Goal: Task Accomplishment & Management: Manage account settings

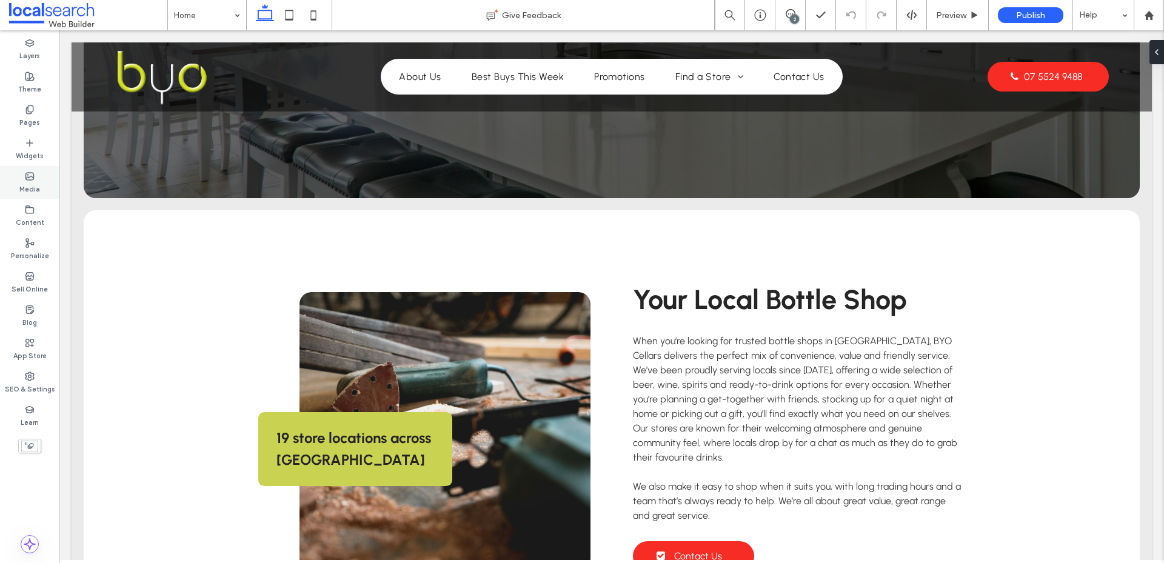
click at [27, 181] on label "Media" at bounding box center [29, 187] width 21 height 13
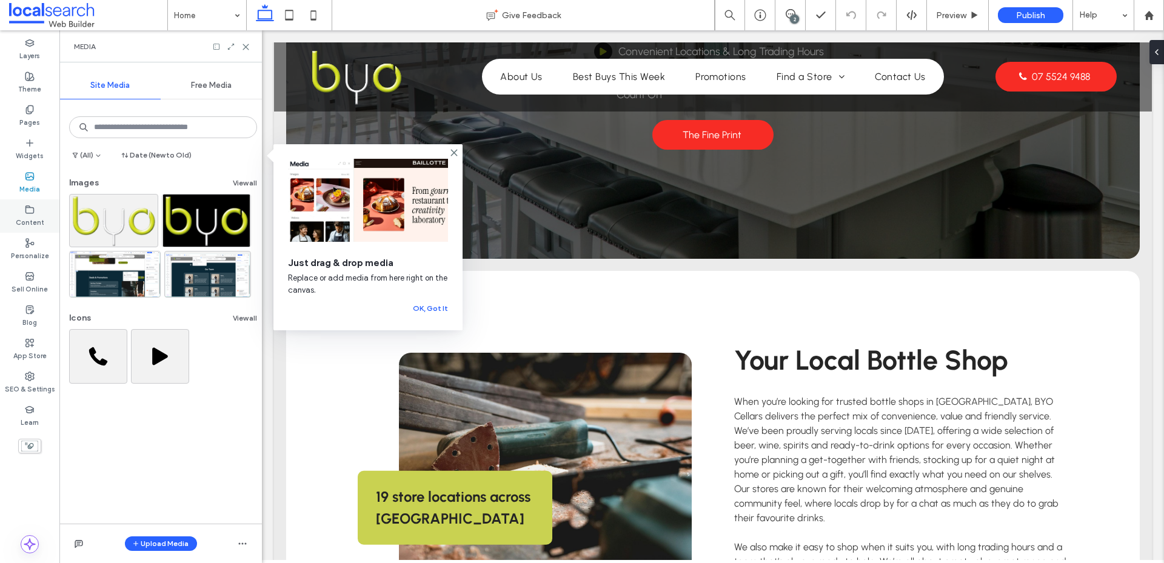
click at [34, 214] on icon at bounding box center [30, 210] width 10 height 10
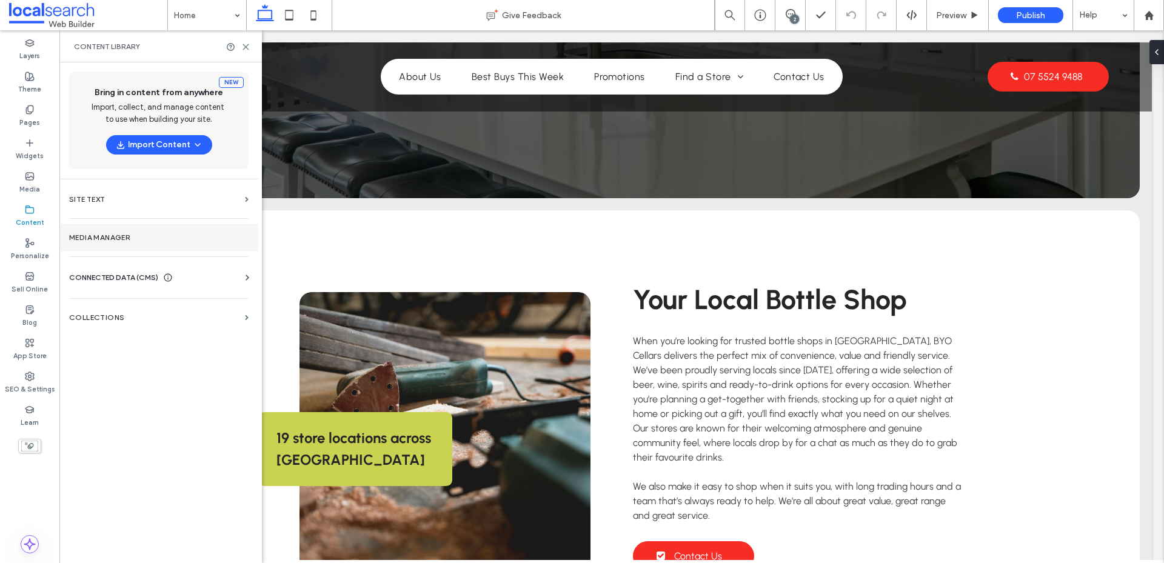
click at [110, 236] on label "Media Manager" at bounding box center [158, 237] width 179 height 8
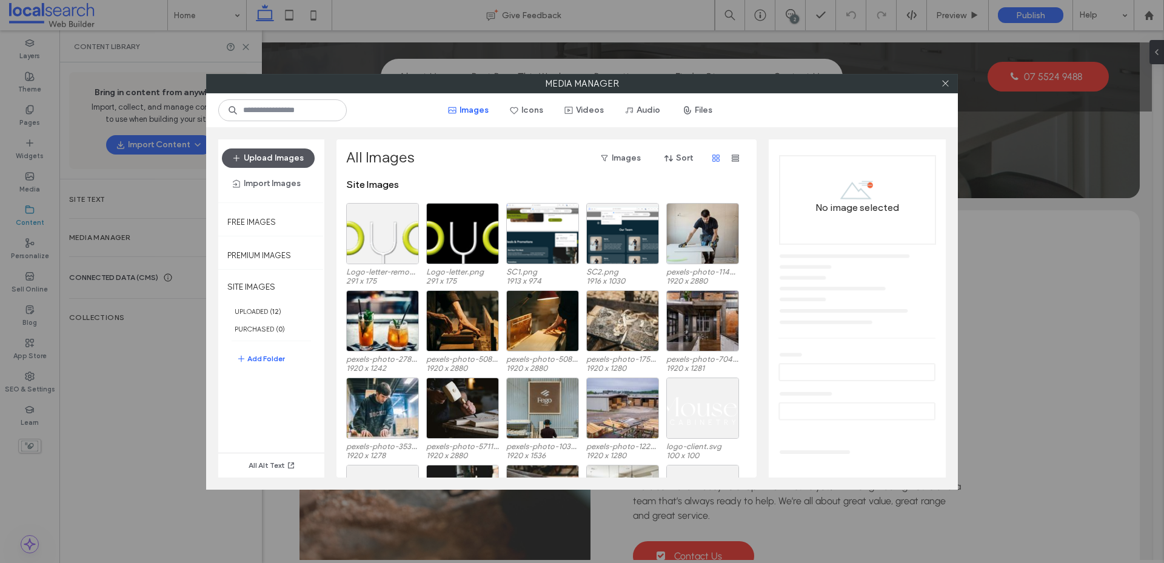
click at [275, 159] on button "Upload Images" at bounding box center [268, 158] width 93 height 19
click at [288, 186] on button "Import Images" at bounding box center [267, 183] width 90 height 19
click at [446, 158] on div "All Images Images Sort" at bounding box center [545, 158] width 399 height 19
click at [253, 360] on button "Add Folder" at bounding box center [260, 359] width 49 height 15
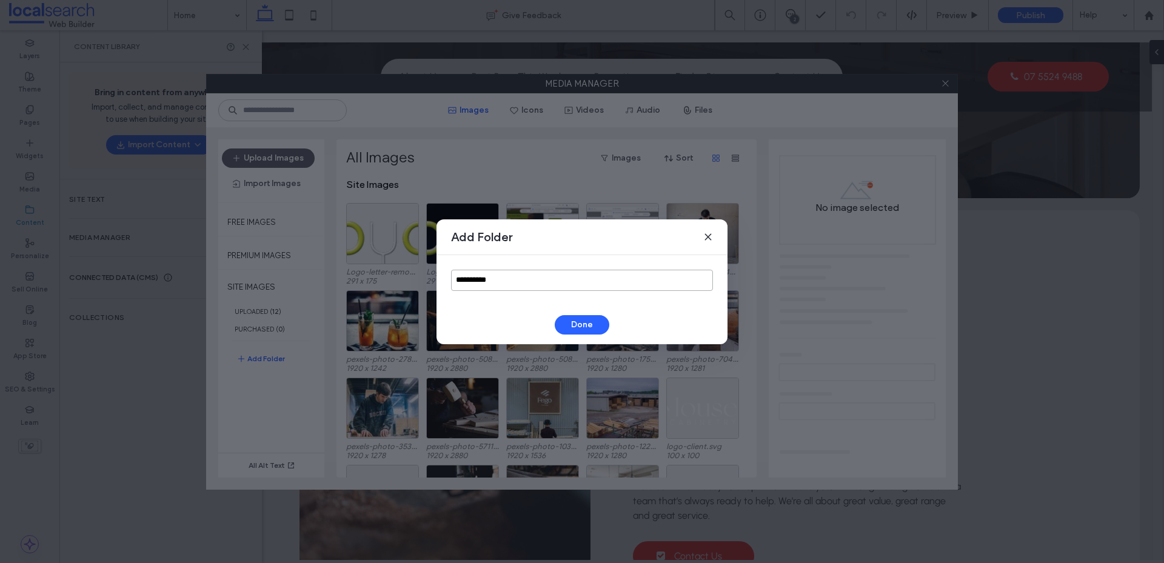
drag, startPoint x: 502, startPoint y: 283, endPoint x: 383, endPoint y: 302, distance: 121.0
click at [383, 302] on div "**********" at bounding box center [582, 281] width 1164 height 563
type input "********"
click at [568, 318] on button "Done" at bounding box center [582, 324] width 55 height 19
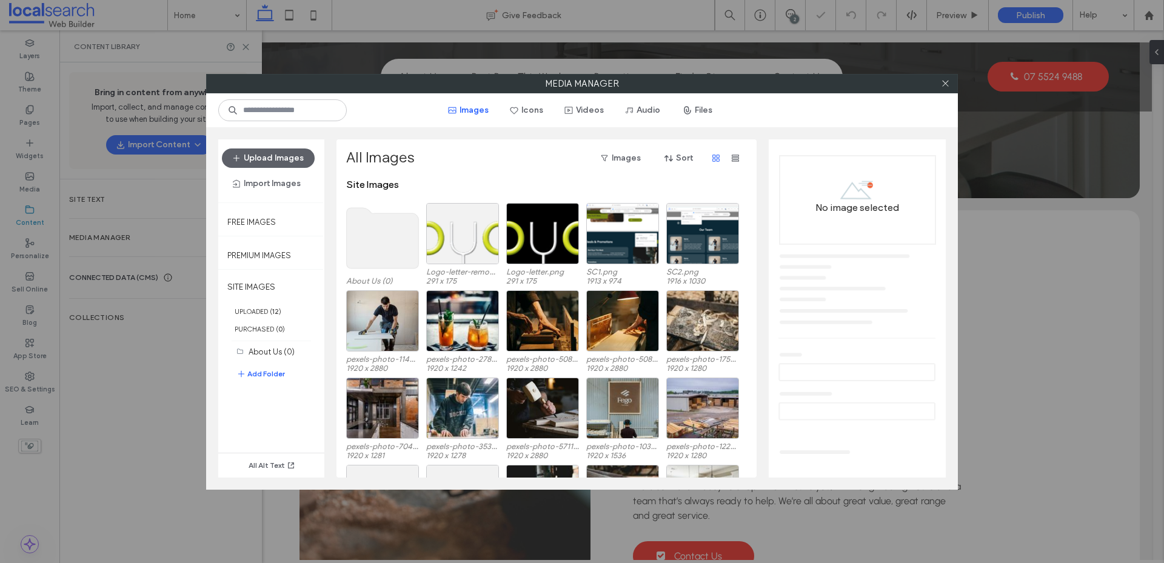
click at [371, 236] on use at bounding box center [383, 238] width 72 height 61
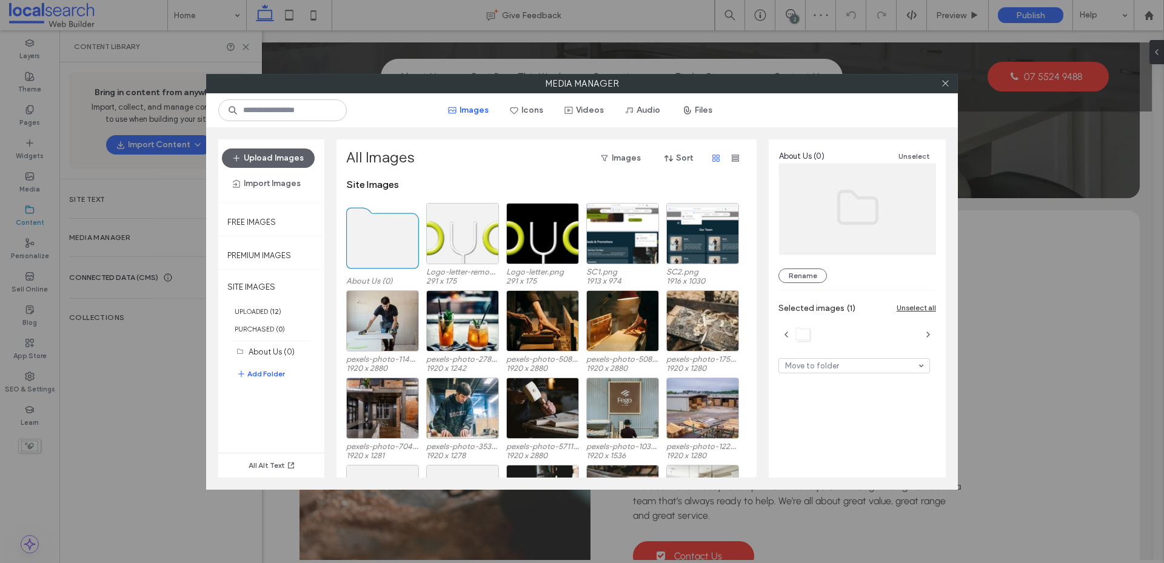
click at [373, 236] on use at bounding box center [383, 238] width 72 height 61
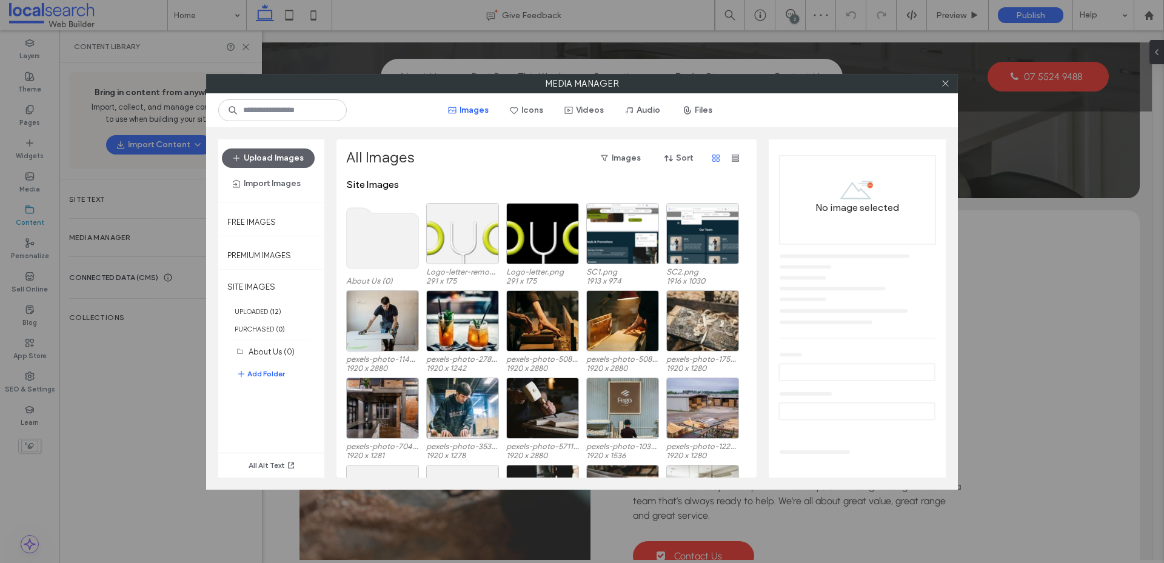
click at [373, 236] on use at bounding box center [383, 238] width 72 height 61
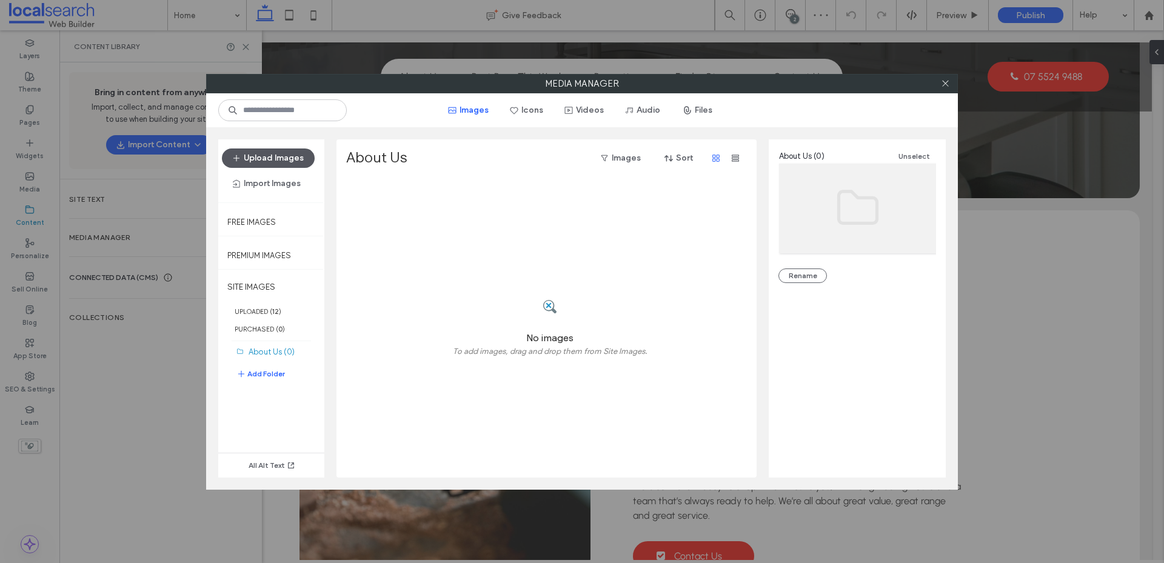
click at [270, 156] on button "Upload Images" at bounding box center [268, 158] width 93 height 19
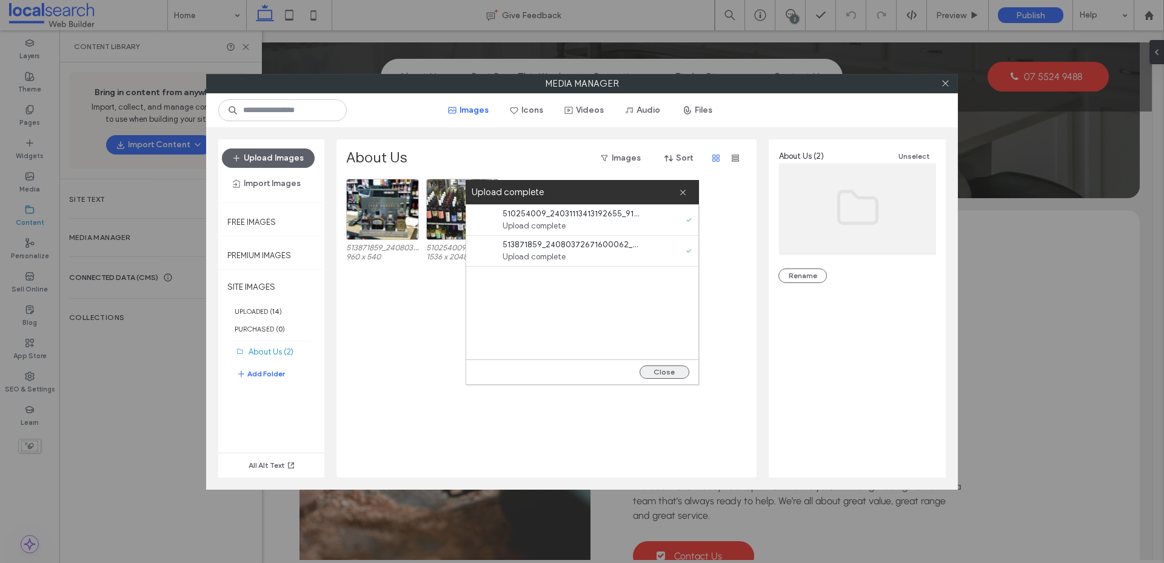
click at [671, 369] on button "Close" at bounding box center [665, 372] width 50 height 13
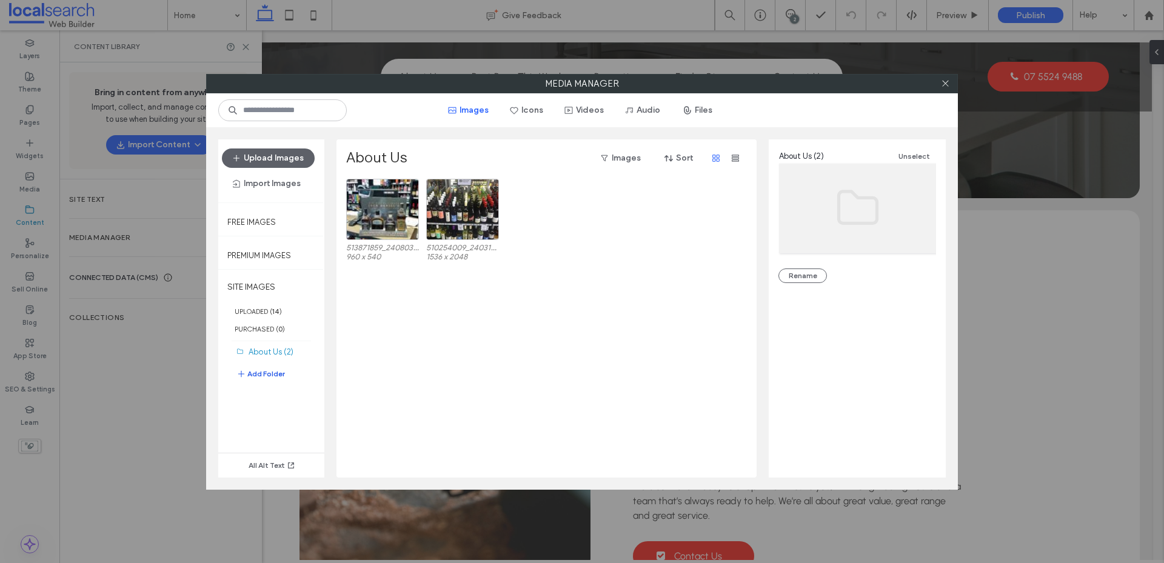
click at [258, 376] on button "Add Folder" at bounding box center [260, 374] width 49 height 15
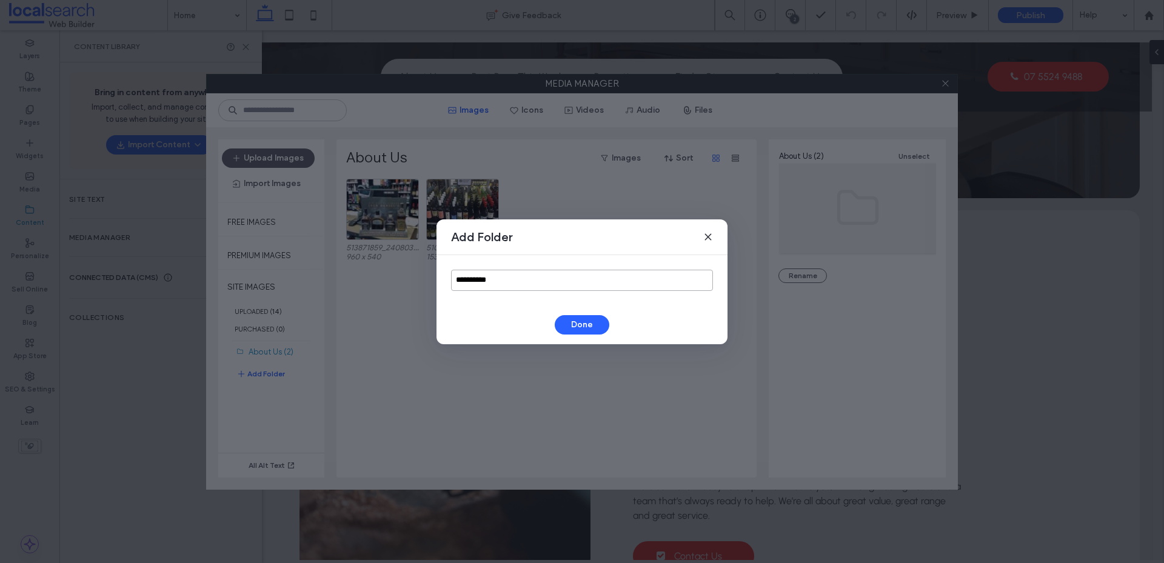
drag, startPoint x: 518, startPoint y: 284, endPoint x: 290, endPoint y: 295, distance: 228.2
click at [290, 295] on div "**********" at bounding box center [582, 281] width 1164 height 563
type input "********"
click at [572, 317] on button "Done" at bounding box center [582, 324] width 55 height 19
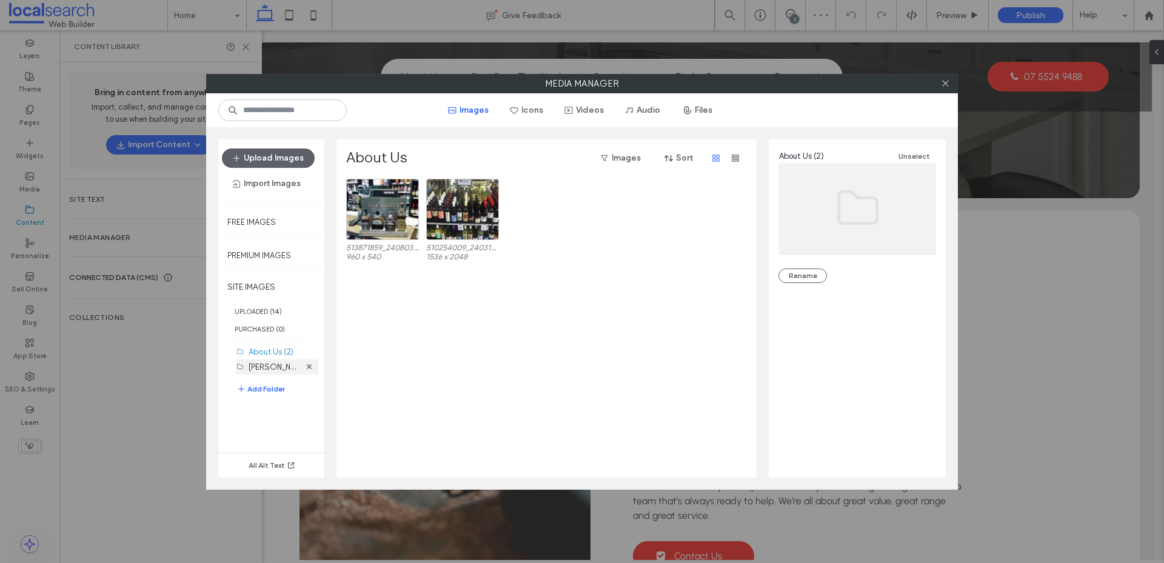
click at [286, 369] on label "Anna Bay (0)" at bounding box center [285, 367] width 72 height 12
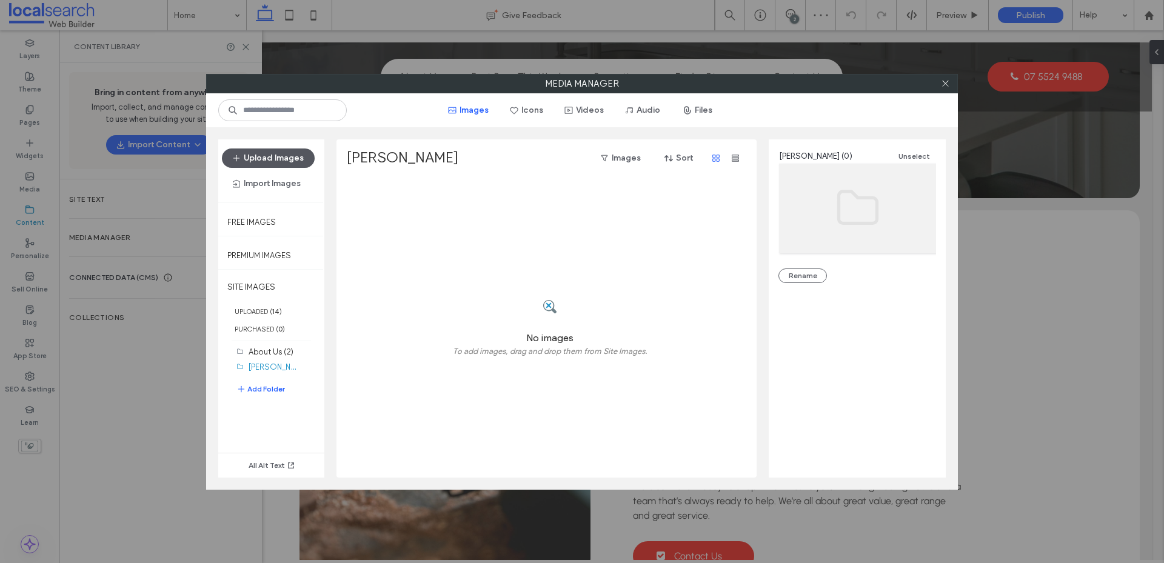
click at [270, 164] on button "Upload Images" at bounding box center [268, 158] width 93 height 19
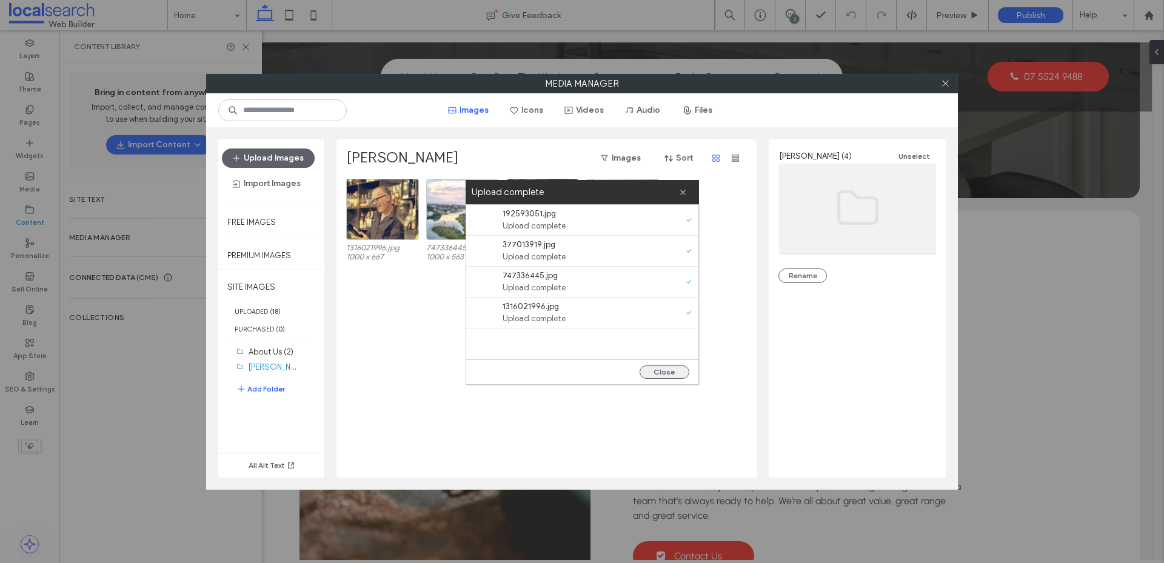
click at [658, 370] on button "Close" at bounding box center [665, 372] width 50 height 13
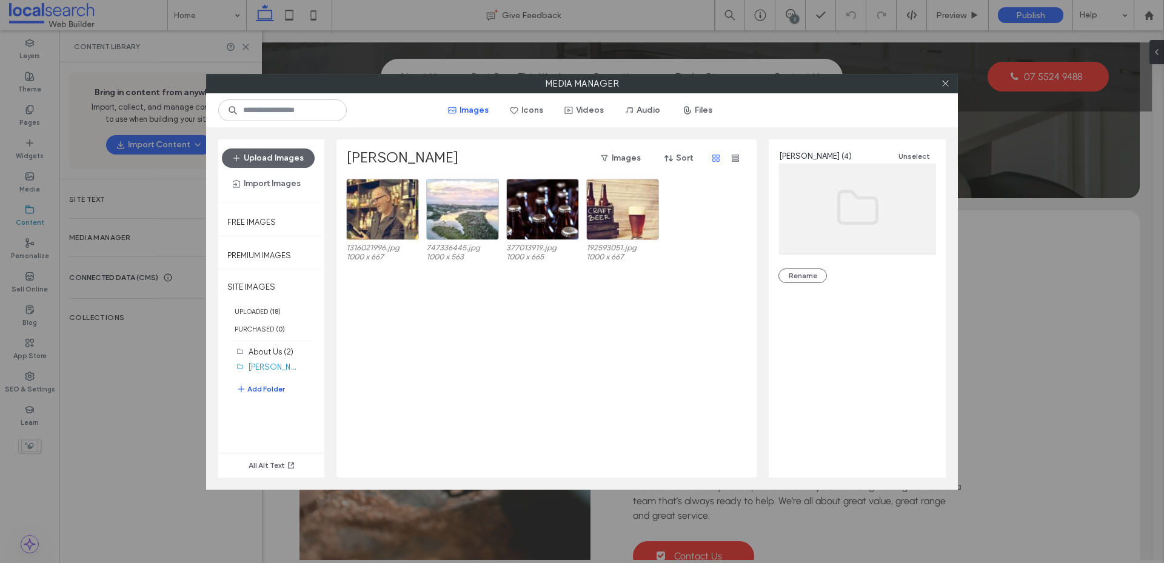
click at [271, 392] on button "Add Folder" at bounding box center [260, 389] width 49 height 15
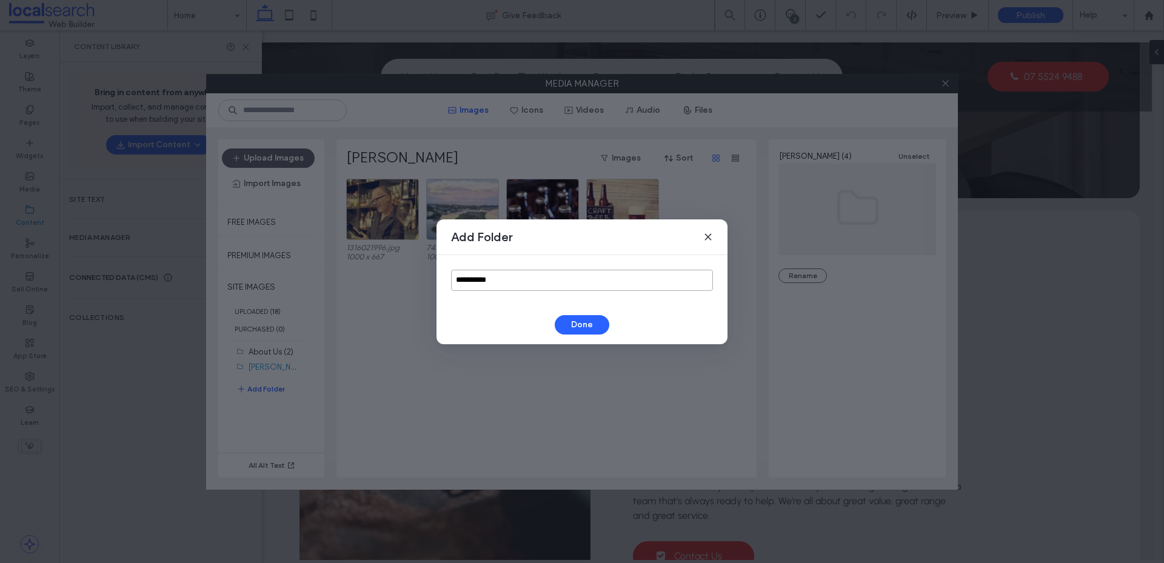
drag, startPoint x: 510, startPoint y: 276, endPoint x: 363, endPoint y: 290, distance: 147.4
click at [363, 290] on div "**********" at bounding box center [582, 281] width 1164 height 563
type input "*********"
click at [578, 324] on button "Done" at bounding box center [582, 324] width 55 height 19
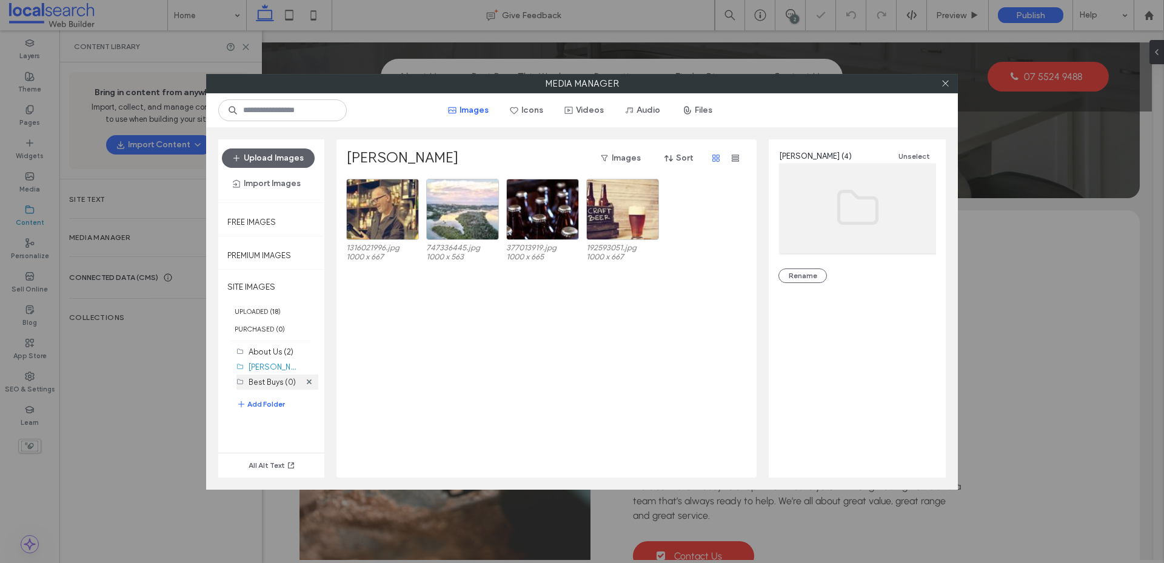
click at [273, 383] on label "Best Buys (0)" at bounding box center [272, 382] width 47 height 9
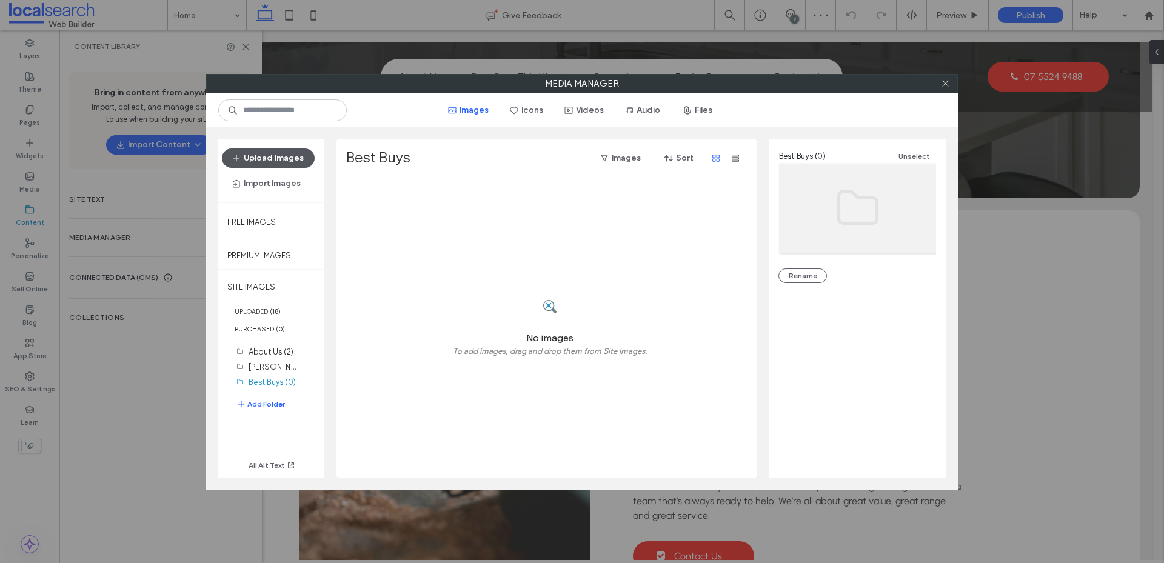
click at [282, 162] on button "Upload Images" at bounding box center [268, 158] width 93 height 19
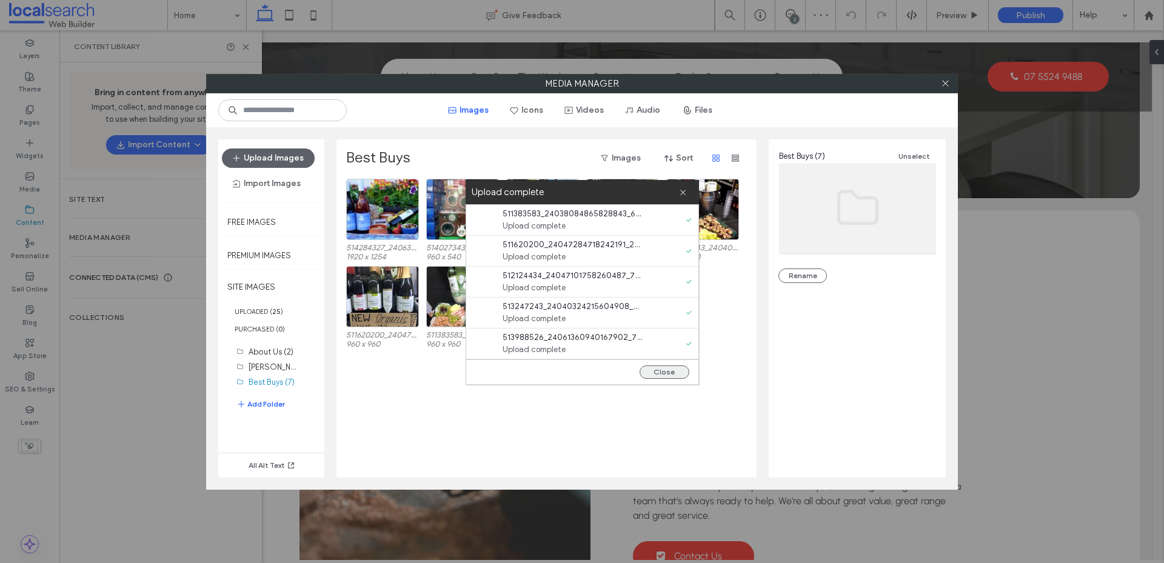
click at [664, 370] on button "Close" at bounding box center [665, 372] width 50 height 13
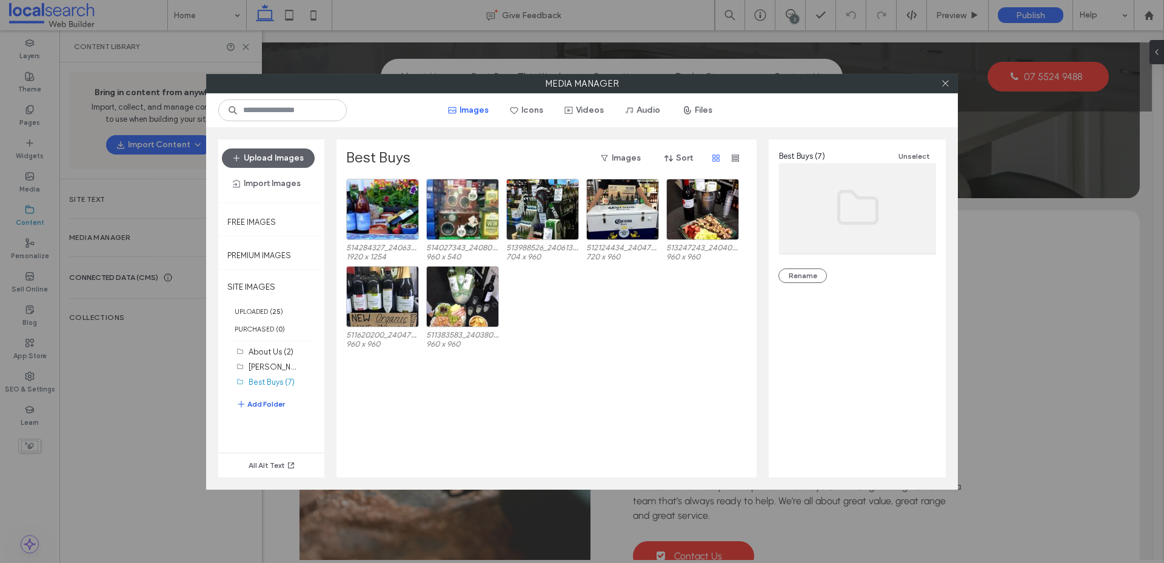
click at [269, 404] on button "Add Folder" at bounding box center [260, 404] width 49 height 15
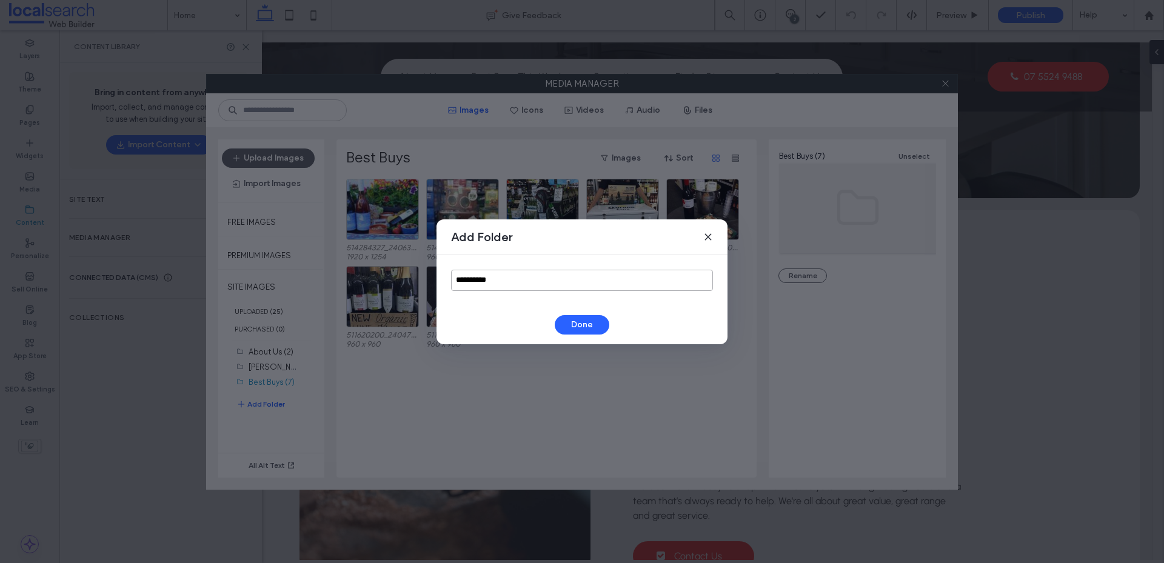
drag, startPoint x: 501, startPoint y: 283, endPoint x: 389, endPoint y: 293, distance: 113.3
click at [389, 293] on div "**********" at bounding box center [582, 281] width 1164 height 563
type input "**********"
click at [582, 323] on button "Done" at bounding box center [582, 324] width 55 height 19
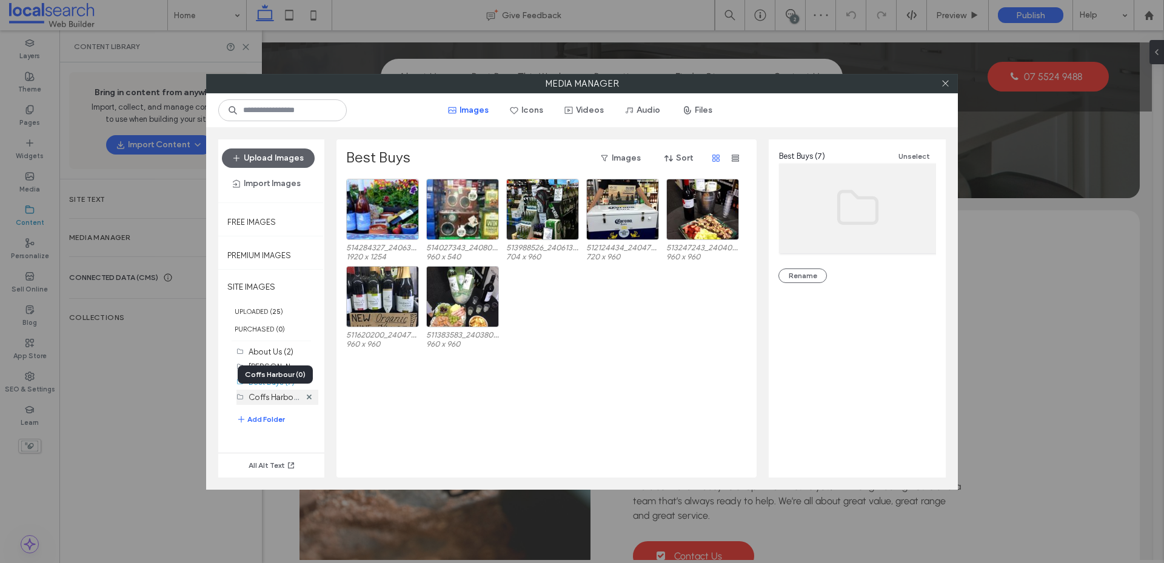
click at [281, 401] on label "Coffs Harbour (0)" at bounding box center [281, 397] width 64 height 12
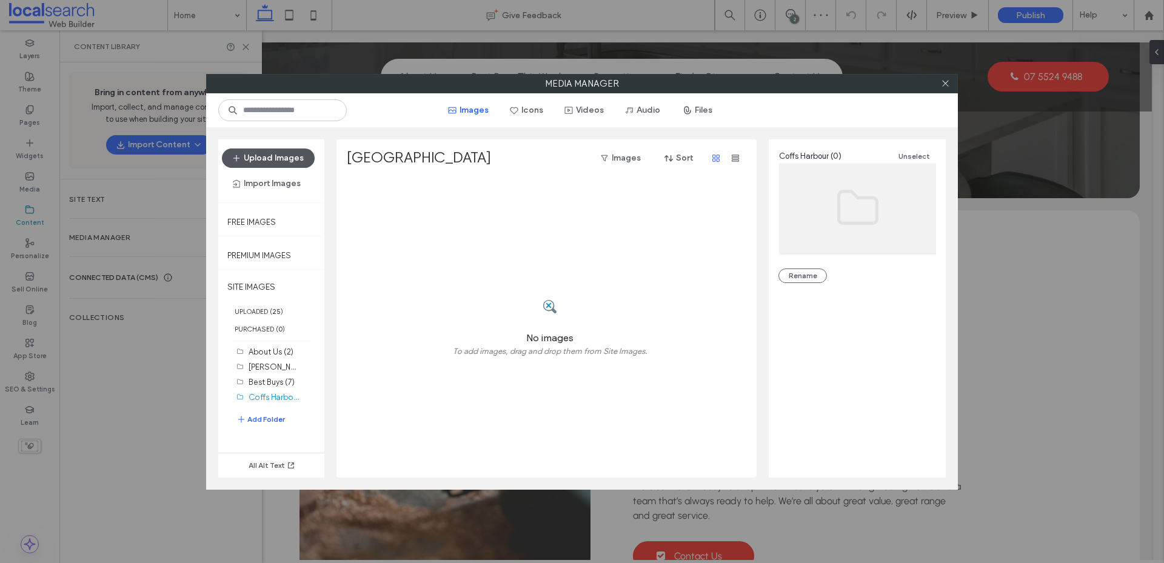
click at [271, 158] on button "Upload Images" at bounding box center [268, 158] width 93 height 19
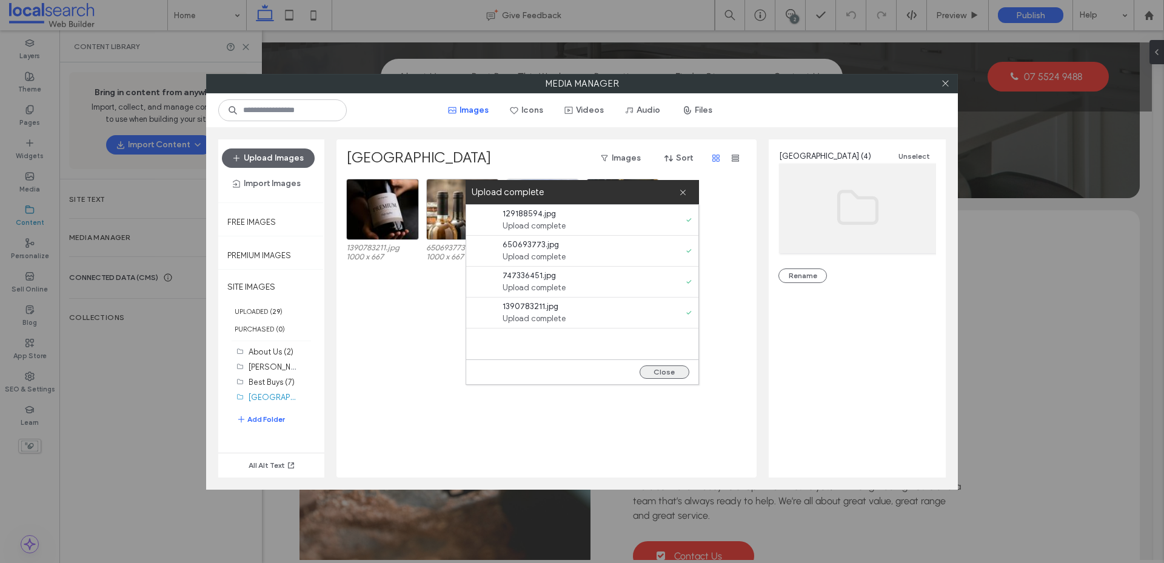
click at [654, 369] on button "Close" at bounding box center [665, 372] width 50 height 13
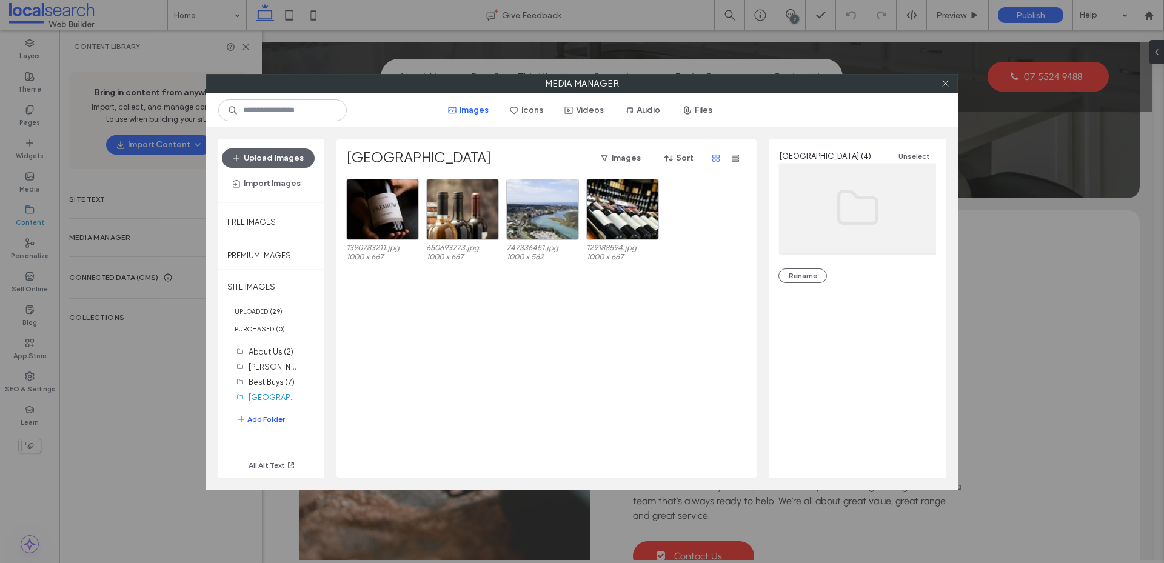
click at [272, 421] on button "Add Folder" at bounding box center [260, 419] width 49 height 15
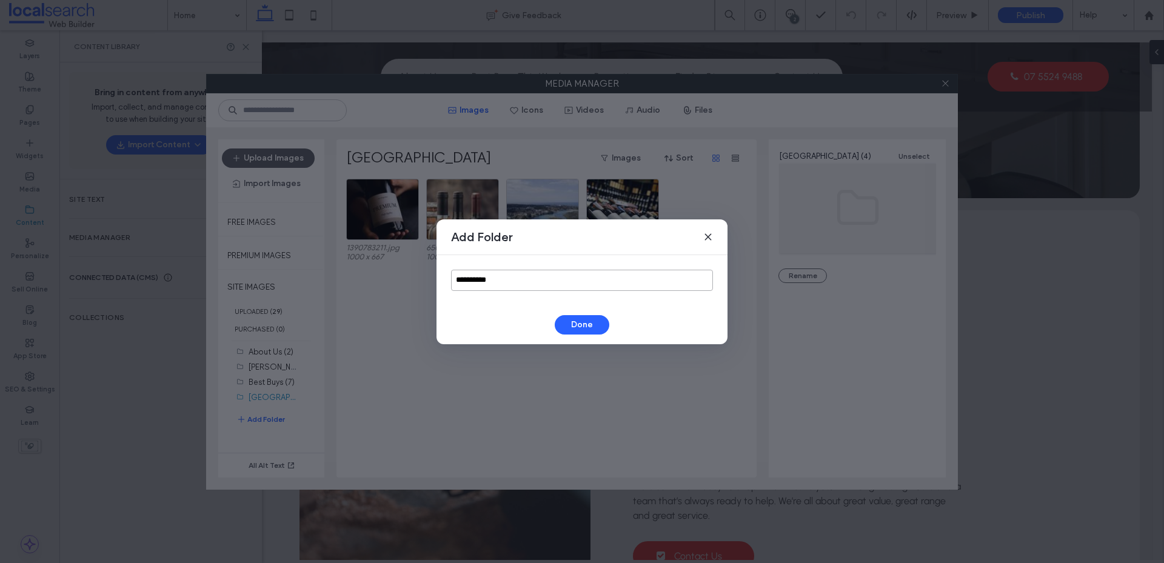
drag, startPoint x: 506, startPoint y: 281, endPoint x: 367, endPoint y: 284, distance: 139.5
click at [367, 284] on div "**********" at bounding box center [582, 281] width 1164 height 563
type input "**********"
click at [582, 329] on button "Done" at bounding box center [582, 324] width 55 height 19
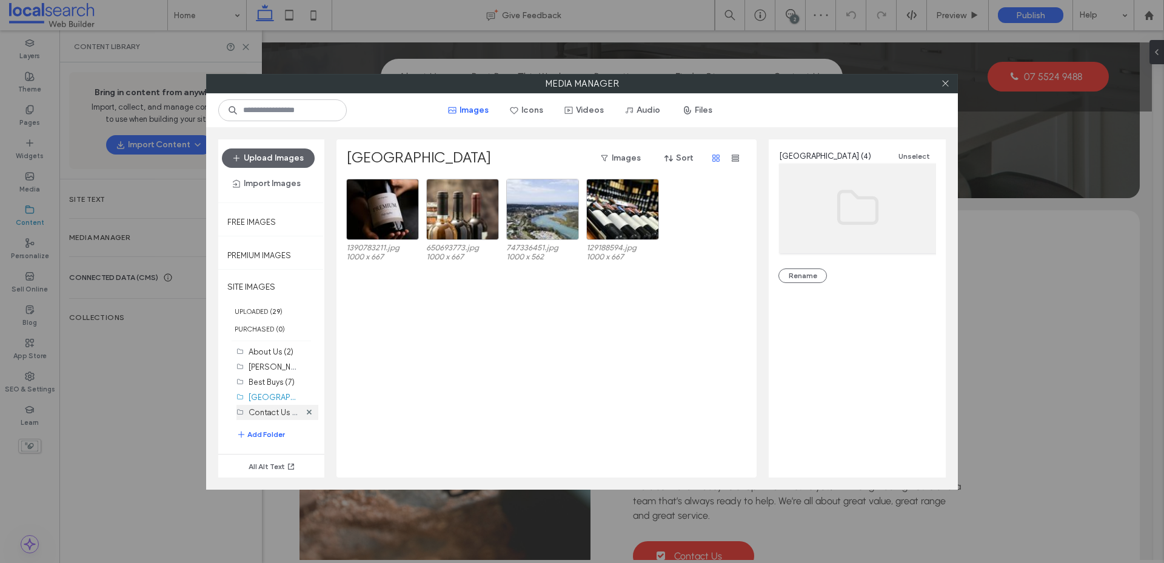
click at [270, 414] on label "Contact Us (0)" at bounding box center [276, 412] width 54 height 12
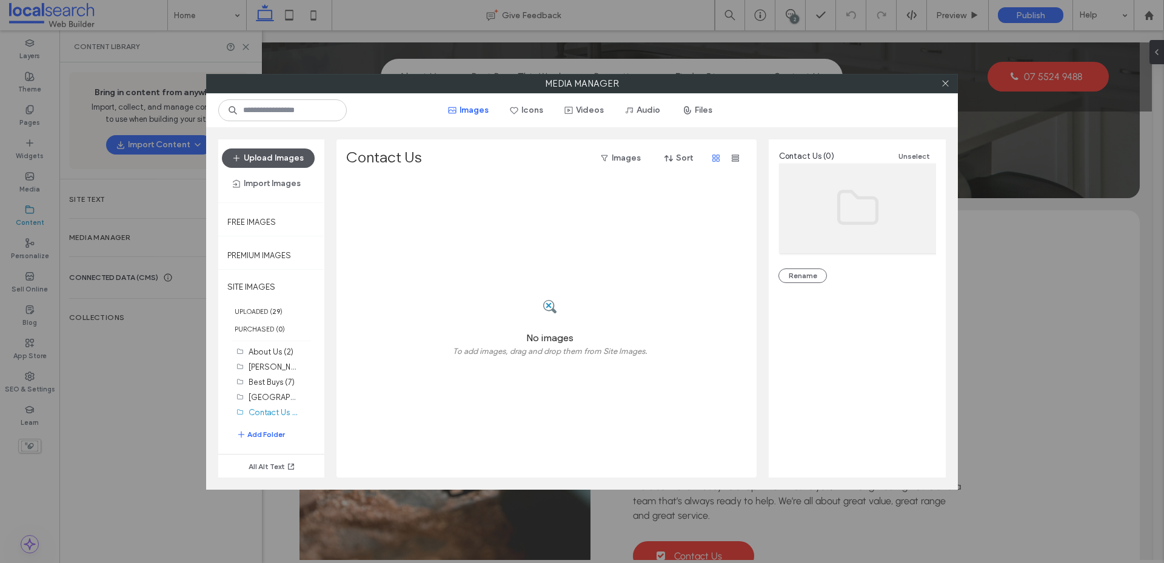
click at [304, 162] on button "Upload Images" at bounding box center [268, 158] width 93 height 19
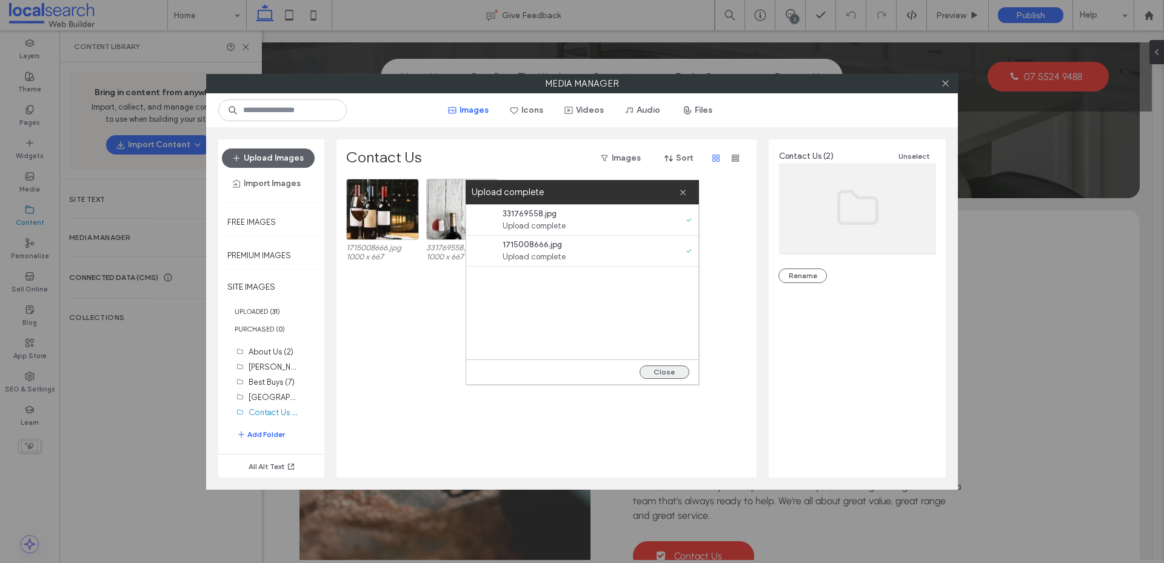
click at [659, 373] on button "Close" at bounding box center [665, 372] width 50 height 13
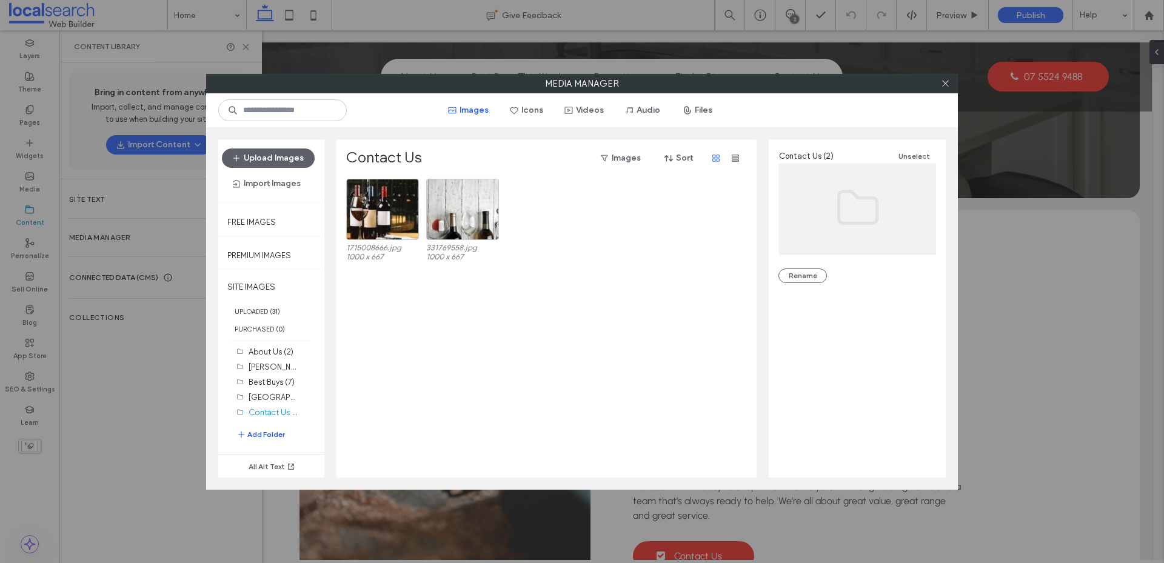
click at [258, 437] on button "Add Folder" at bounding box center [260, 434] width 49 height 15
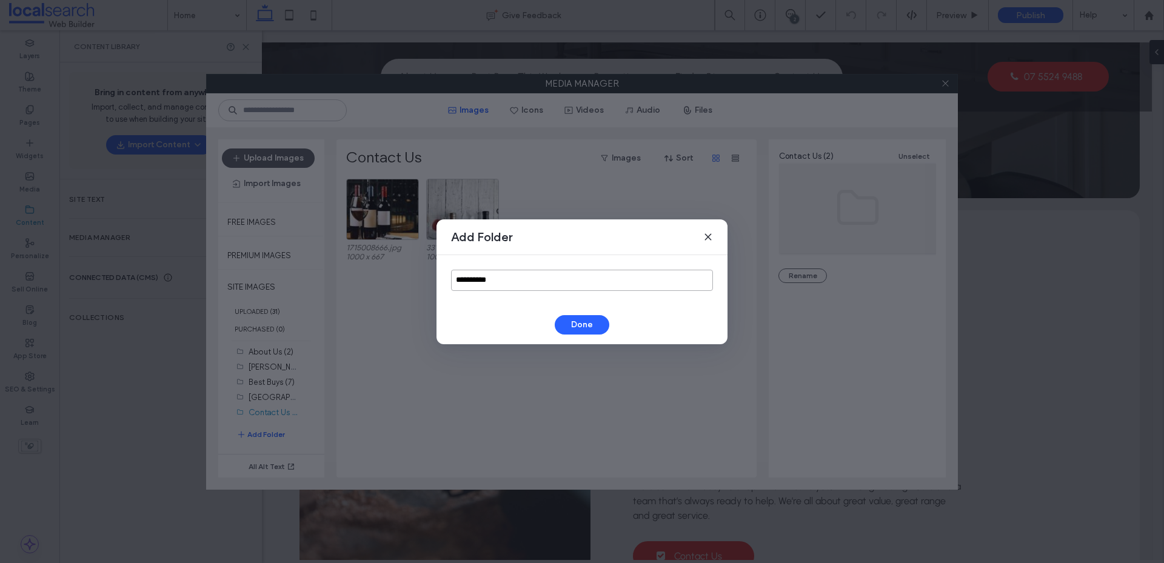
drag, startPoint x: 457, startPoint y: 284, endPoint x: 360, endPoint y: 300, distance: 98.3
click at [360, 300] on div "**********" at bounding box center [582, 281] width 1164 height 563
type input "**********"
click at [566, 329] on button "Done" at bounding box center [582, 324] width 55 height 19
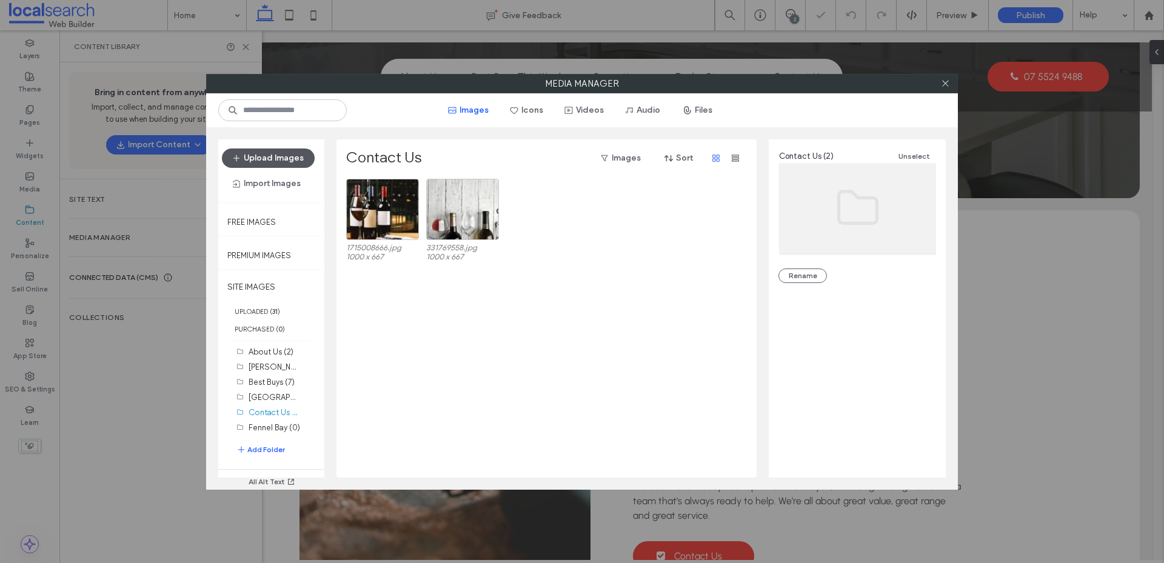
click at [275, 159] on button "Upload Images" at bounding box center [268, 158] width 93 height 19
click at [269, 432] on label "Fennel Bay (0)" at bounding box center [275, 427] width 52 height 9
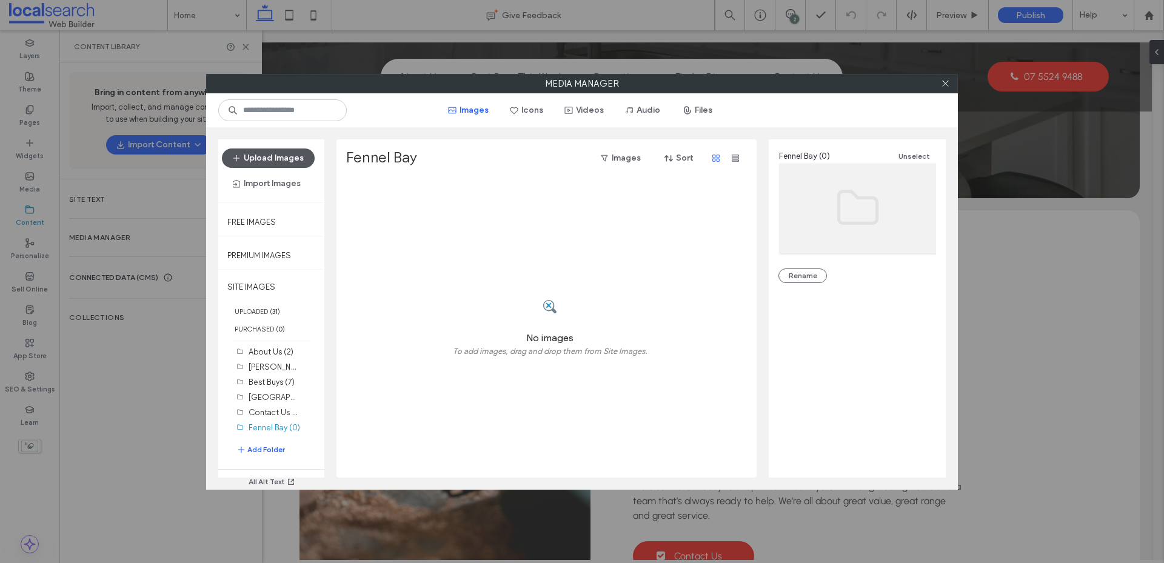
click at [285, 161] on button "Upload Images" at bounding box center [268, 158] width 93 height 19
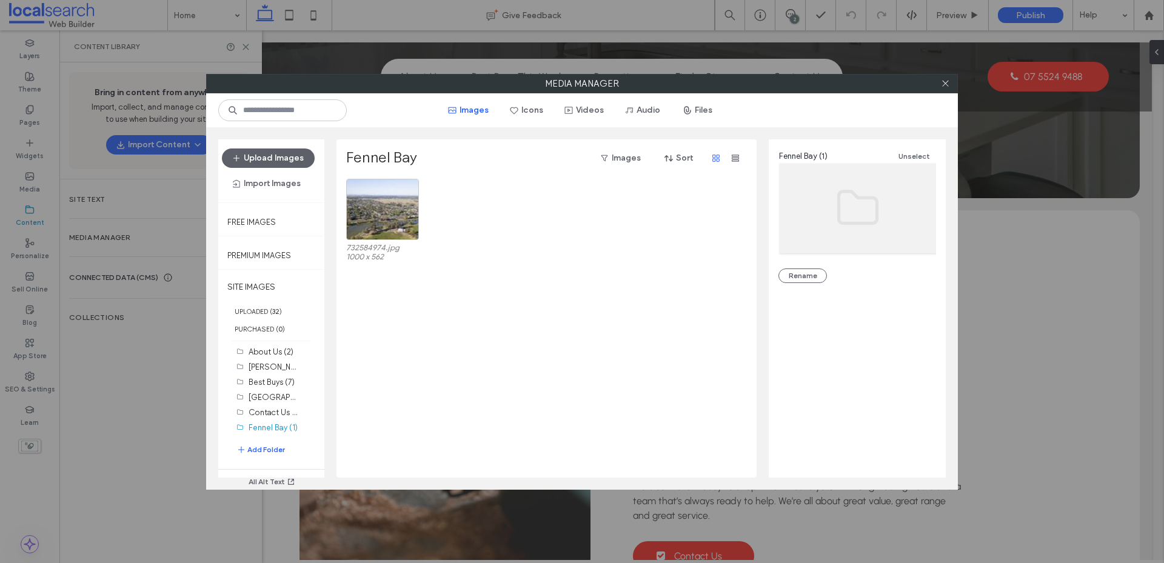
click at [265, 449] on button "Add Folder" at bounding box center [260, 450] width 49 height 15
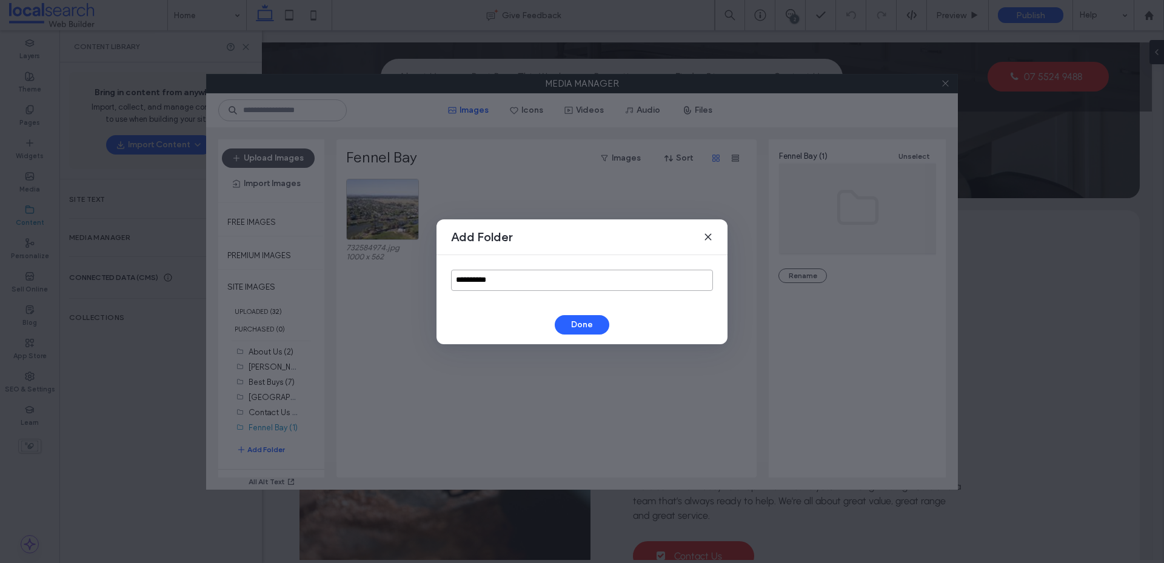
drag, startPoint x: 505, startPoint y: 275, endPoint x: 401, endPoint y: 293, distance: 105.8
click at [402, 292] on div "**********" at bounding box center [582, 281] width 1164 height 563
type input "**********"
click at [585, 327] on button "Done" at bounding box center [582, 324] width 55 height 19
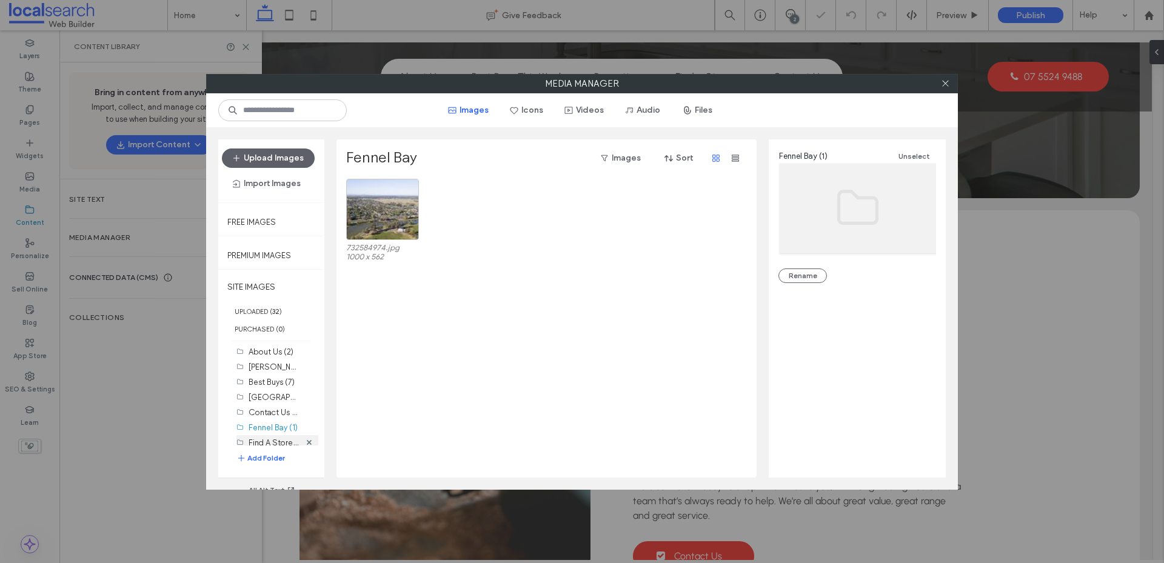
click at [260, 442] on label "Find A Store (0)" at bounding box center [277, 443] width 57 height 12
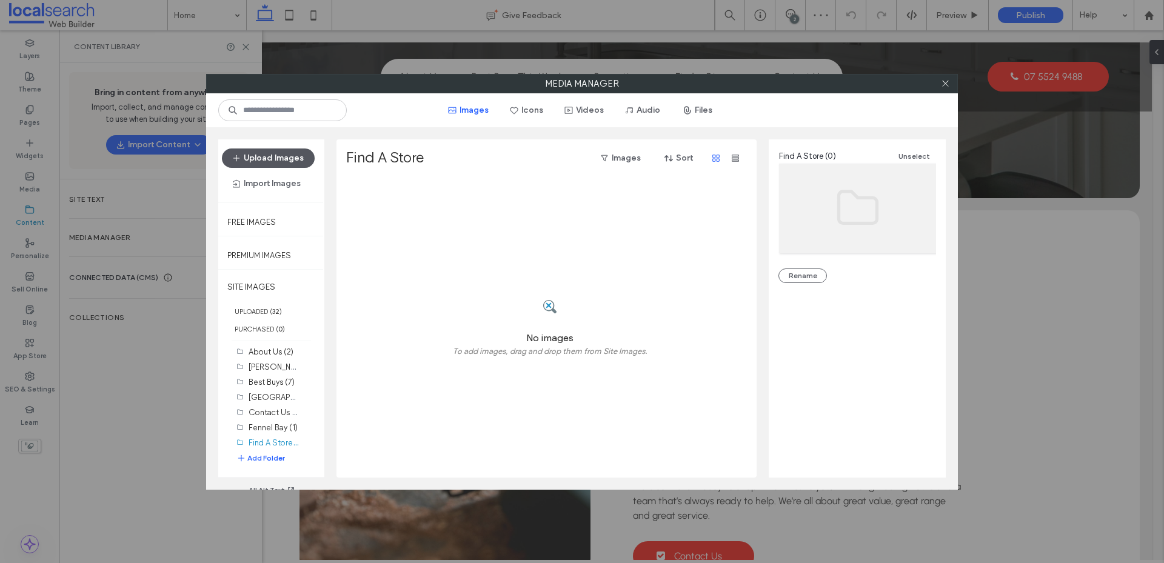
click at [287, 157] on button "Upload Images" at bounding box center [268, 158] width 93 height 19
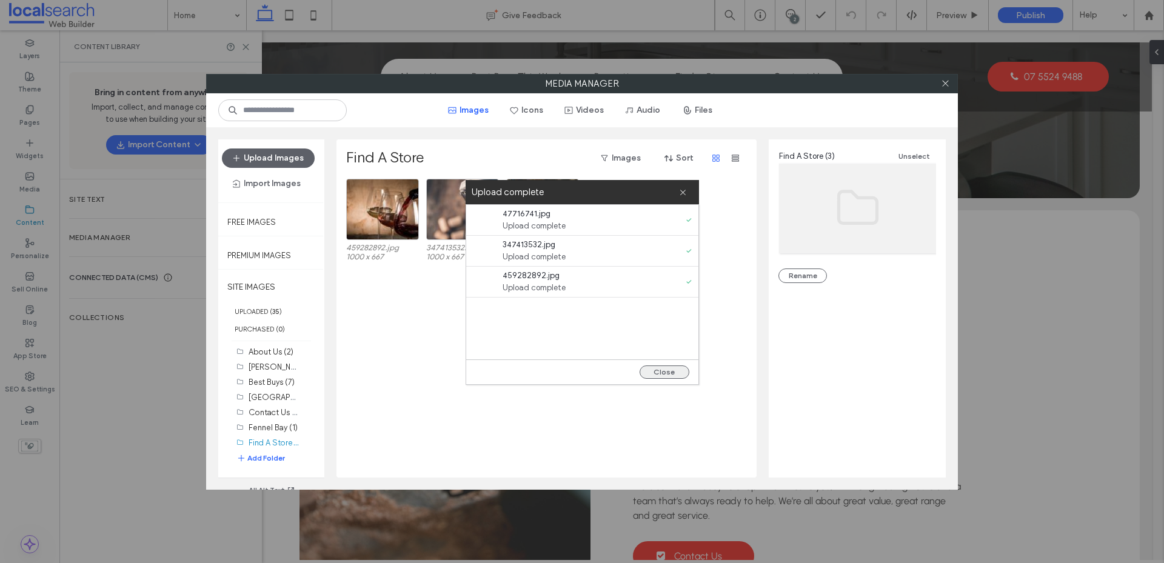
click at [672, 373] on button "Close" at bounding box center [665, 372] width 50 height 13
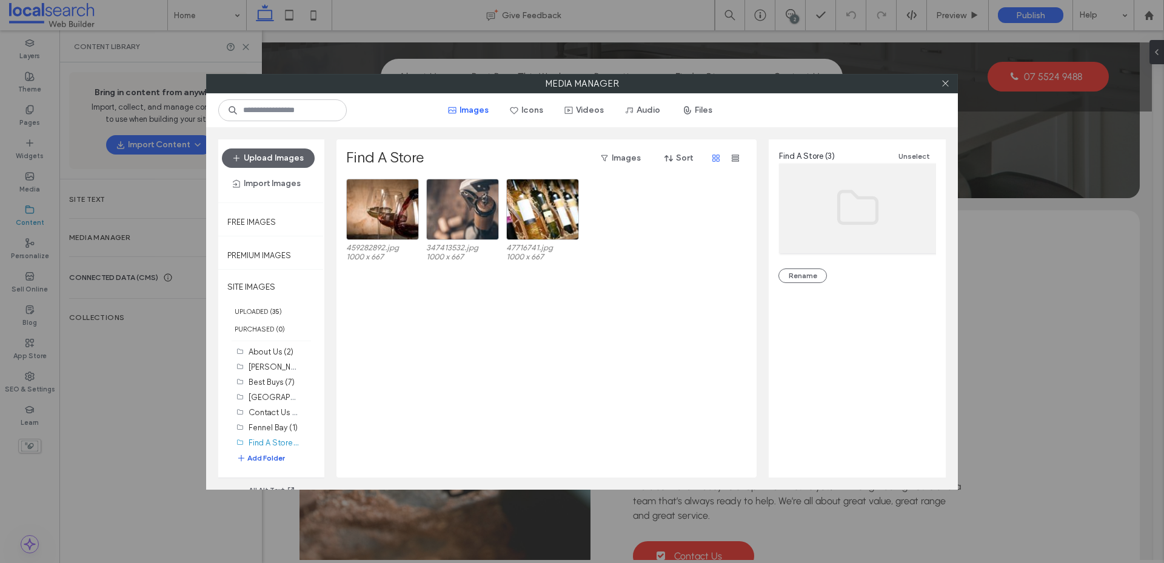
click at [266, 458] on button "Add Folder" at bounding box center [260, 459] width 49 height 14
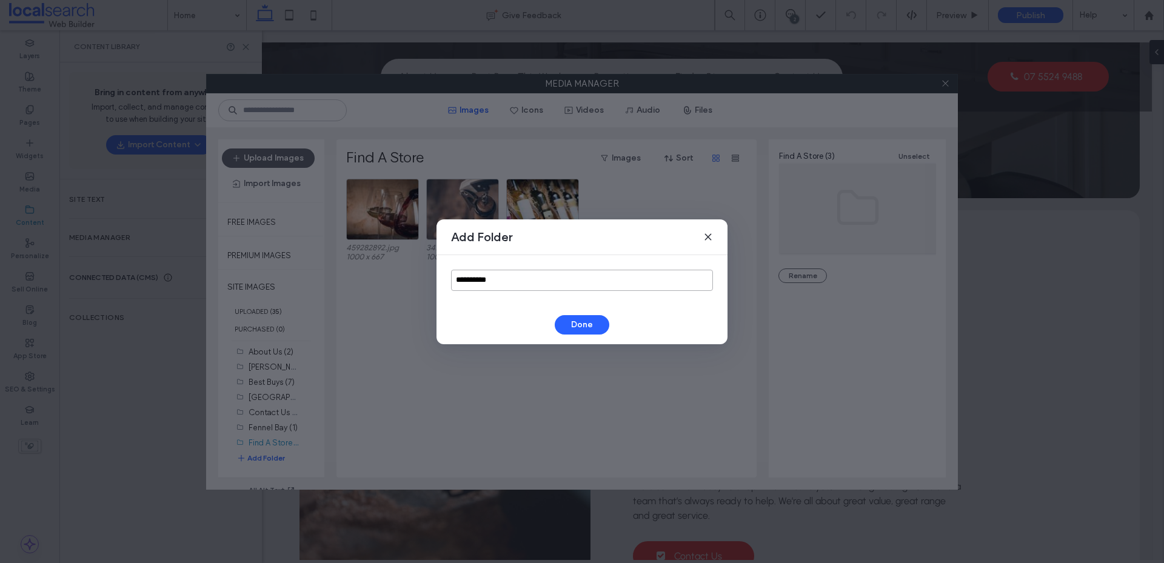
drag, startPoint x: 511, startPoint y: 278, endPoint x: 204, endPoint y: 313, distance: 308.8
click at [204, 313] on div "**********" at bounding box center [582, 281] width 1164 height 563
click at [705, 233] on icon at bounding box center [708, 237] width 10 height 10
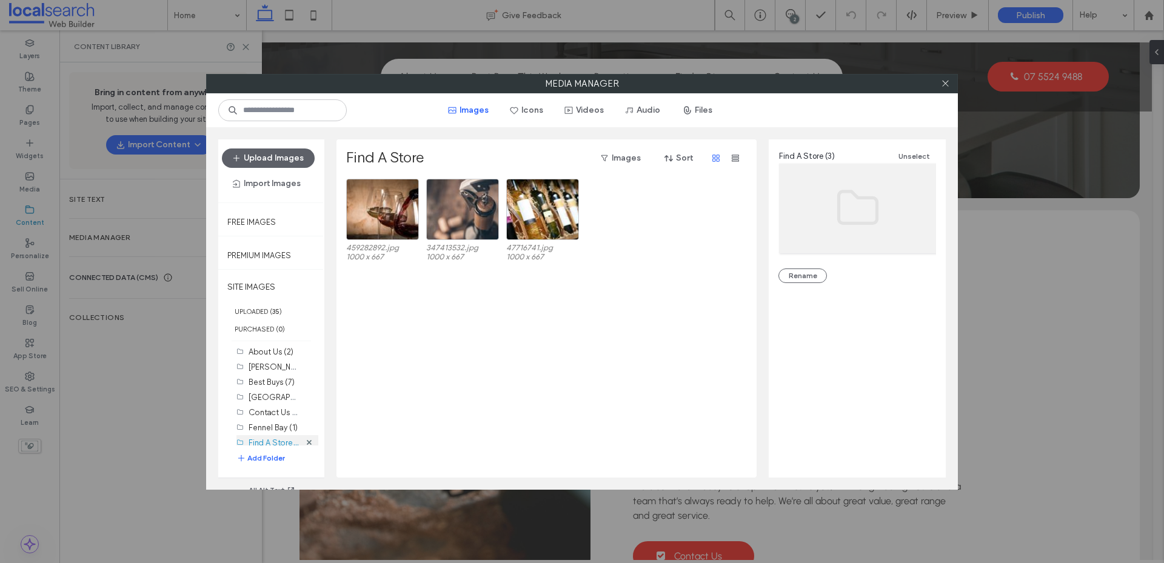
click at [261, 444] on label "Find A Store (3)" at bounding box center [277, 443] width 56 height 12
click at [264, 456] on button "Add Folder" at bounding box center [260, 459] width 49 height 14
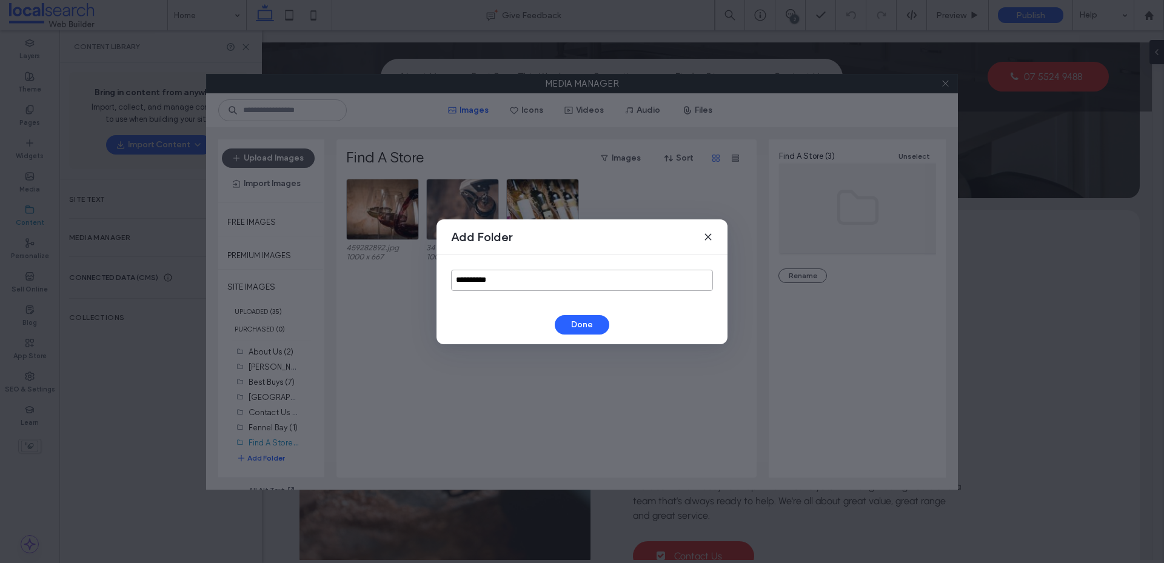
drag, startPoint x: 509, startPoint y: 269, endPoint x: 346, endPoint y: 295, distance: 165.1
click at [362, 289] on div "**********" at bounding box center [582, 281] width 1164 height 563
type input "*******"
click at [566, 323] on button "Done" at bounding box center [582, 324] width 55 height 19
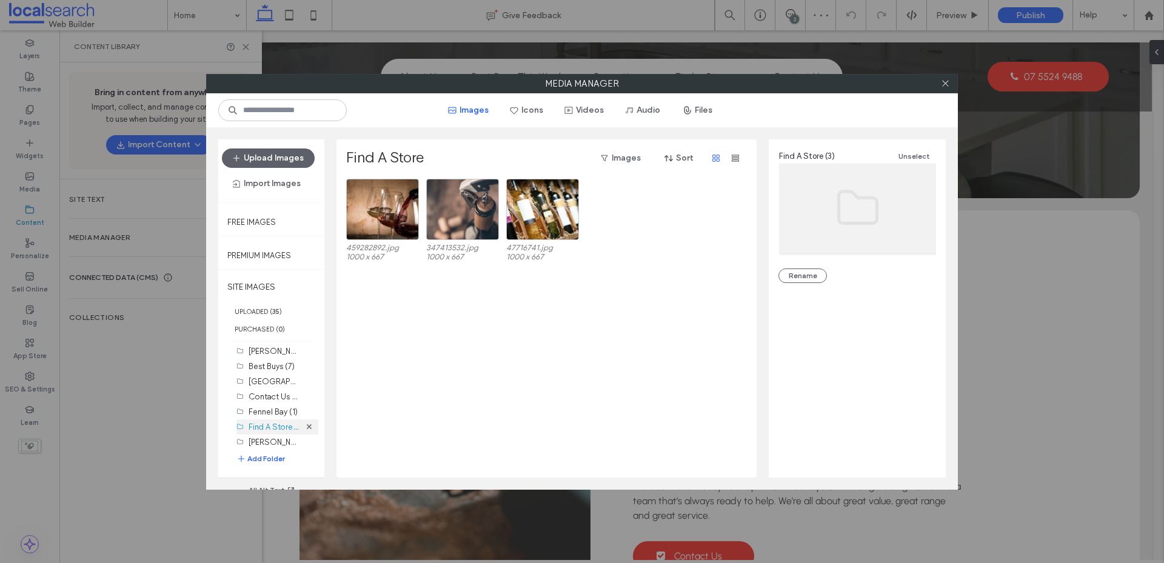
scroll to position [19, 0]
click at [270, 436] on label "Forster (0)" at bounding box center [285, 438] width 72 height 12
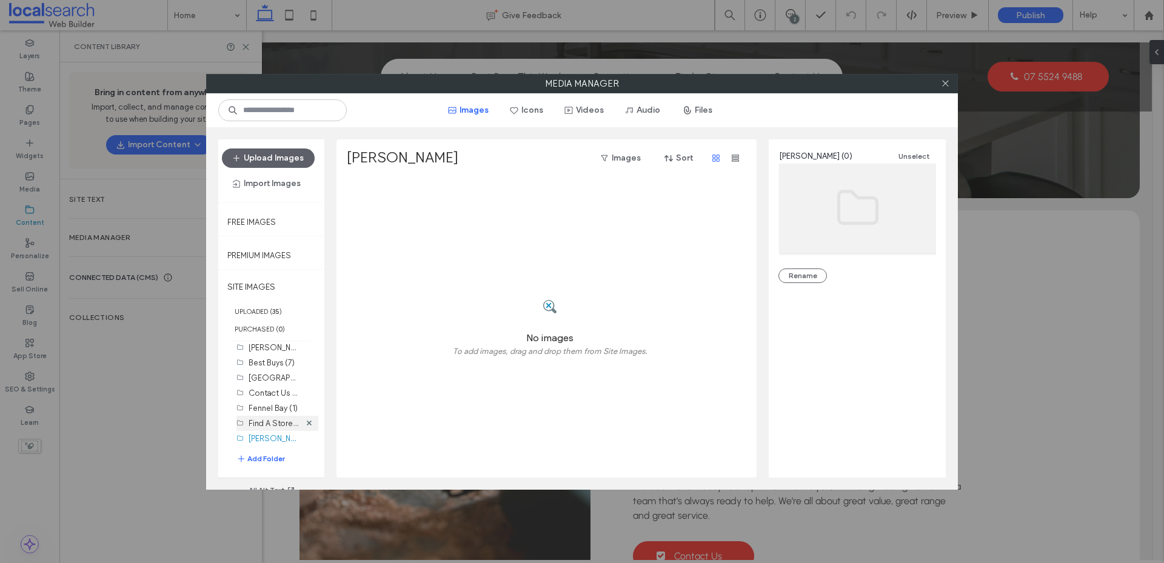
click at [266, 425] on label "Find A Store (3)" at bounding box center [277, 423] width 56 height 12
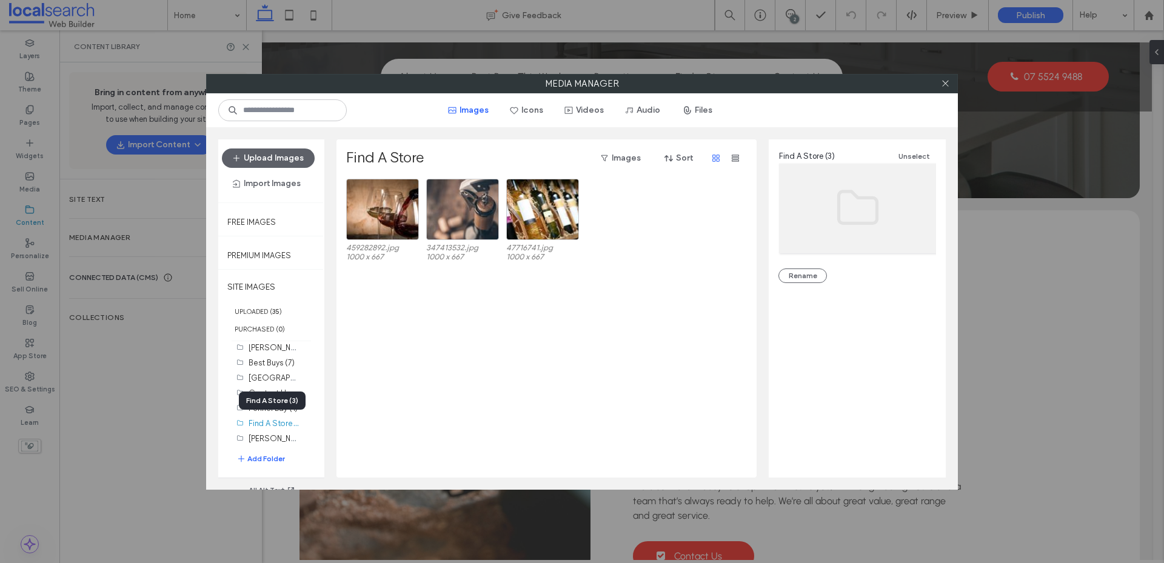
click at [267, 407] on div "Find A Store (3)" at bounding box center [272, 401] width 67 height 18
click at [258, 406] on label "Fennel Bay (1)" at bounding box center [273, 408] width 49 height 9
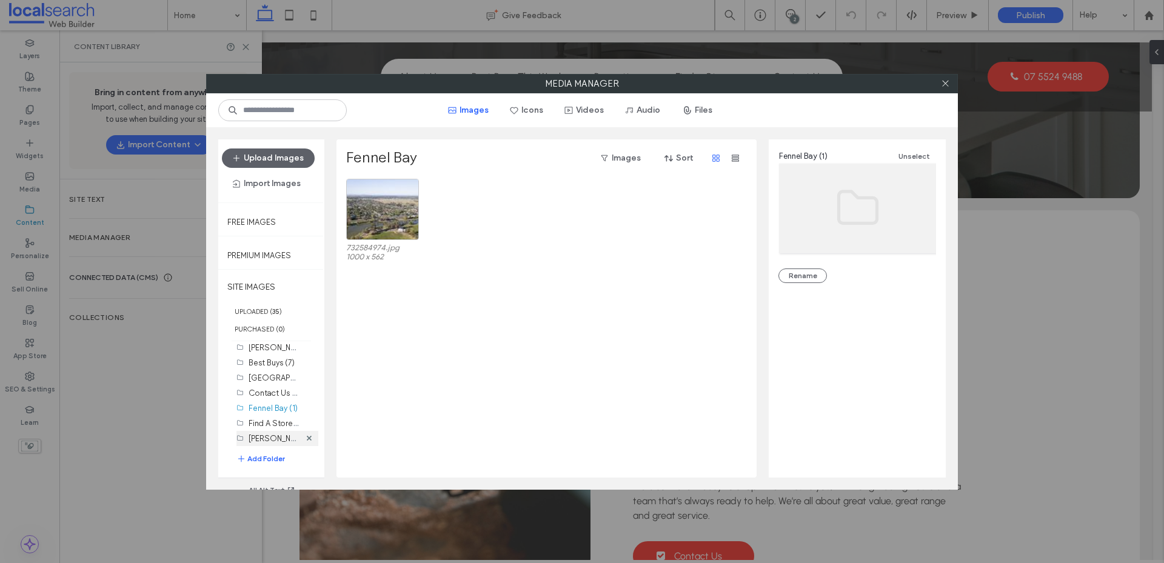
click at [258, 436] on label "Forster (0)" at bounding box center [285, 438] width 72 height 12
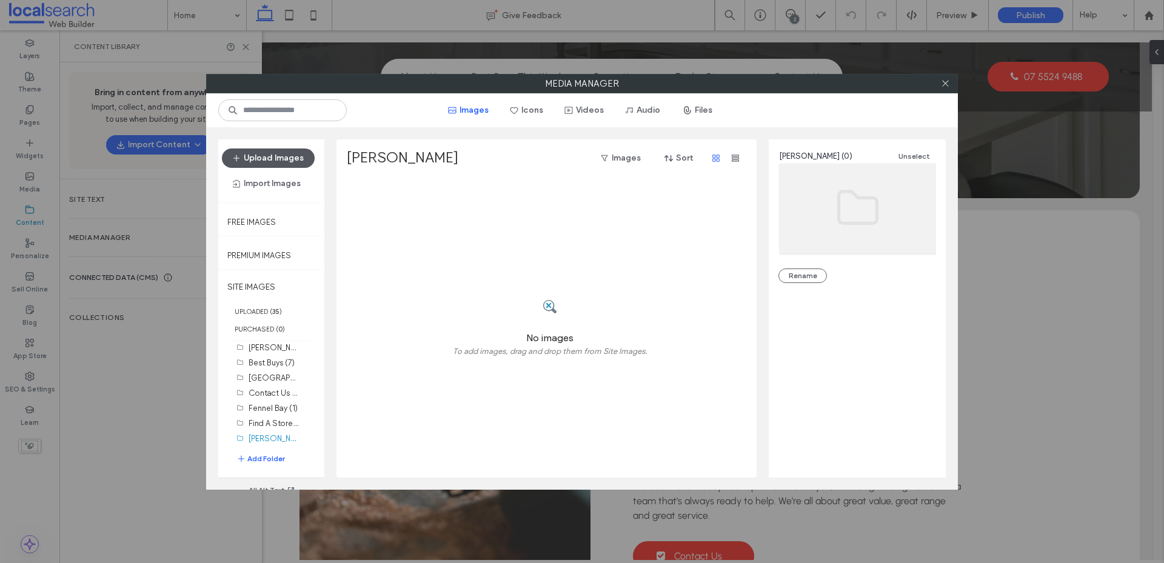
click at [277, 161] on button "Upload Images" at bounding box center [268, 158] width 93 height 19
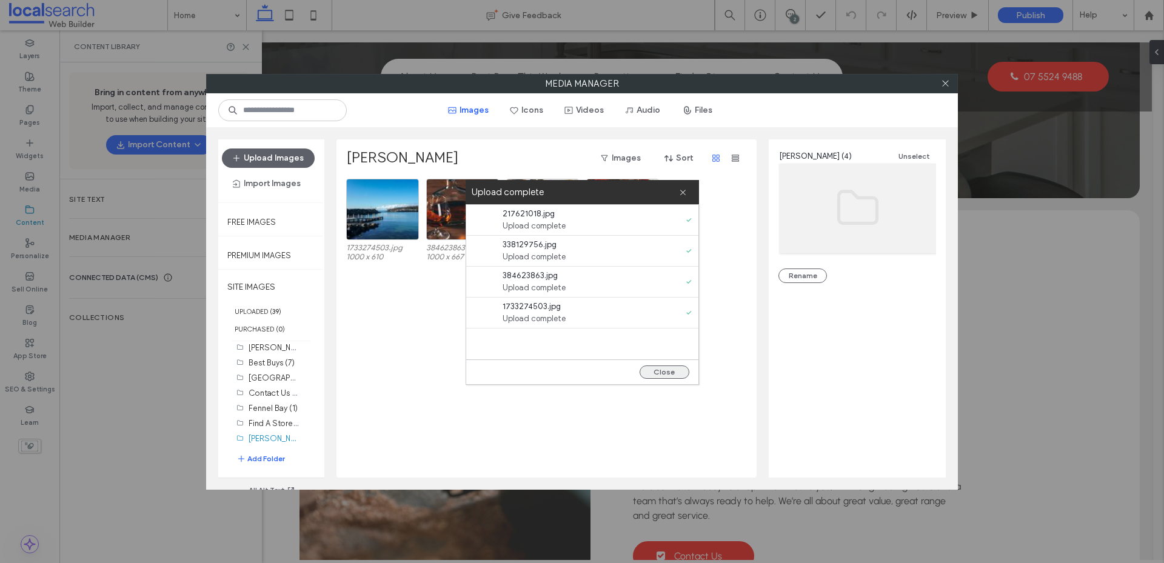
click at [668, 372] on button "Close" at bounding box center [665, 372] width 50 height 13
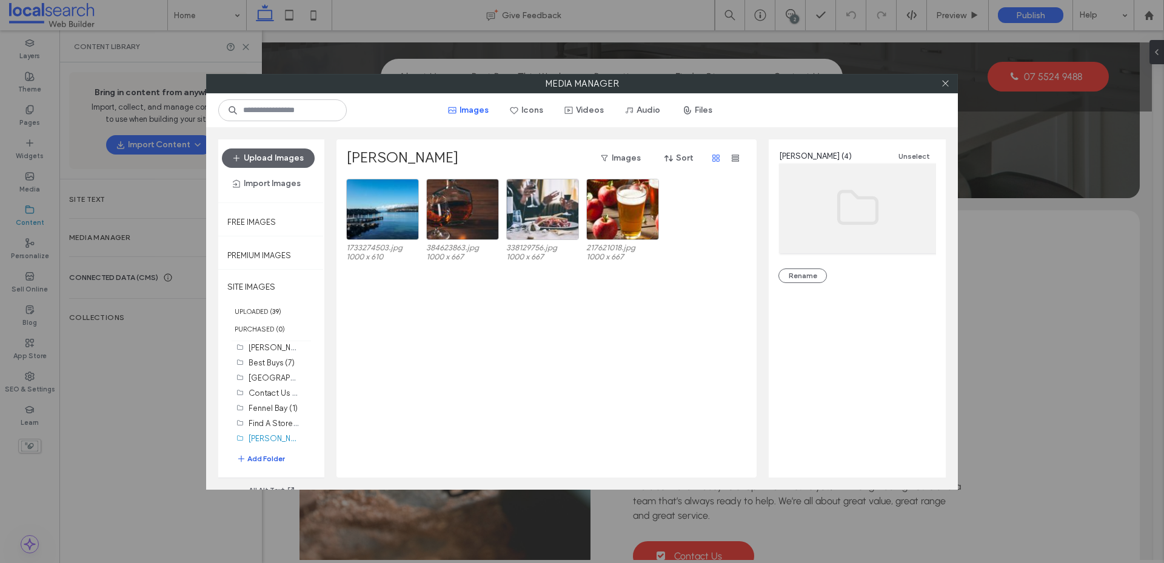
click at [260, 458] on button "Add Folder" at bounding box center [260, 459] width 49 height 12
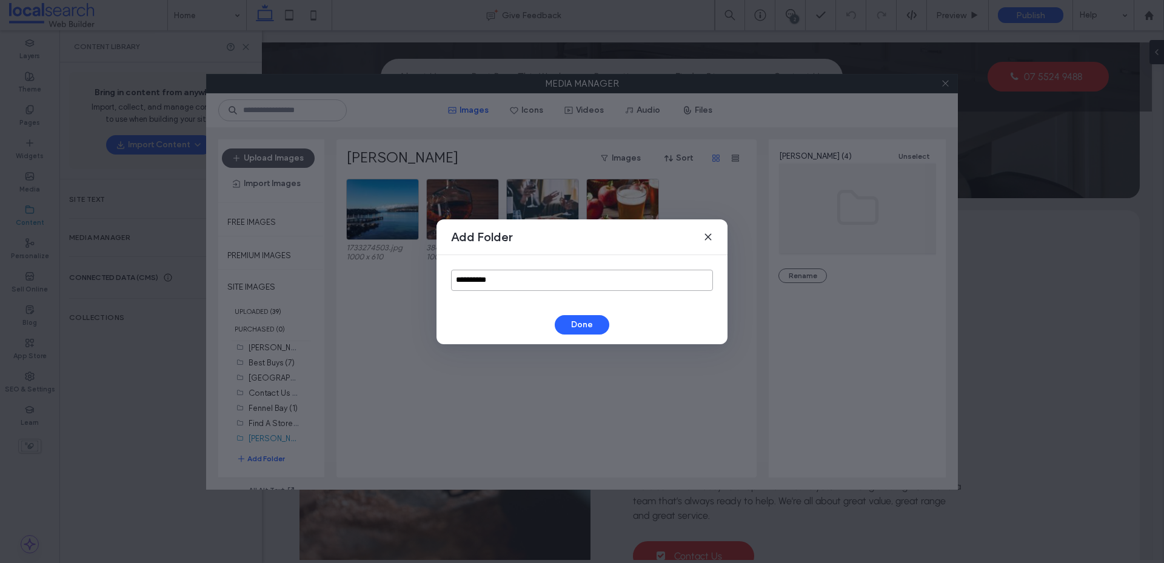
drag, startPoint x: 444, startPoint y: 281, endPoint x: 415, endPoint y: 285, distance: 28.8
click at [415, 285] on div "**********" at bounding box center [582, 281] width 1164 height 563
type input "*******"
click at [584, 327] on button "Done" at bounding box center [582, 324] width 55 height 19
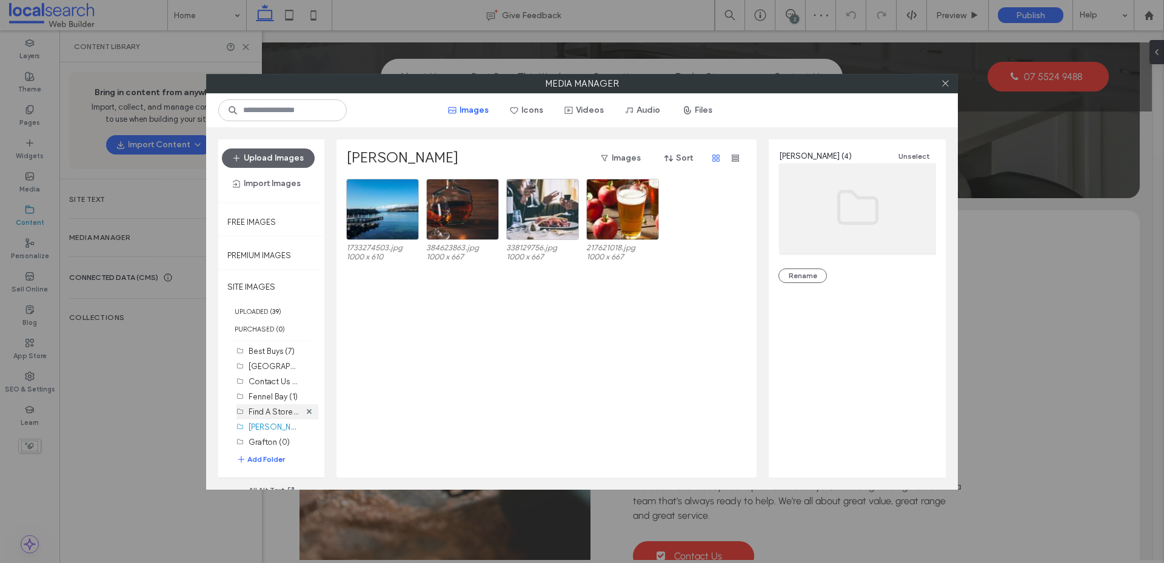
scroll to position [35, 0]
click at [267, 434] on label "Grafton (0)" at bounding box center [269, 438] width 41 height 9
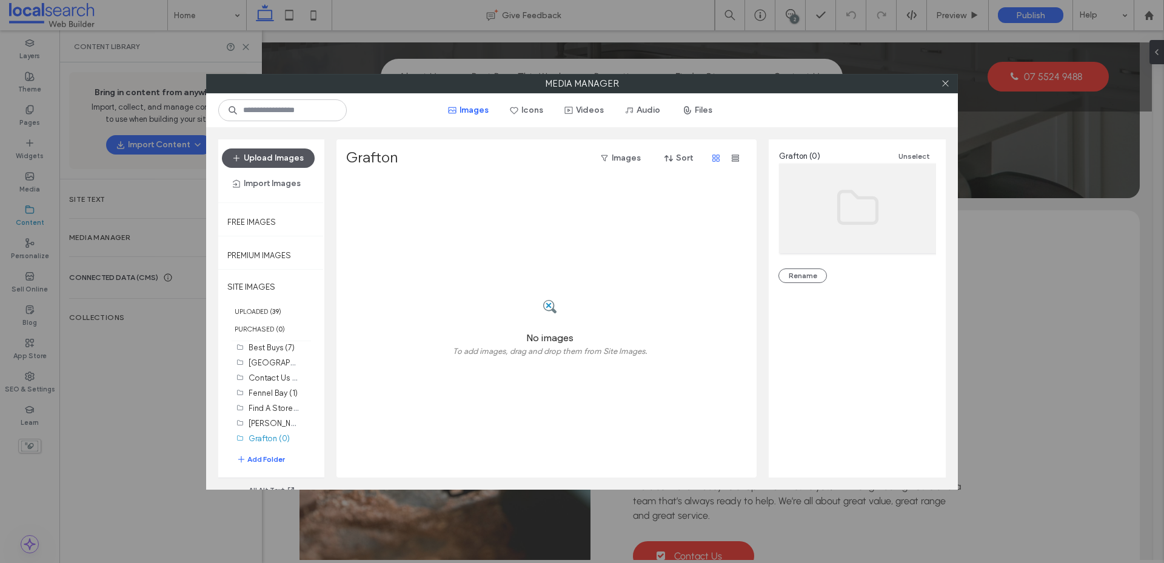
click at [281, 157] on button "Upload Images" at bounding box center [268, 158] width 93 height 19
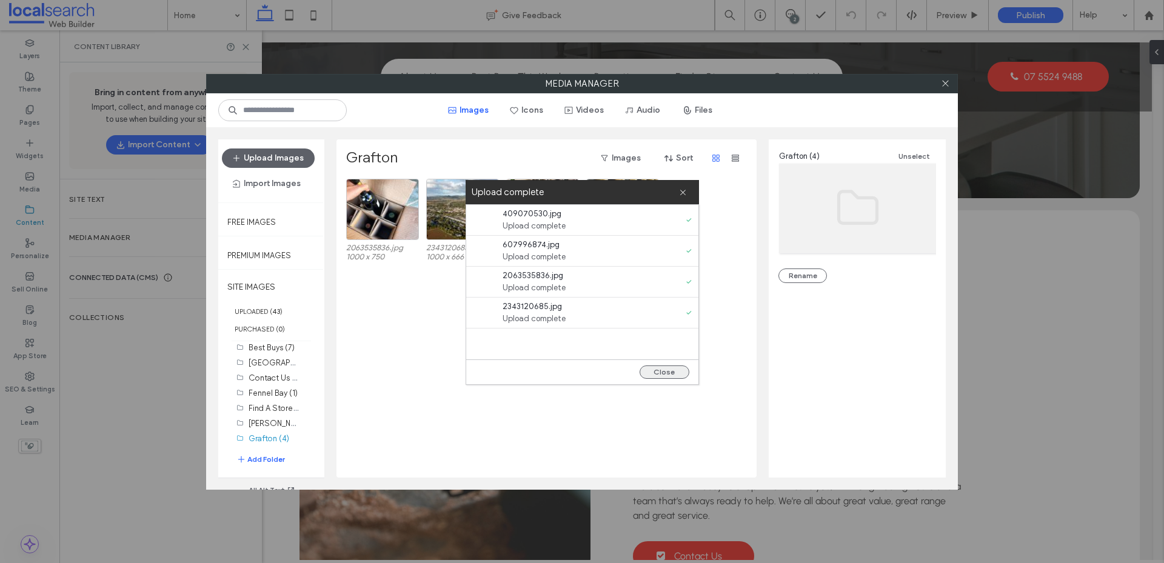
click at [669, 375] on button "Close" at bounding box center [665, 372] width 50 height 13
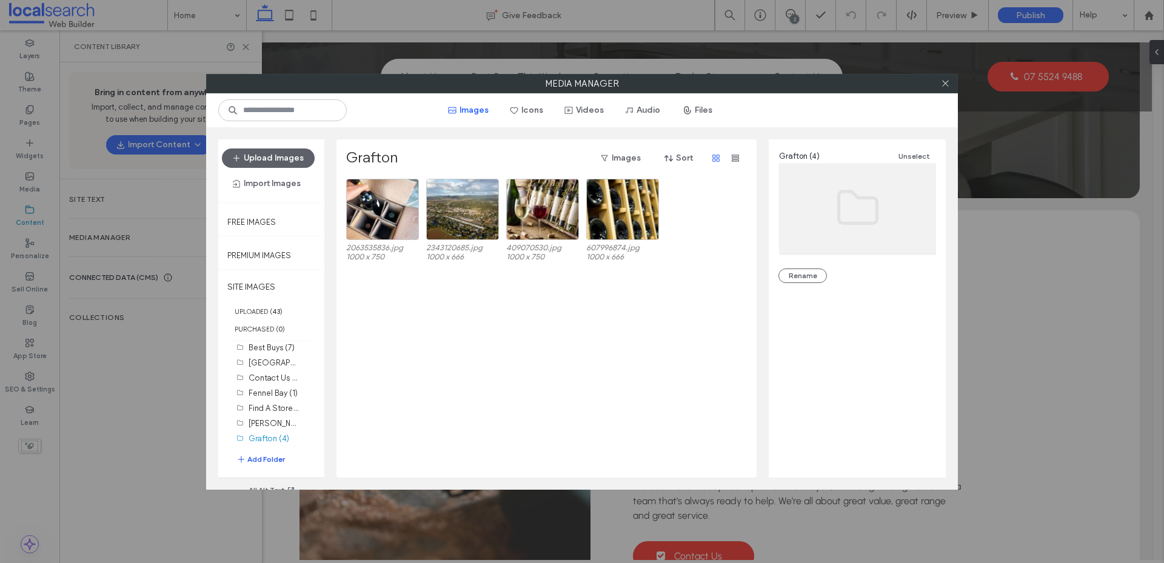
click at [265, 462] on button "Add Folder" at bounding box center [260, 460] width 49 height 12
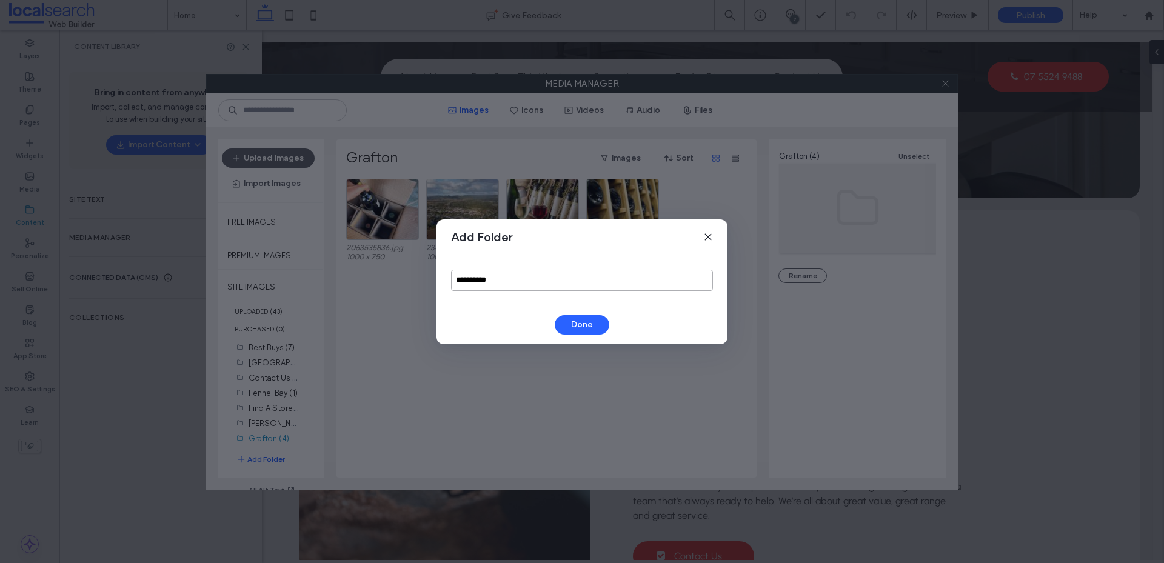
drag, startPoint x: 501, startPoint y: 278, endPoint x: 437, endPoint y: 287, distance: 64.8
click at [437, 287] on div "**********" at bounding box center [582, 280] width 291 height 50
type input "********"
click at [589, 330] on button "Done" at bounding box center [582, 324] width 55 height 19
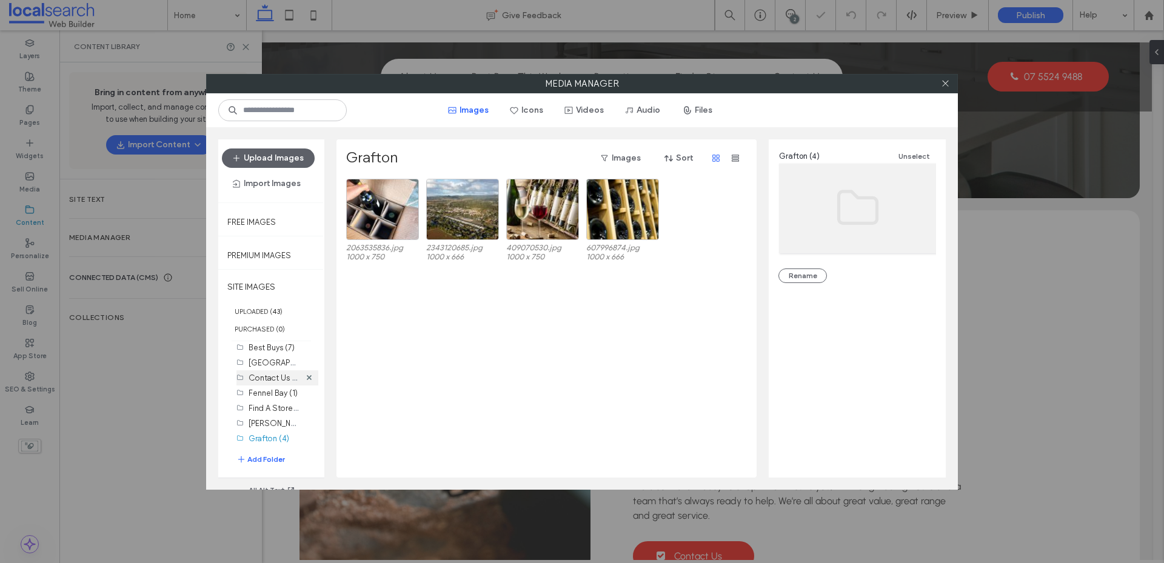
scroll to position [50, 0]
click at [263, 437] on label "Hamilton (0)" at bounding box center [285, 438] width 72 height 12
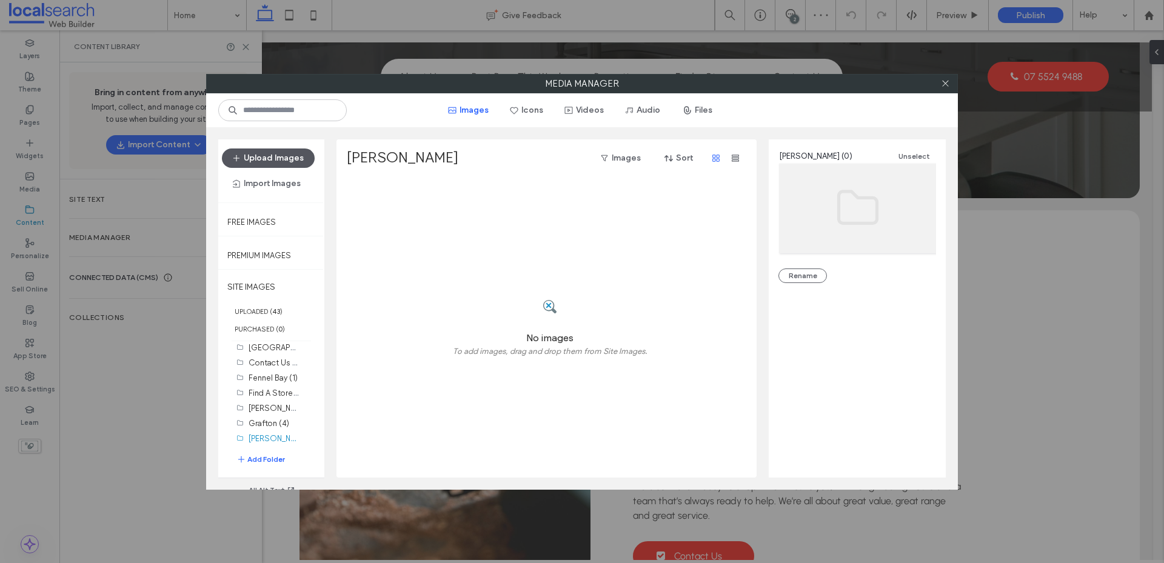
click at [261, 155] on button "Upload Images" at bounding box center [268, 158] width 93 height 19
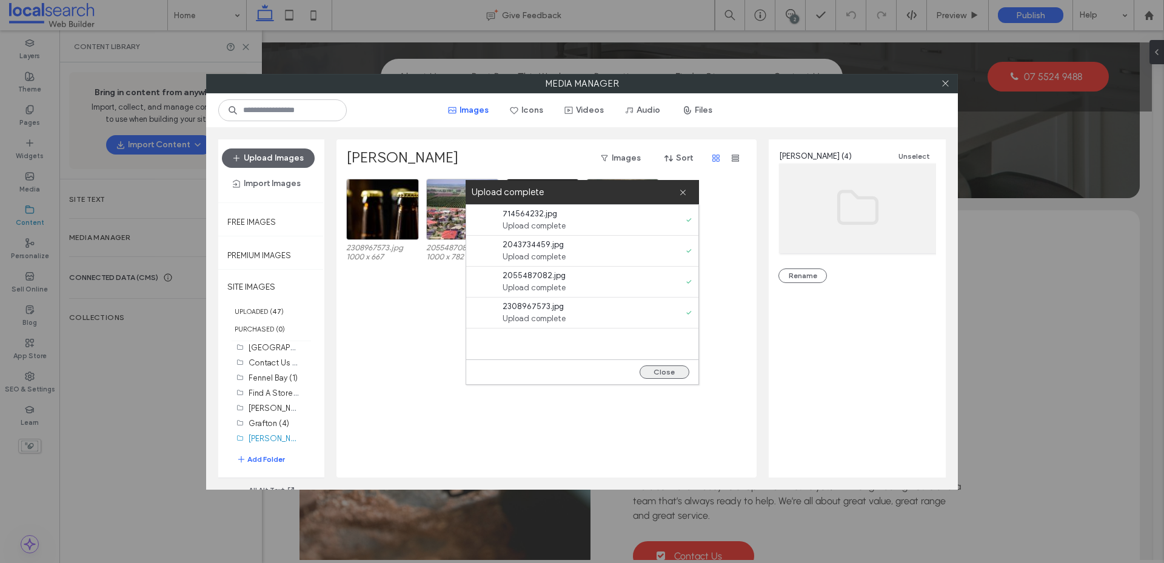
click at [667, 366] on button "Close" at bounding box center [665, 372] width 50 height 13
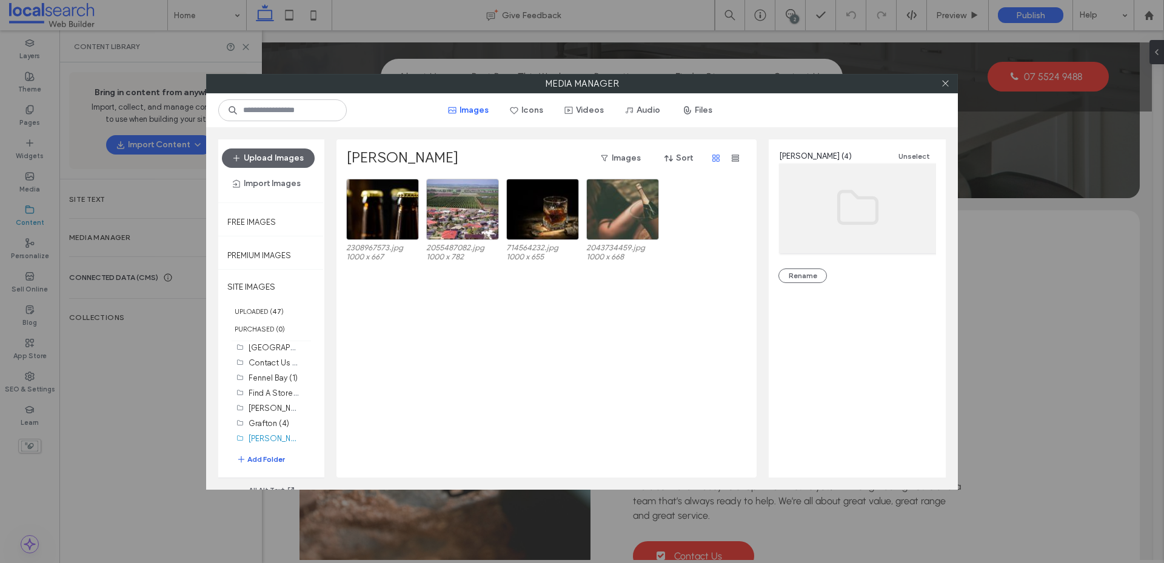
click at [264, 460] on button "Add Folder" at bounding box center [260, 460] width 49 height 12
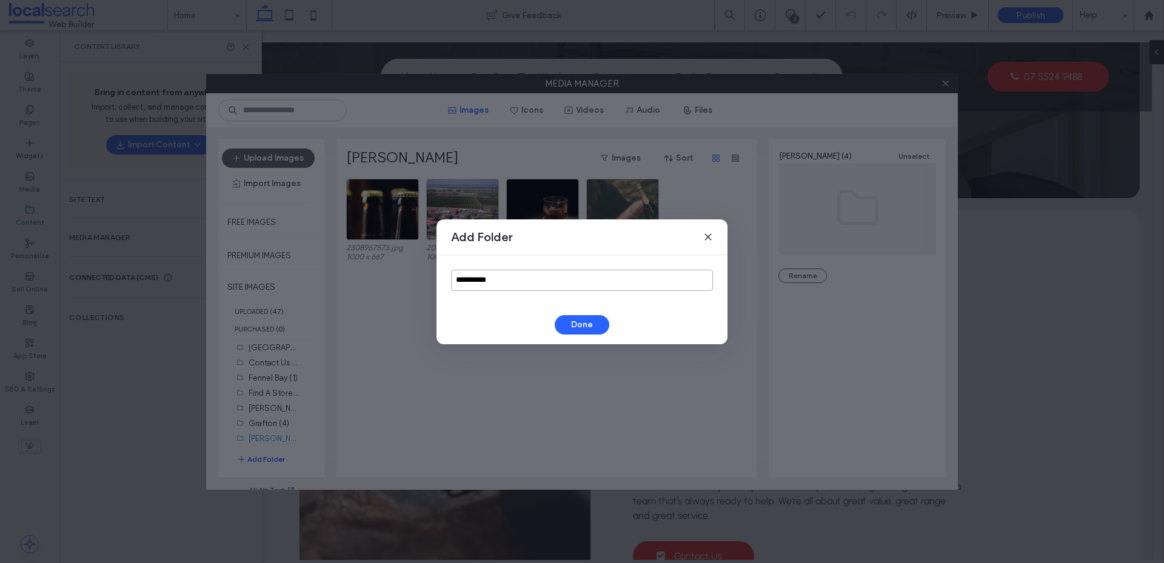
drag, startPoint x: 513, startPoint y: 275, endPoint x: 389, endPoint y: 283, distance: 123.9
click at [389, 283] on div "**********" at bounding box center [582, 281] width 1164 height 563
type input "**********"
click at [591, 320] on button "Done" at bounding box center [582, 324] width 55 height 19
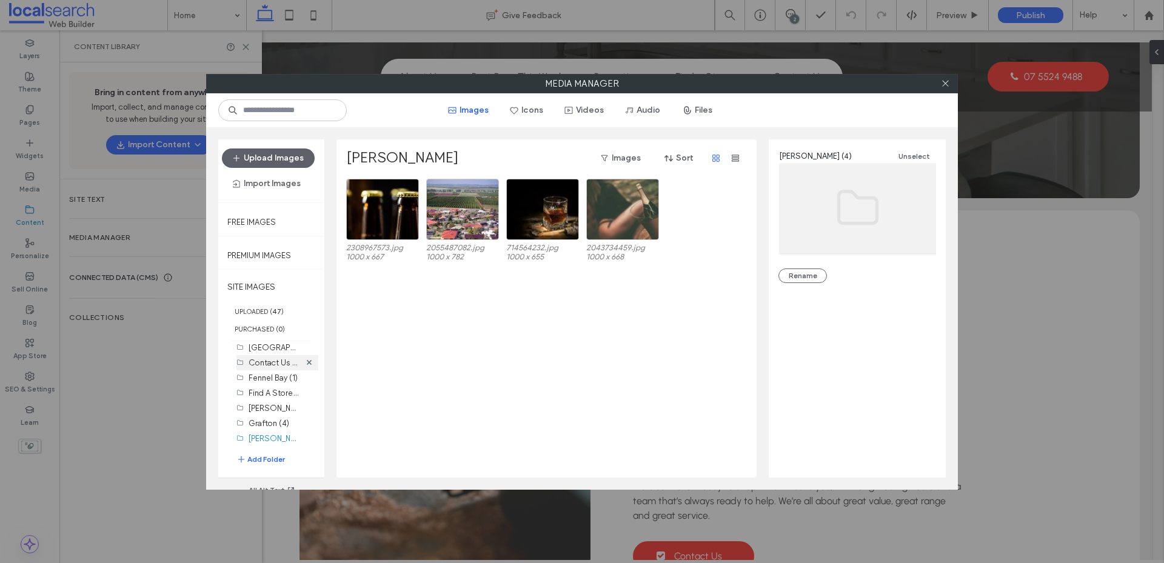
scroll to position [65, 0]
click at [266, 440] on label "Hawks nest (0)" at bounding box center [275, 438] width 53 height 12
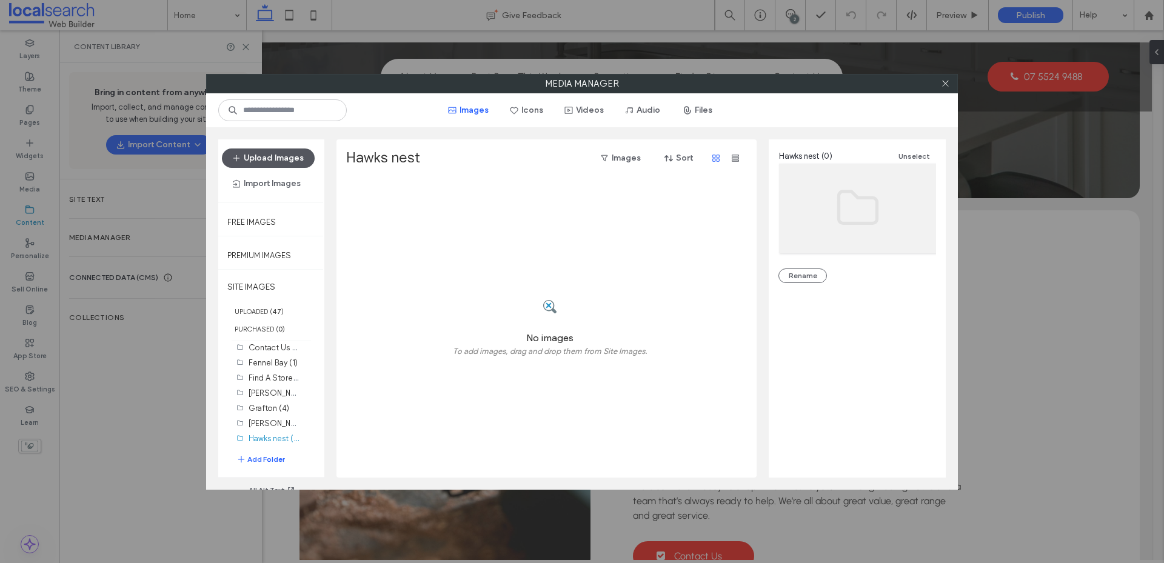
click at [277, 161] on button "Upload Images" at bounding box center [268, 158] width 93 height 19
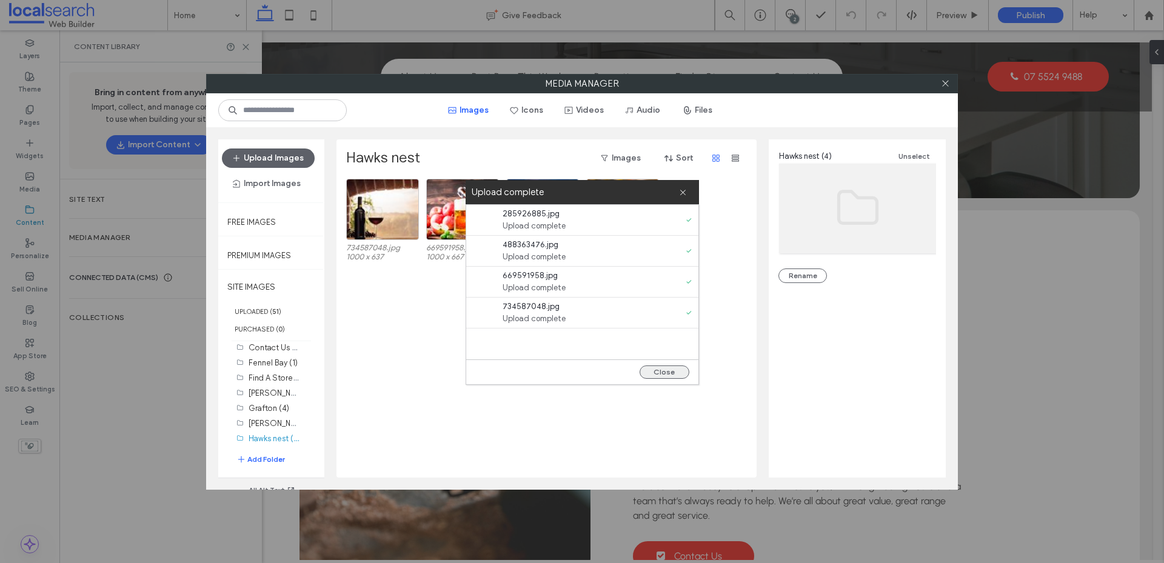
click at [662, 374] on button "Close" at bounding box center [665, 372] width 50 height 13
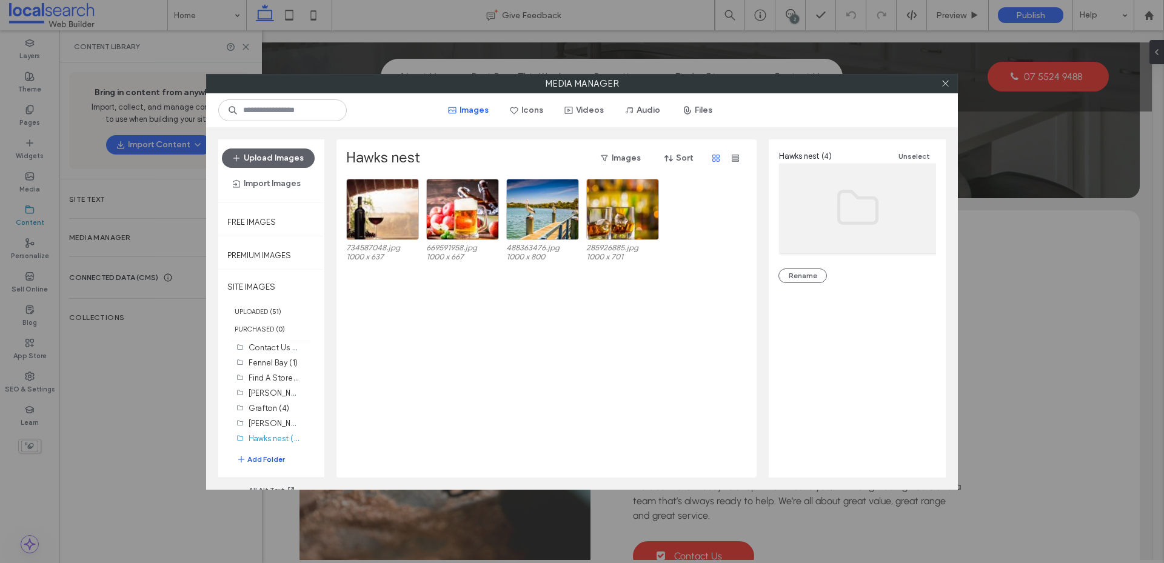
click at [247, 457] on button "Add Folder" at bounding box center [260, 460] width 49 height 12
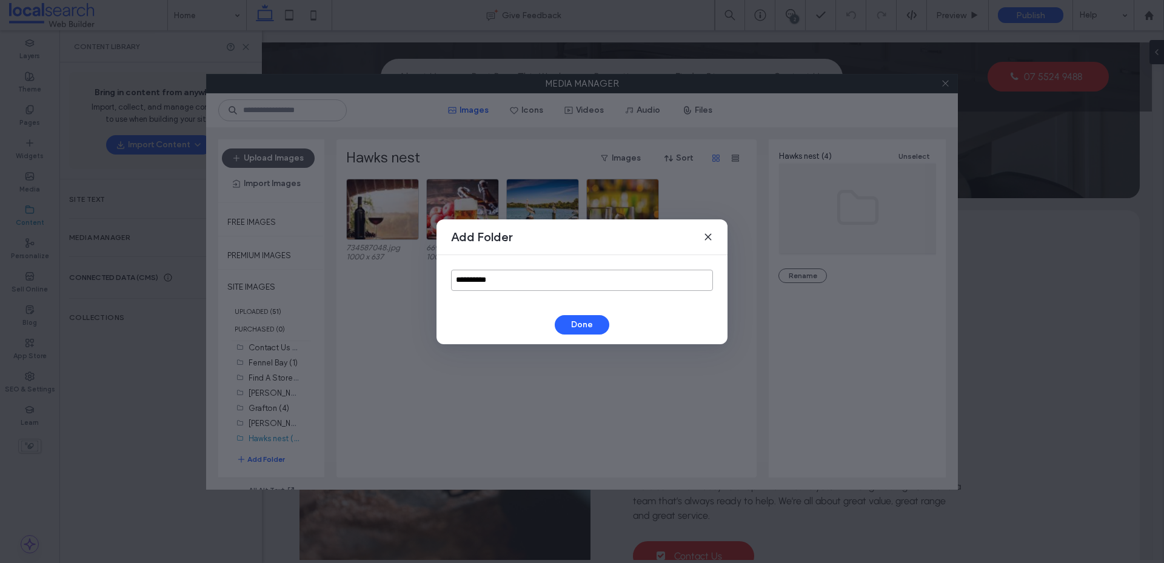
drag, startPoint x: 509, startPoint y: 277, endPoint x: 443, endPoint y: 288, distance: 66.4
click at [443, 288] on div "**********" at bounding box center [582, 280] width 291 height 50
type input "****"
click at [593, 321] on button "Done" at bounding box center [582, 324] width 55 height 19
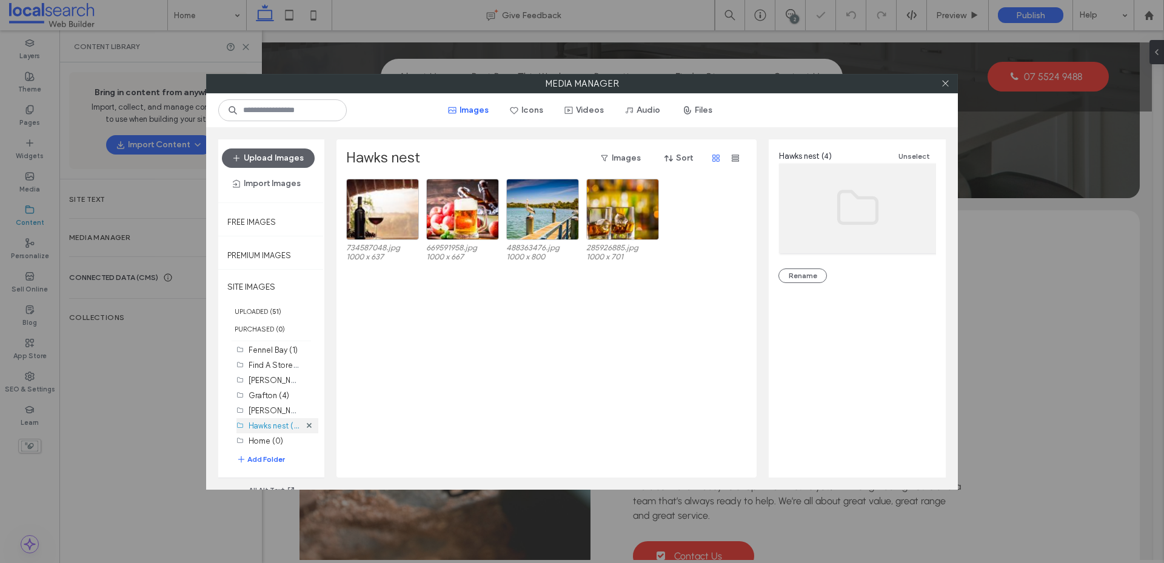
scroll to position [80, 0]
click at [261, 440] on label "Home (0)" at bounding box center [266, 438] width 35 height 9
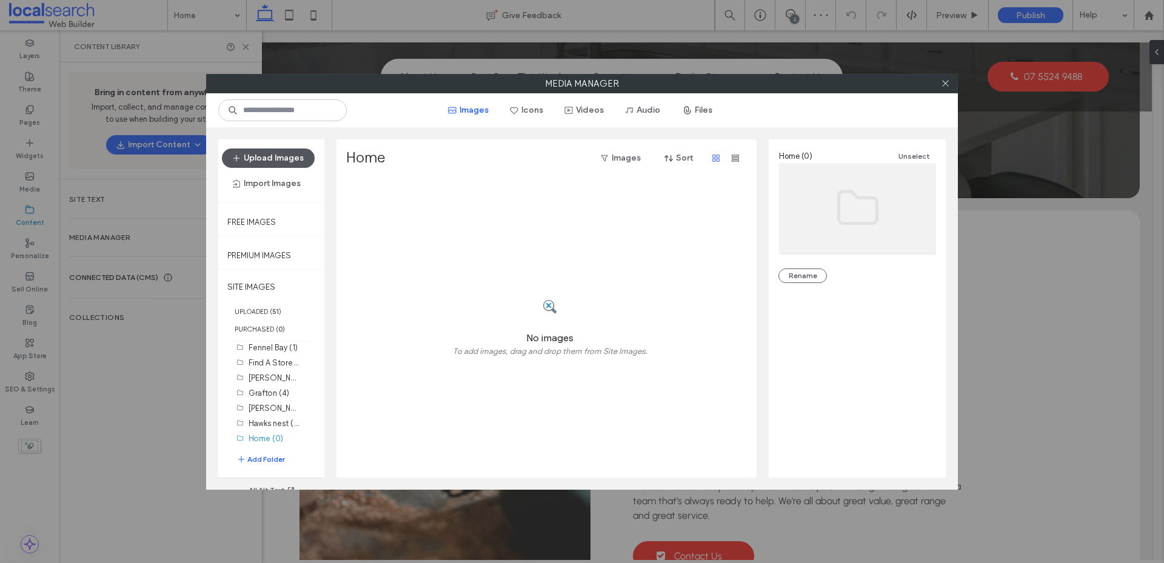
click at [273, 158] on button "Upload Images" at bounding box center [268, 158] width 93 height 19
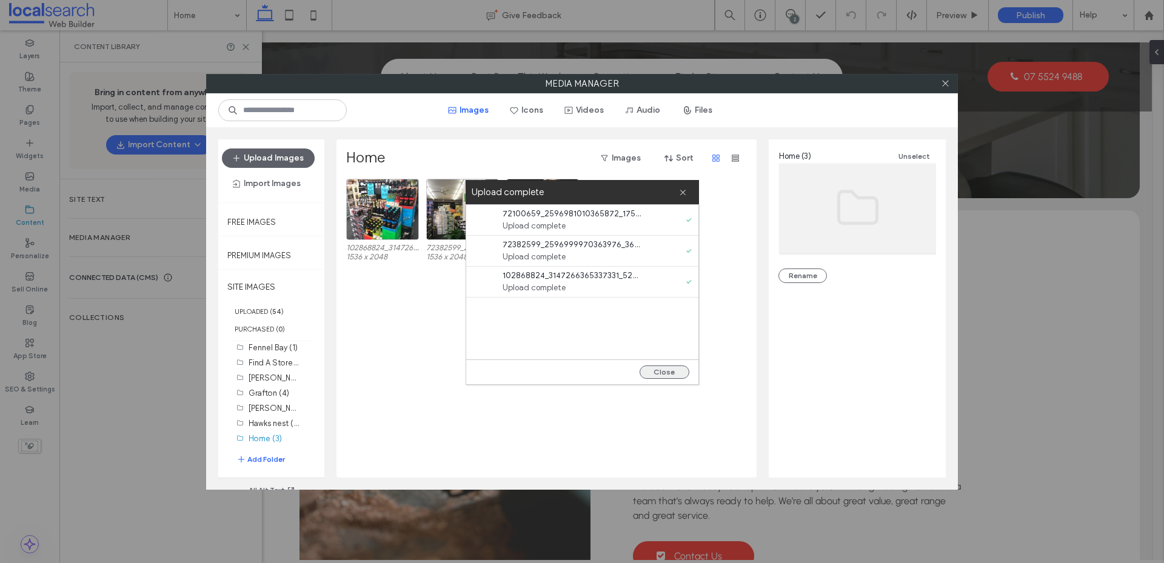
click at [654, 369] on button "Close" at bounding box center [665, 372] width 50 height 13
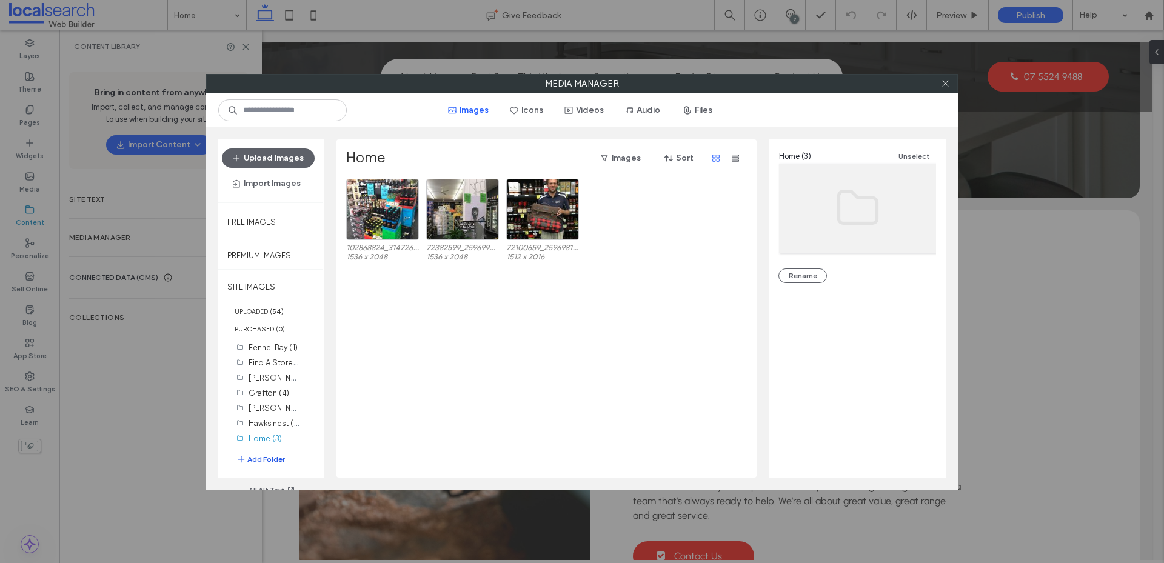
click at [265, 461] on button "Add Folder" at bounding box center [260, 460] width 49 height 12
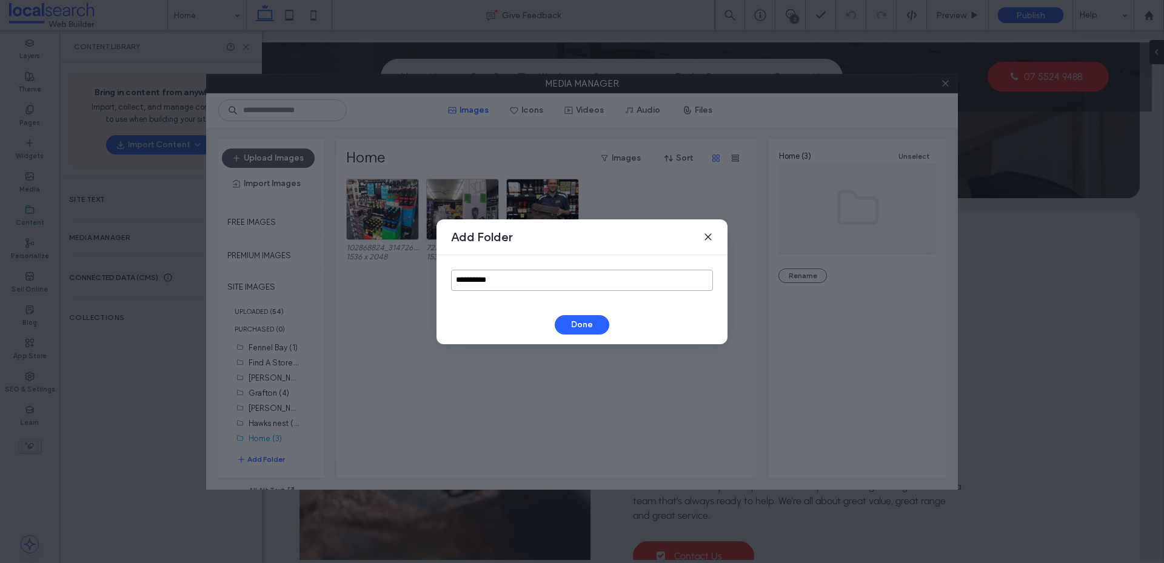
drag, startPoint x: 463, startPoint y: 281, endPoint x: 347, endPoint y: 297, distance: 116.4
click at [353, 295] on div "**********" at bounding box center [582, 281] width 1164 height 563
type input "*******"
click at [577, 321] on button "Done" at bounding box center [582, 324] width 55 height 19
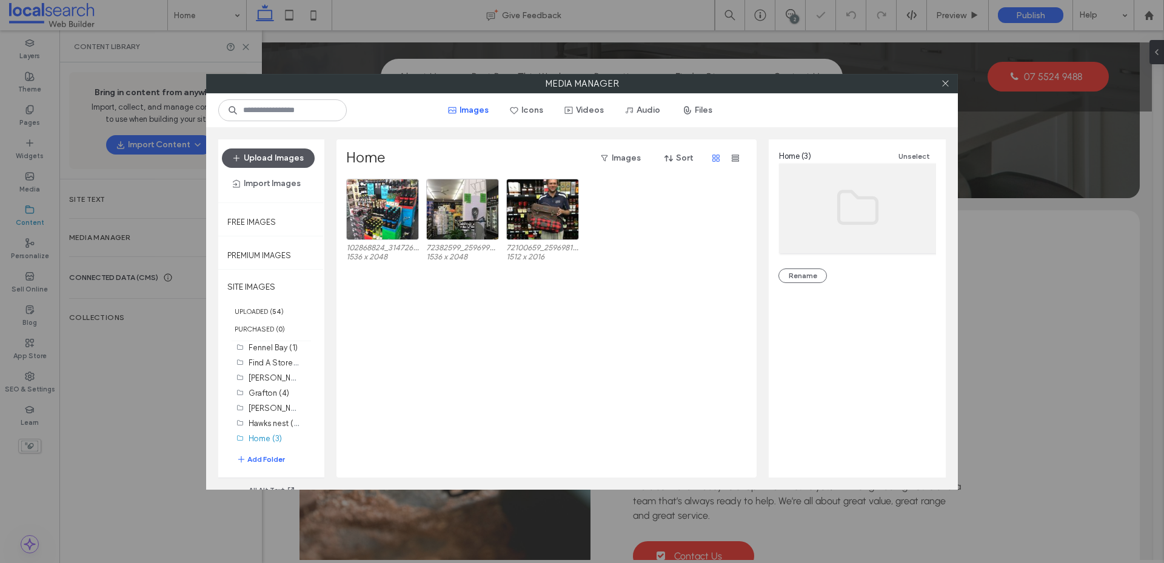
click at [271, 161] on button "Upload Images" at bounding box center [268, 158] width 93 height 19
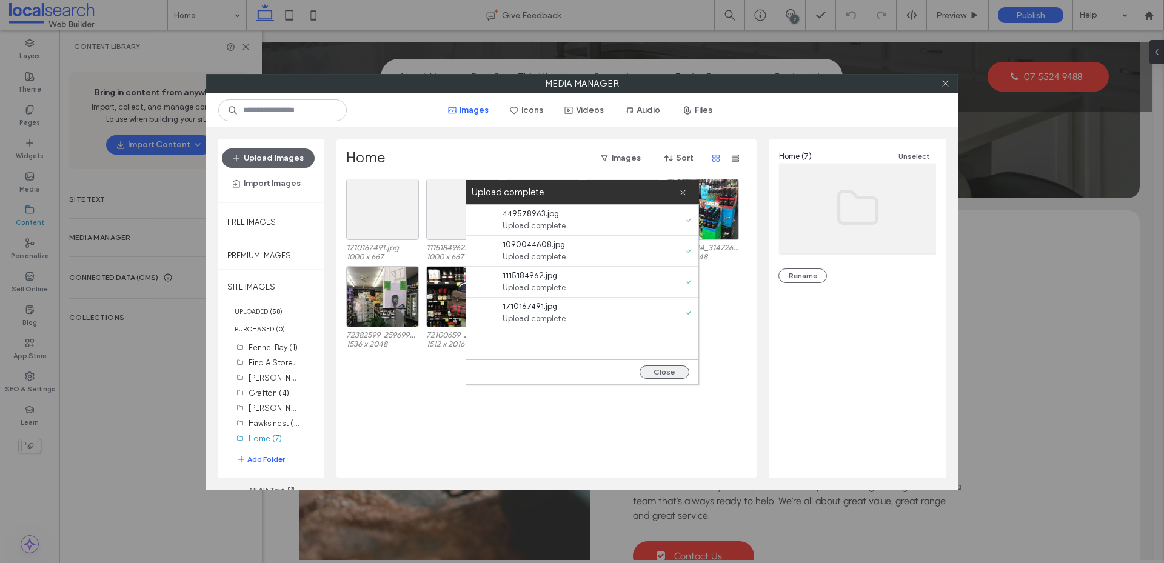
click at [655, 367] on button "Close" at bounding box center [665, 372] width 50 height 13
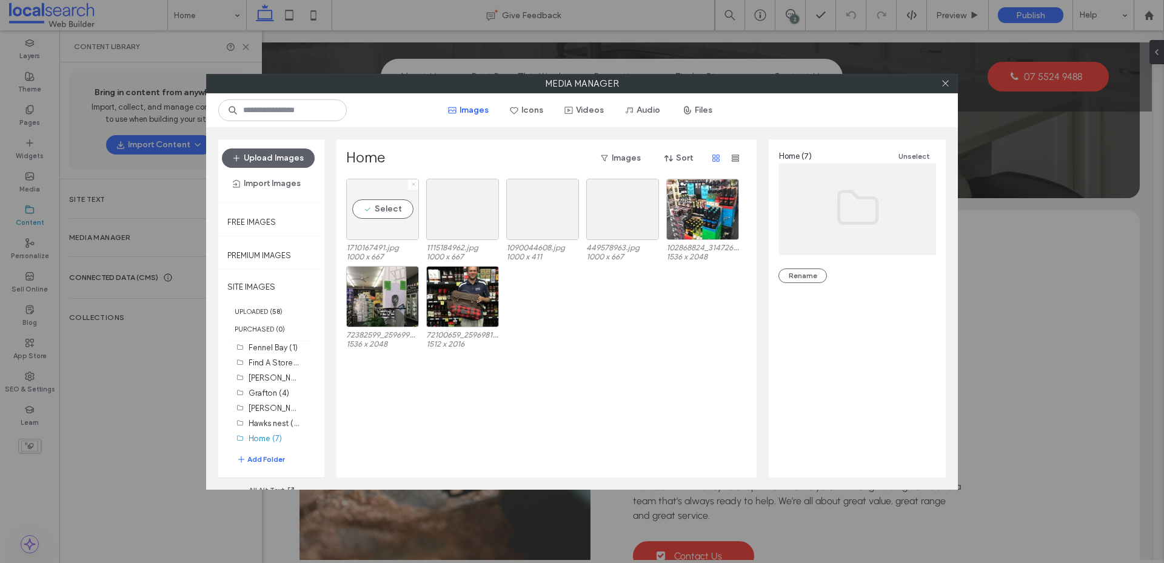
click at [412, 183] on icon at bounding box center [413, 184] width 5 height 5
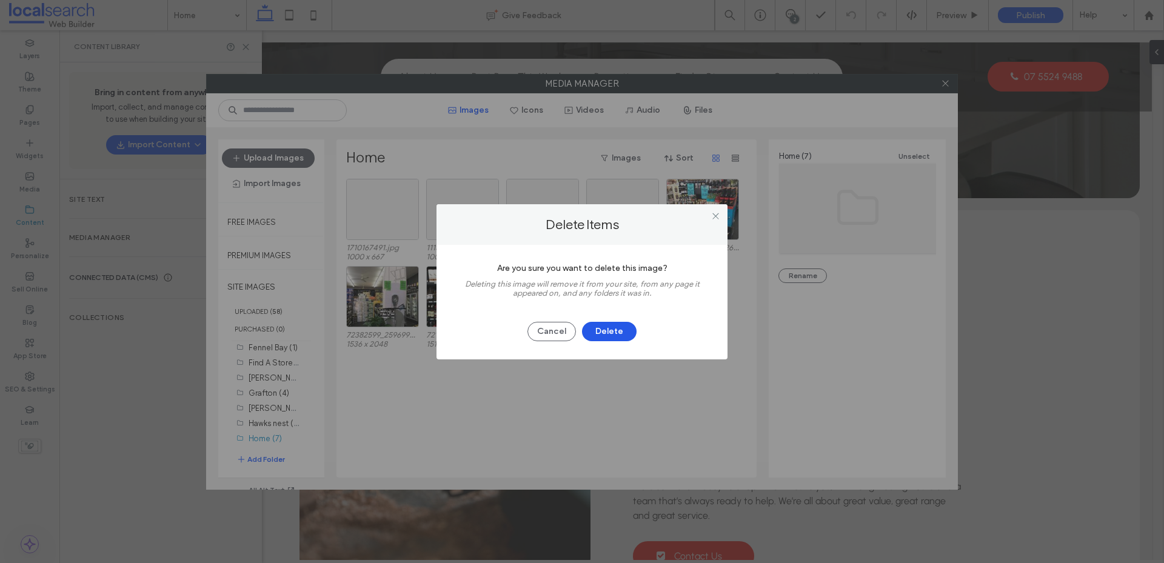
click at [608, 330] on button "Delete" at bounding box center [609, 331] width 55 height 19
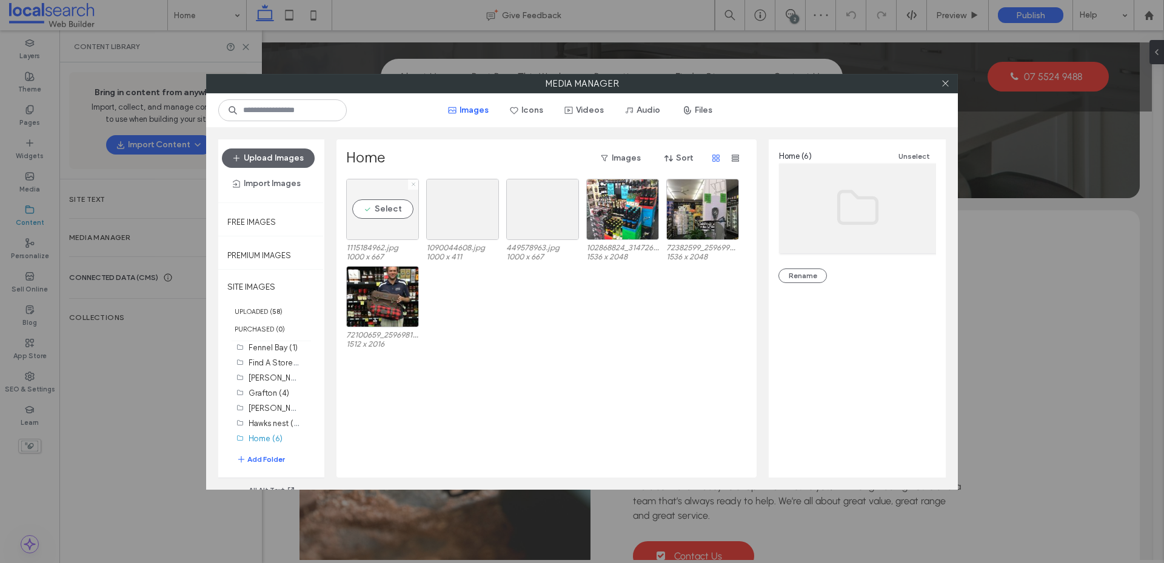
click at [414, 183] on use at bounding box center [413, 184] width 3 height 3
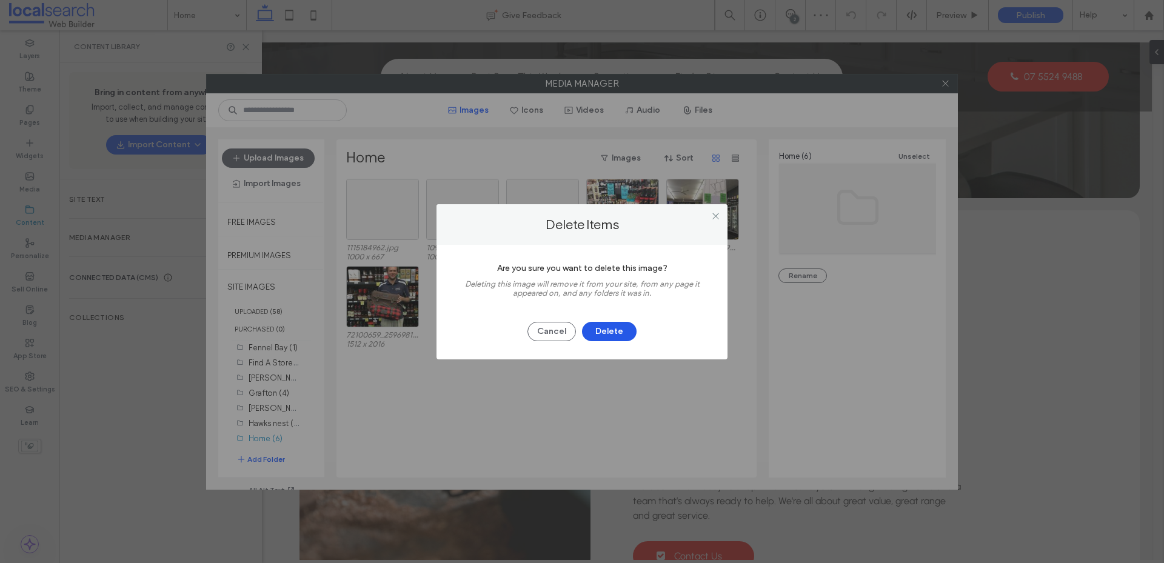
click at [599, 332] on button "Delete" at bounding box center [609, 331] width 55 height 19
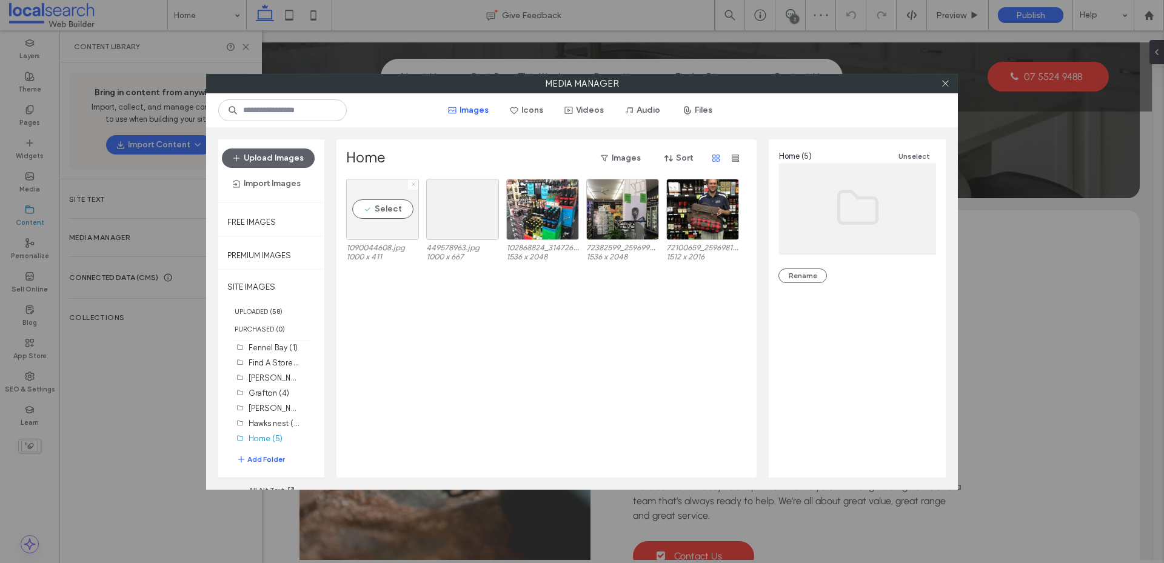
click at [414, 184] on use at bounding box center [413, 184] width 3 height 3
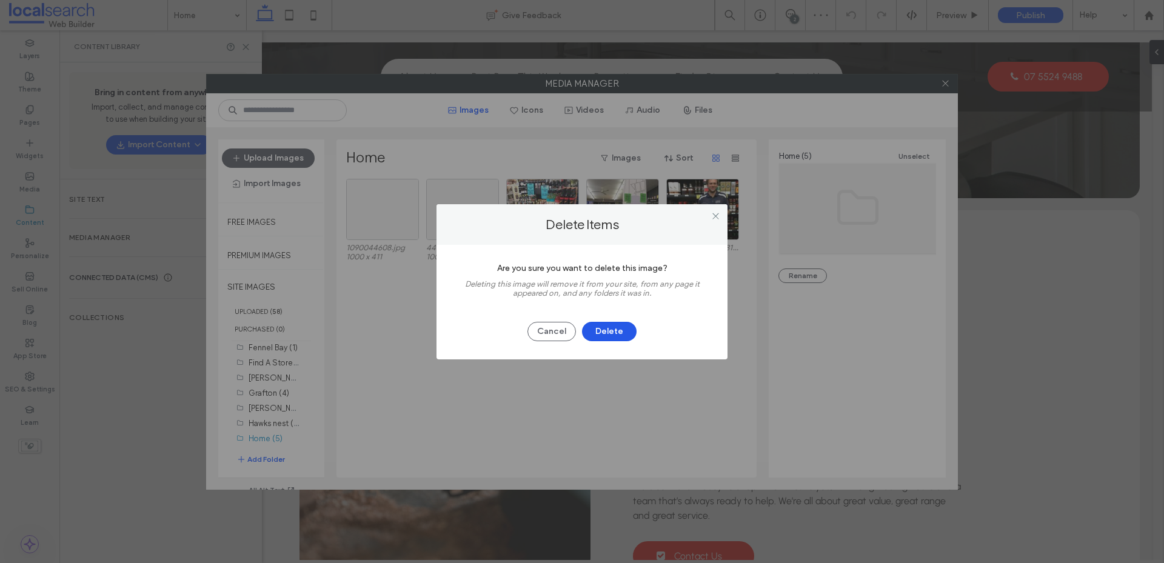
click at [606, 332] on button "Delete" at bounding box center [609, 331] width 55 height 19
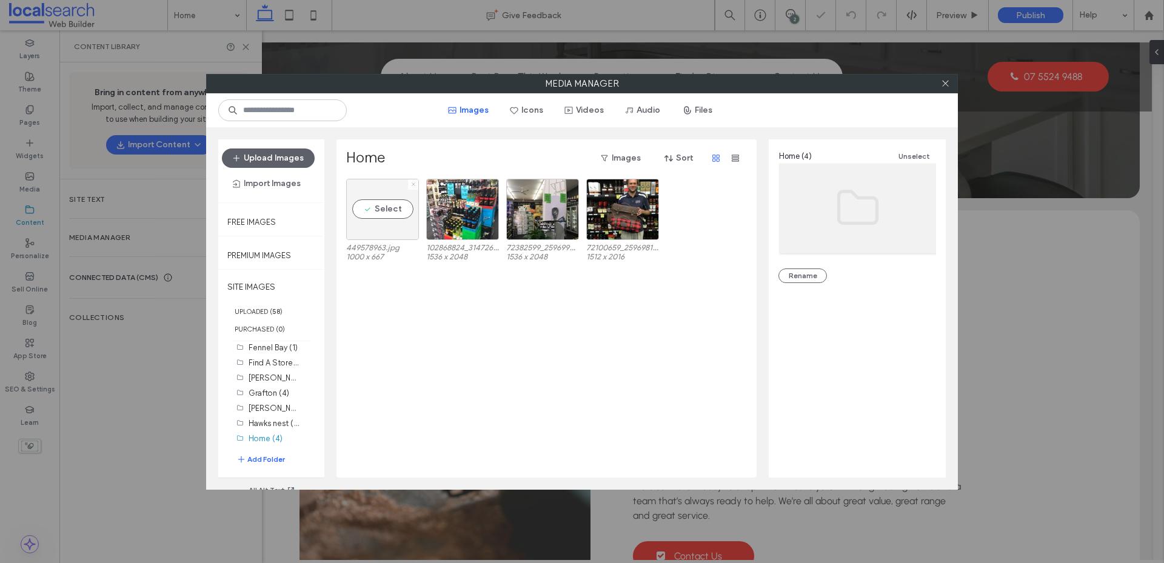
click at [411, 184] on icon at bounding box center [413, 184] width 5 height 5
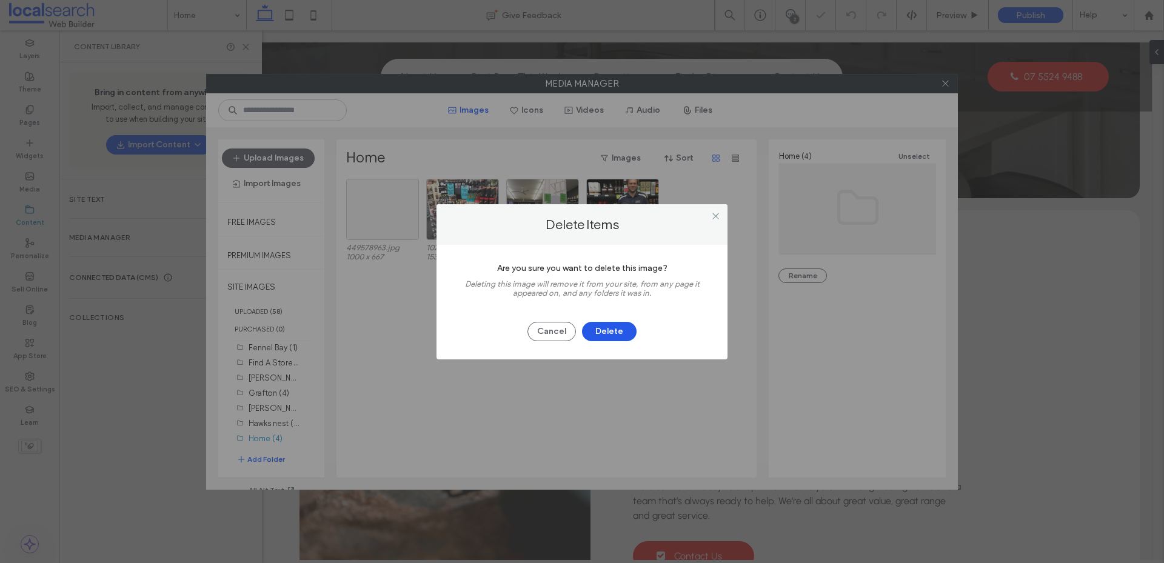
click at [615, 330] on button "Delete" at bounding box center [609, 331] width 55 height 19
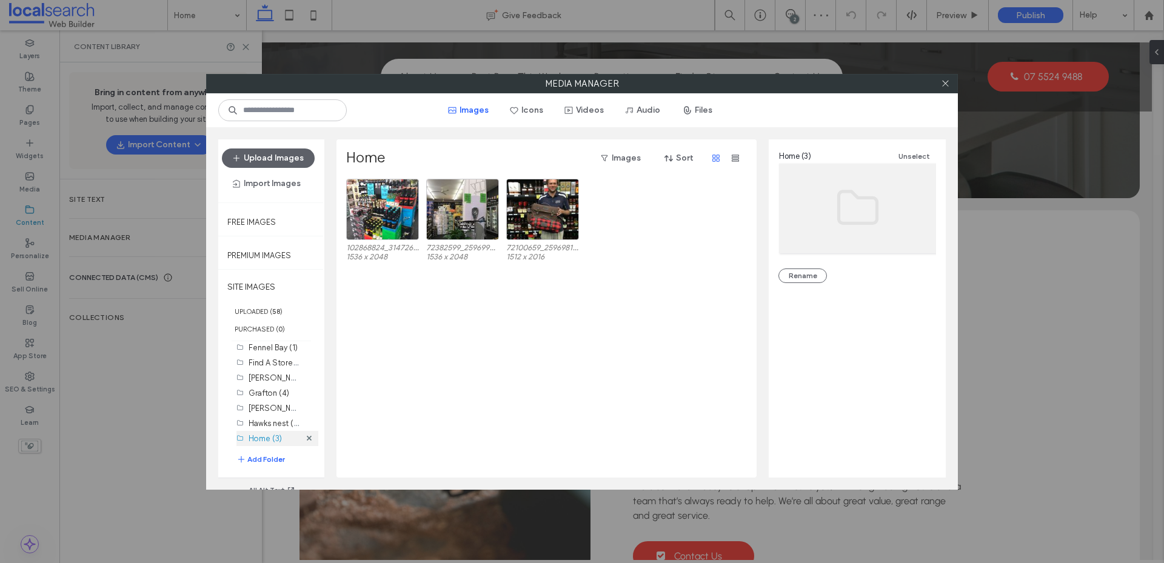
scroll to position [95, 0]
click at [276, 435] on label "Lismore (0)" at bounding box center [269, 438] width 41 height 9
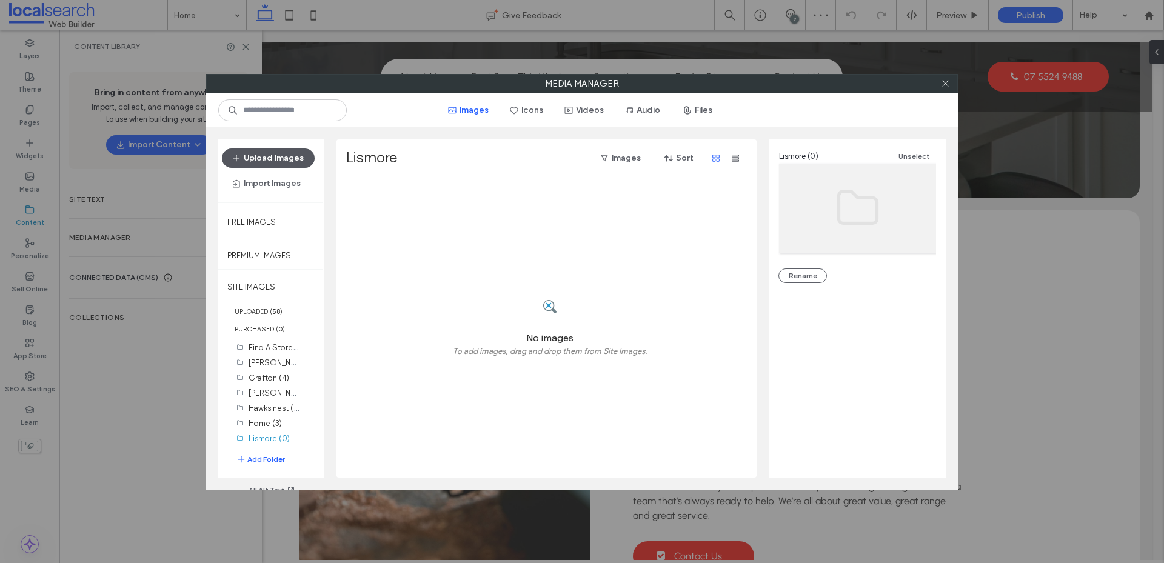
click at [281, 153] on button "Upload Images" at bounding box center [268, 158] width 93 height 19
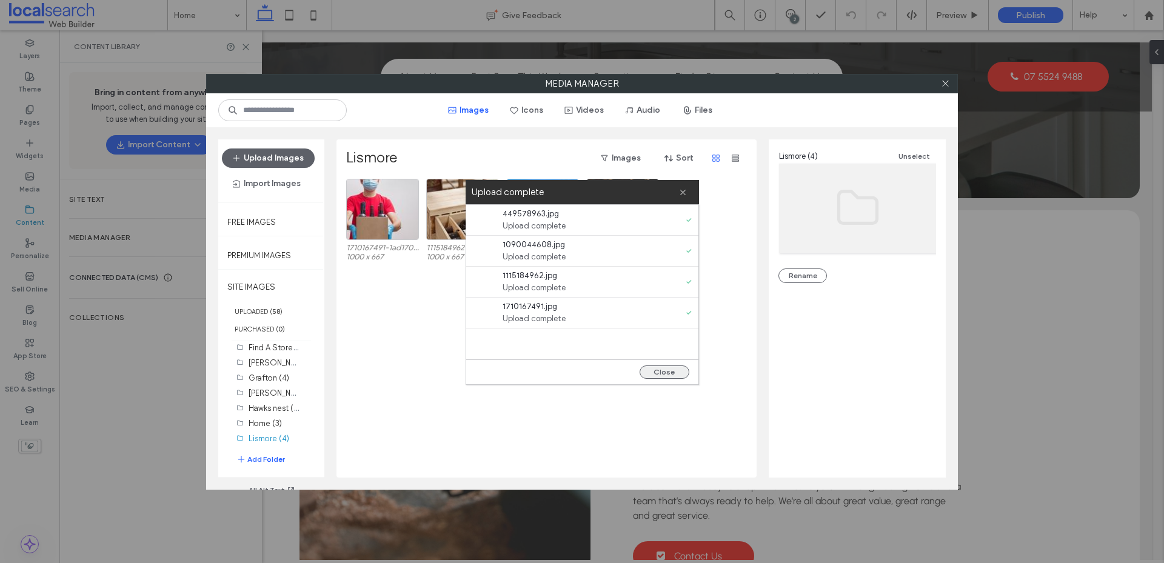
click at [655, 375] on button "Close" at bounding box center [665, 372] width 50 height 13
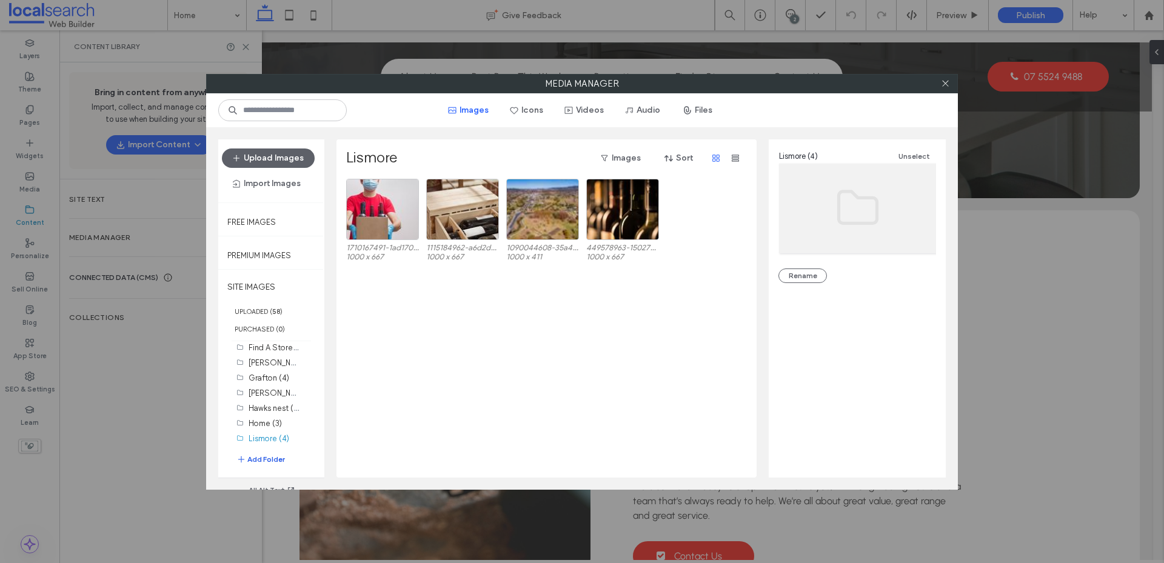
click at [270, 457] on button "Add Folder" at bounding box center [260, 460] width 49 height 12
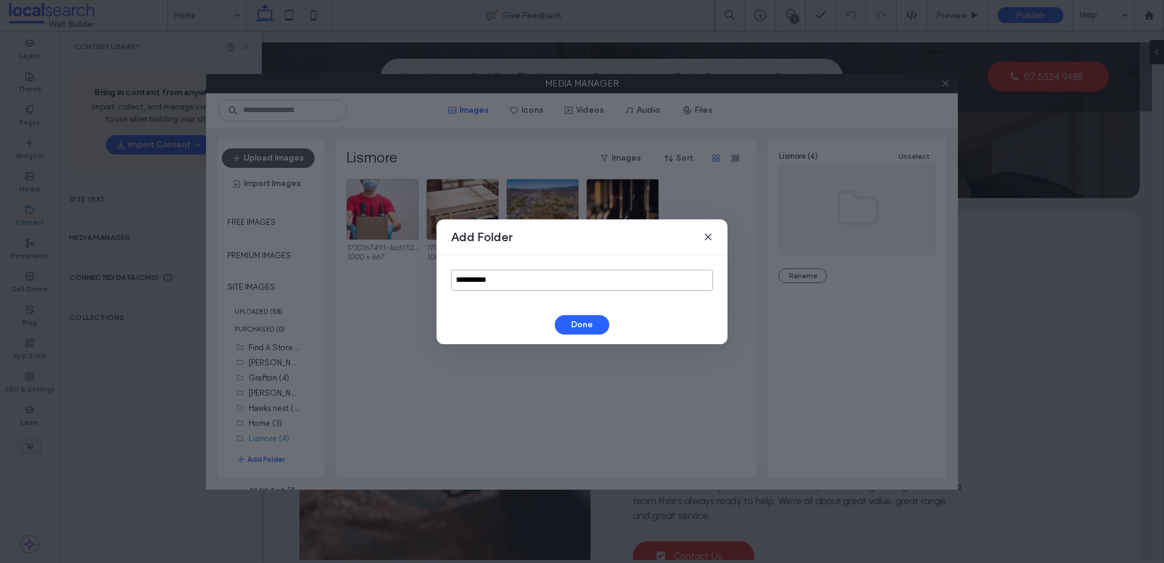
drag, startPoint x: 517, startPoint y: 278, endPoint x: 407, endPoint y: 298, distance: 111.1
click at [407, 298] on div "**********" at bounding box center [582, 281] width 1164 height 563
type input "*******"
click at [595, 321] on button "Done" at bounding box center [582, 324] width 55 height 19
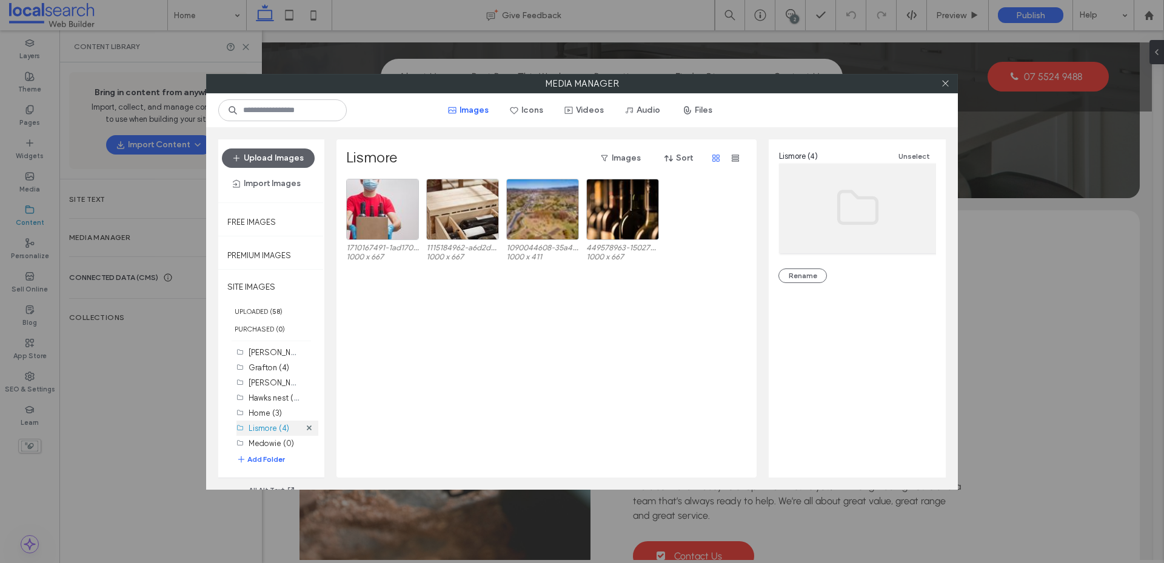
scroll to position [110, 0]
click at [268, 435] on label "Medowie (0)" at bounding box center [271, 438] width 45 height 9
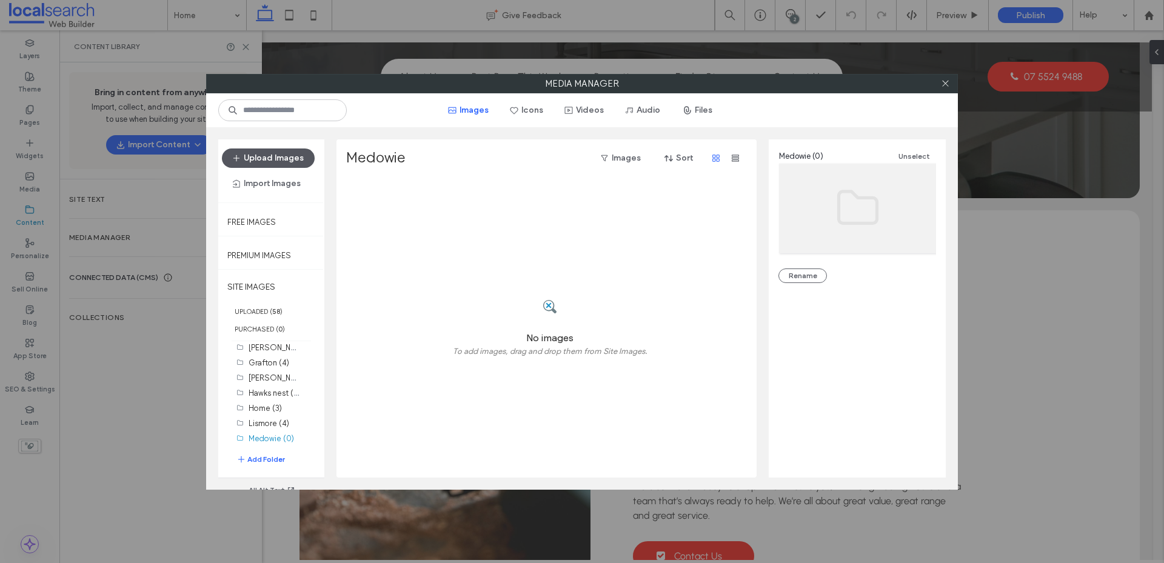
click at [286, 156] on button "Upload Images" at bounding box center [268, 158] width 93 height 19
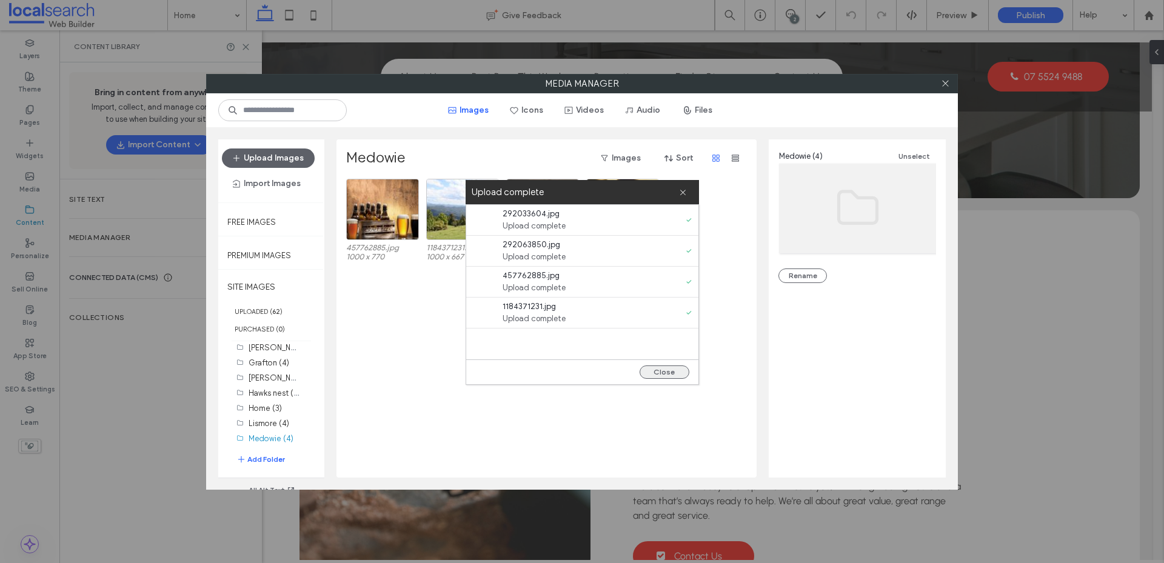
click at [660, 371] on button "Close" at bounding box center [665, 372] width 50 height 13
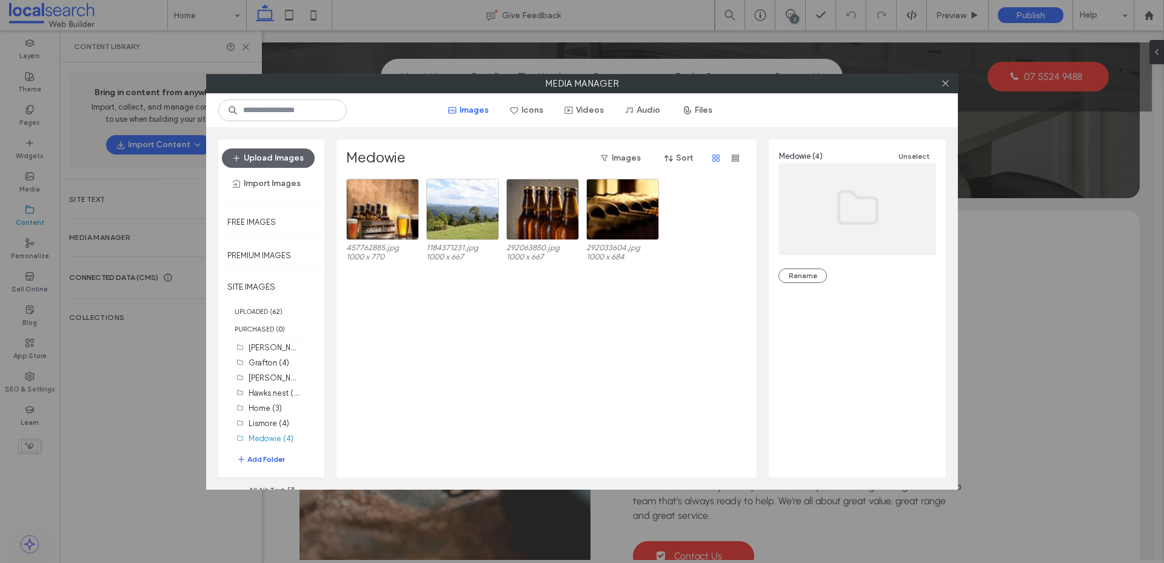
click at [267, 458] on button "Add Folder" at bounding box center [260, 460] width 49 height 12
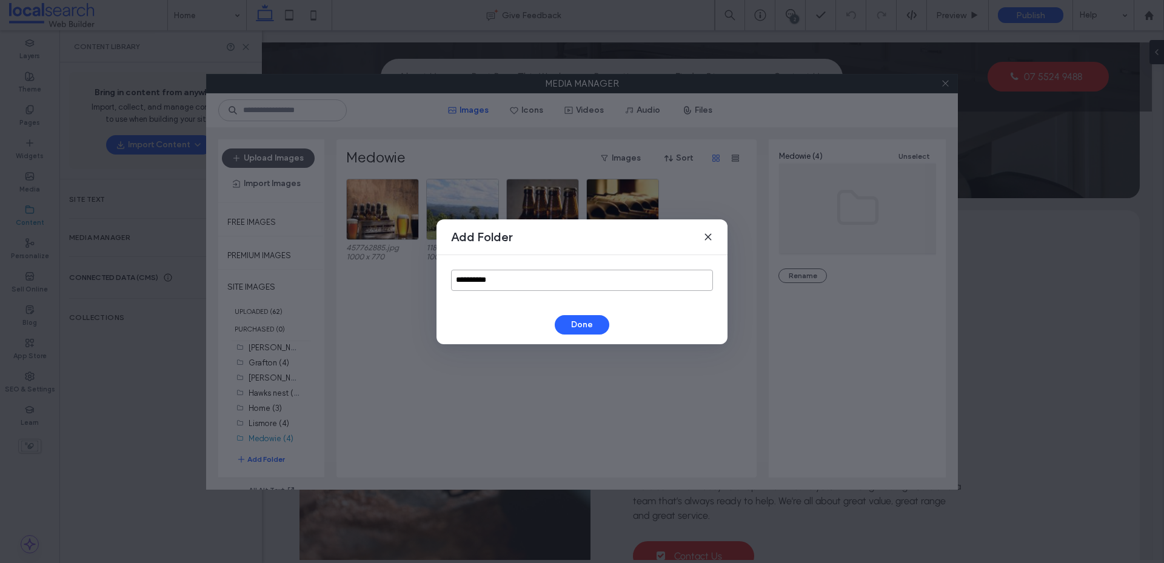
drag, startPoint x: 509, startPoint y: 279, endPoint x: 379, endPoint y: 281, distance: 129.8
click at [379, 281] on div "**********" at bounding box center [582, 281] width 1164 height 563
type input "**********"
click at [593, 324] on button "Done" at bounding box center [582, 324] width 55 height 19
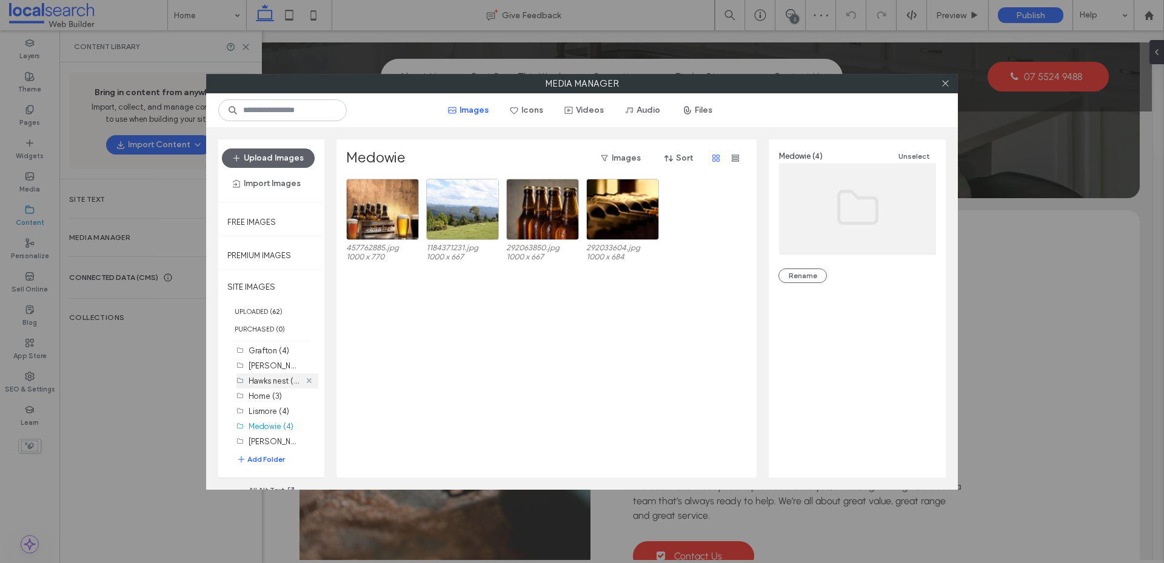
scroll to position [126, 0]
click at [267, 435] on label "Nelson Bay (0)" at bounding box center [292, 438] width 87 height 12
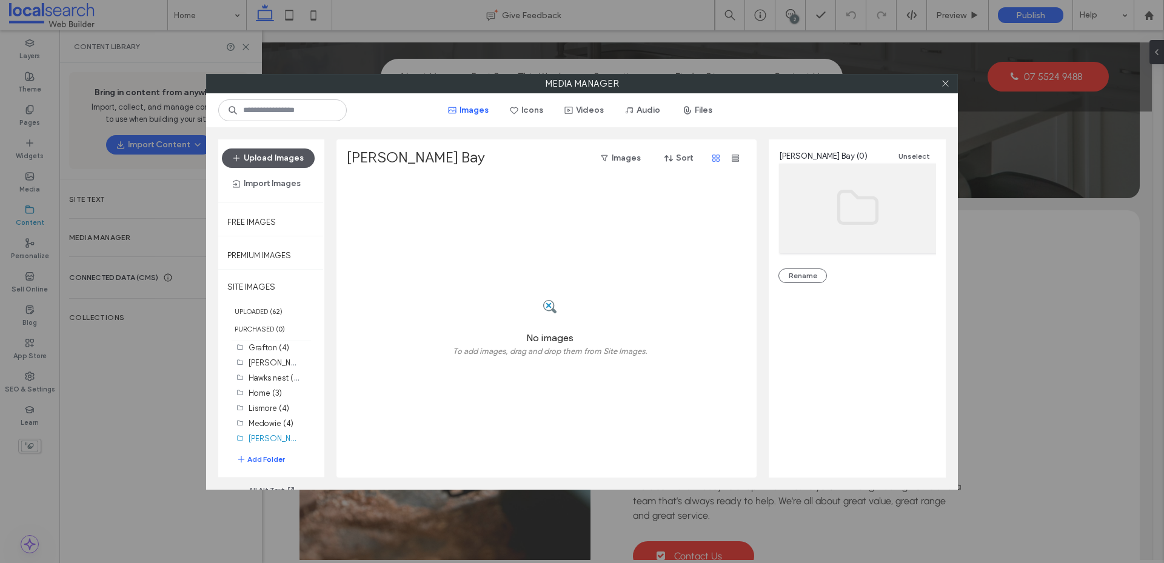
click at [289, 163] on button "Upload Images" at bounding box center [268, 158] width 93 height 19
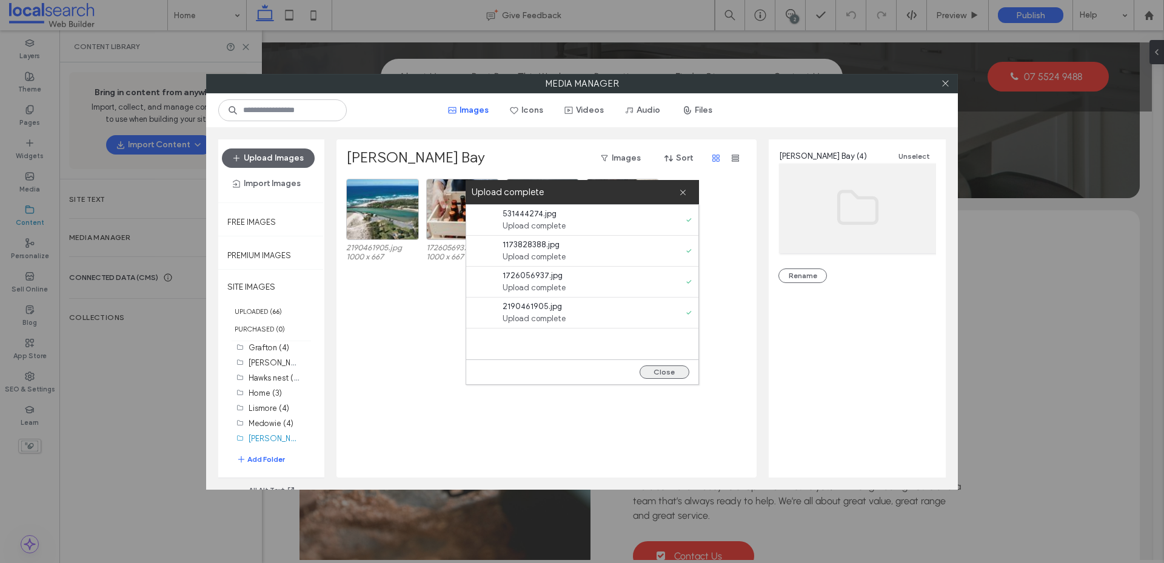
click at [654, 374] on button "Close" at bounding box center [665, 372] width 50 height 13
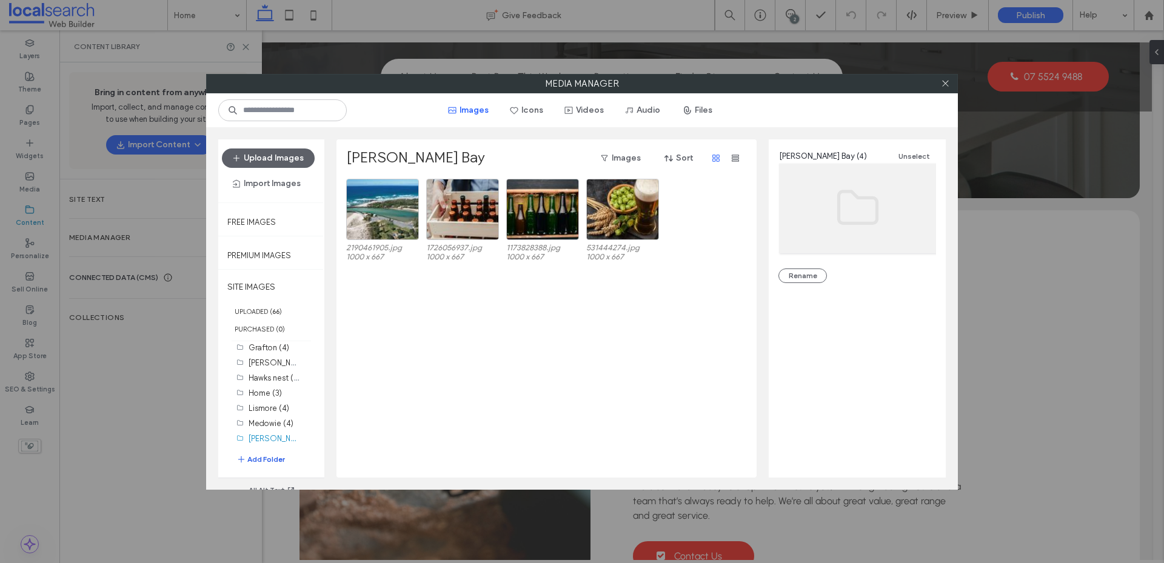
click at [276, 460] on button "Add Folder" at bounding box center [260, 460] width 49 height 12
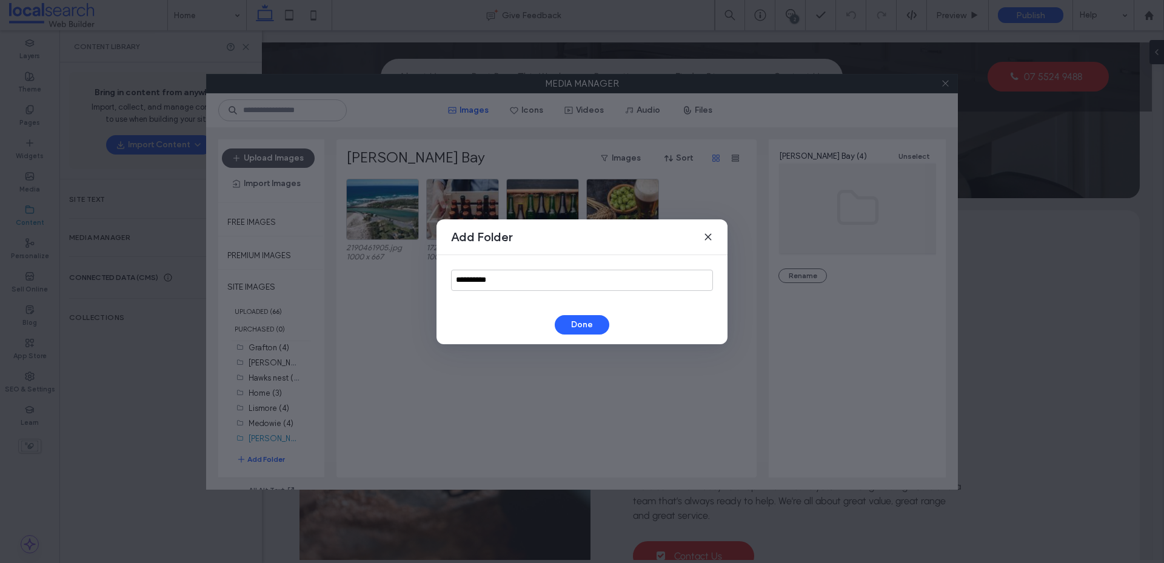
drag, startPoint x: 492, startPoint y: 287, endPoint x: 469, endPoint y: 286, distance: 23.1
click at [469, 286] on div "**********" at bounding box center [582, 280] width 291 height 50
drag, startPoint x: 518, startPoint y: 280, endPoint x: 386, endPoint y: 287, distance: 133.0
click at [386, 287] on div "**********" at bounding box center [582, 281] width 1164 height 563
type input "**********"
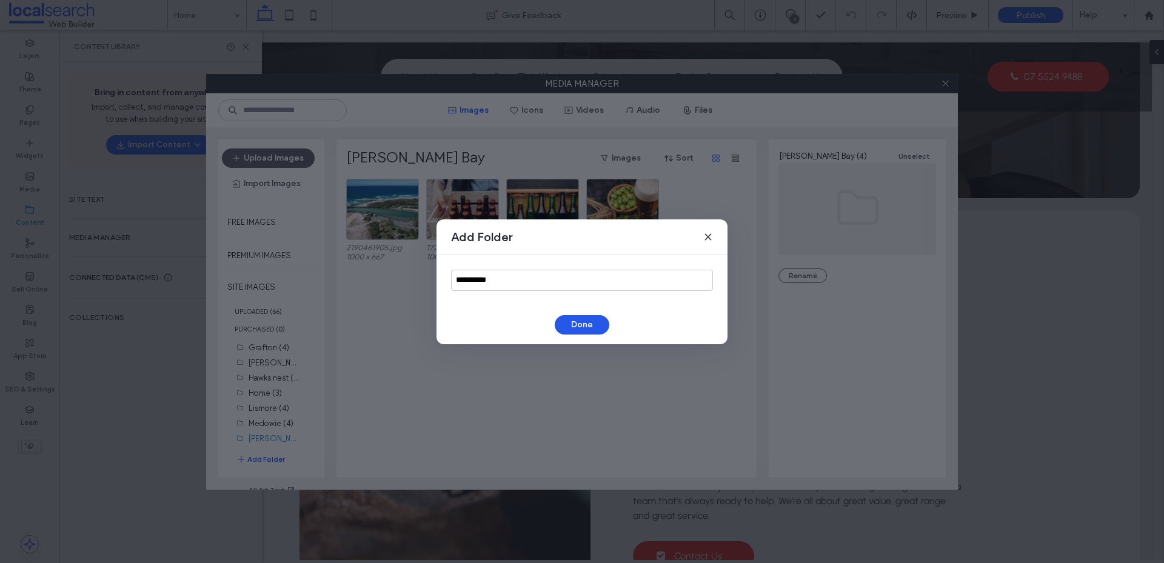
click at [584, 329] on button "Done" at bounding box center [582, 324] width 55 height 19
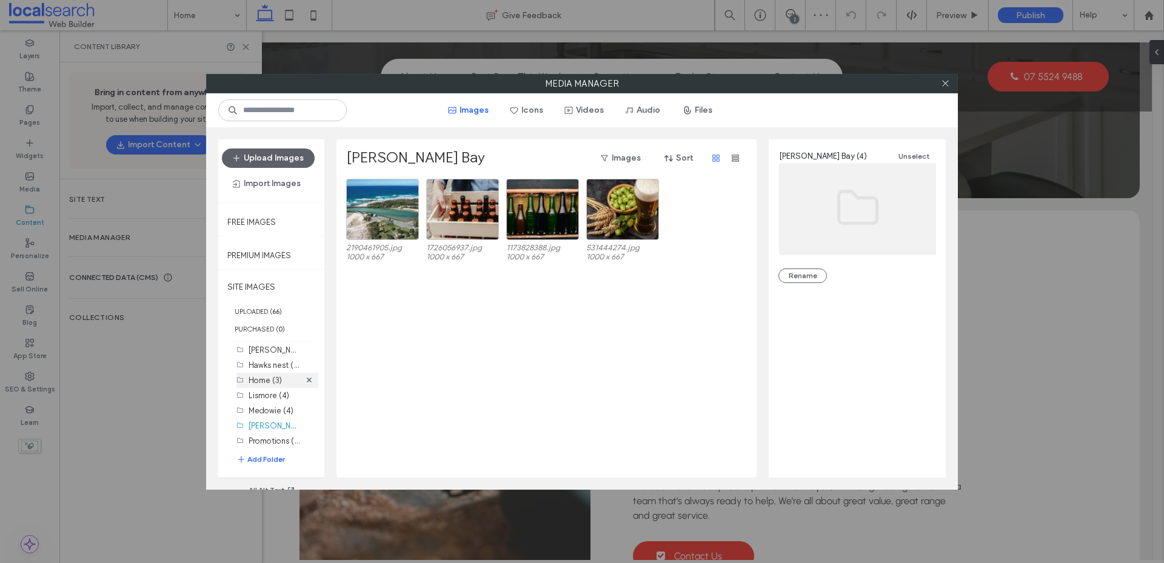
scroll to position [141, 0]
click at [258, 441] on label "Promotions (0)" at bounding box center [275, 438] width 53 height 12
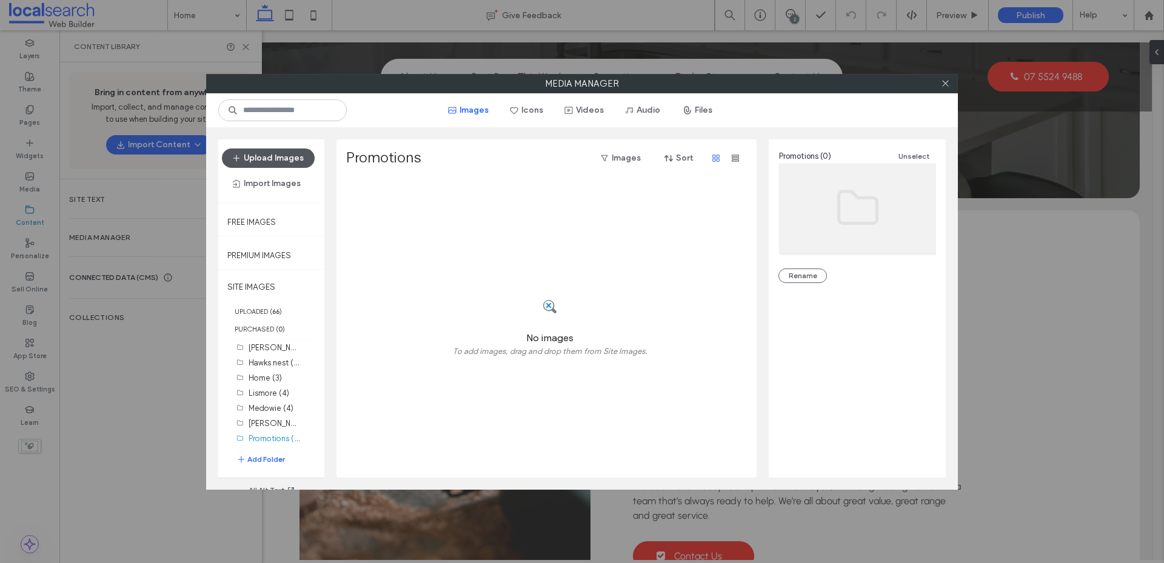
click at [265, 159] on button "Upload Images" at bounding box center [268, 158] width 93 height 19
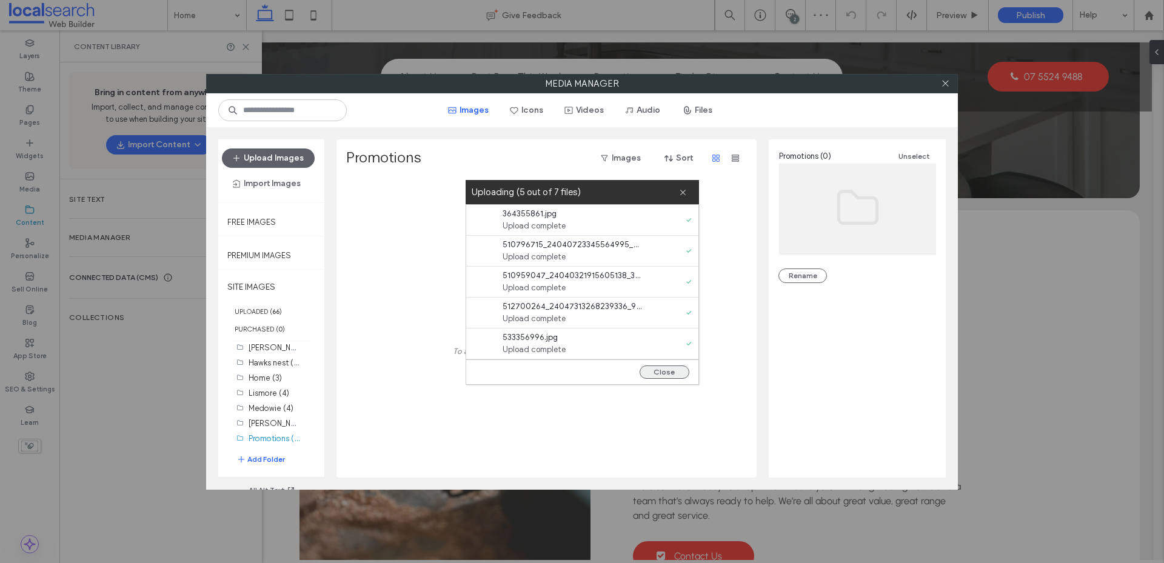
click at [660, 373] on button "Close" at bounding box center [665, 372] width 50 height 13
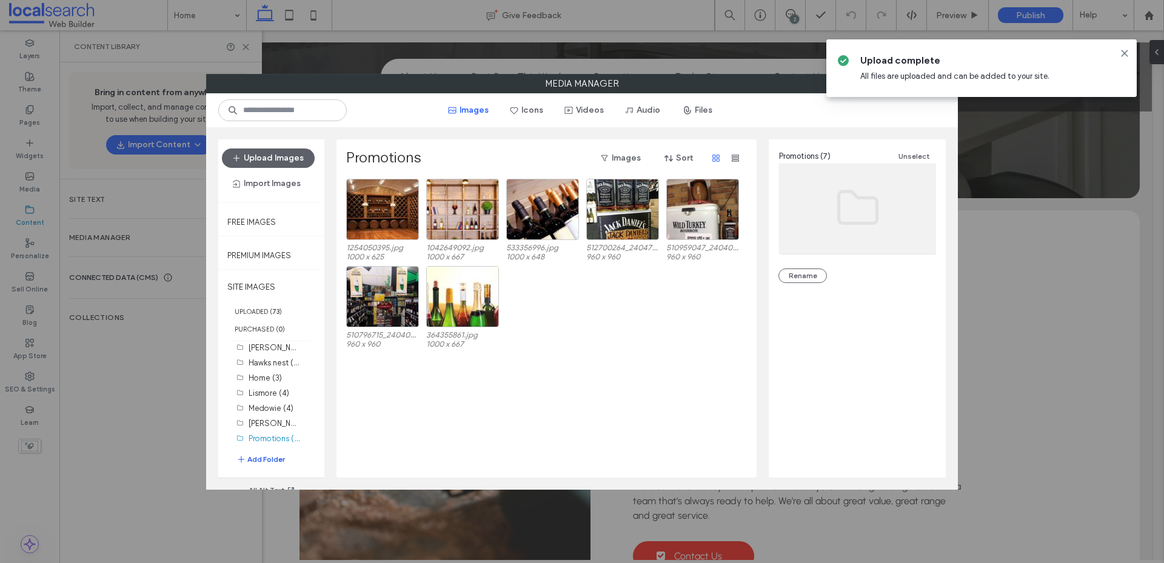
click at [264, 459] on button "Add Folder" at bounding box center [260, 460] width 49 height 12
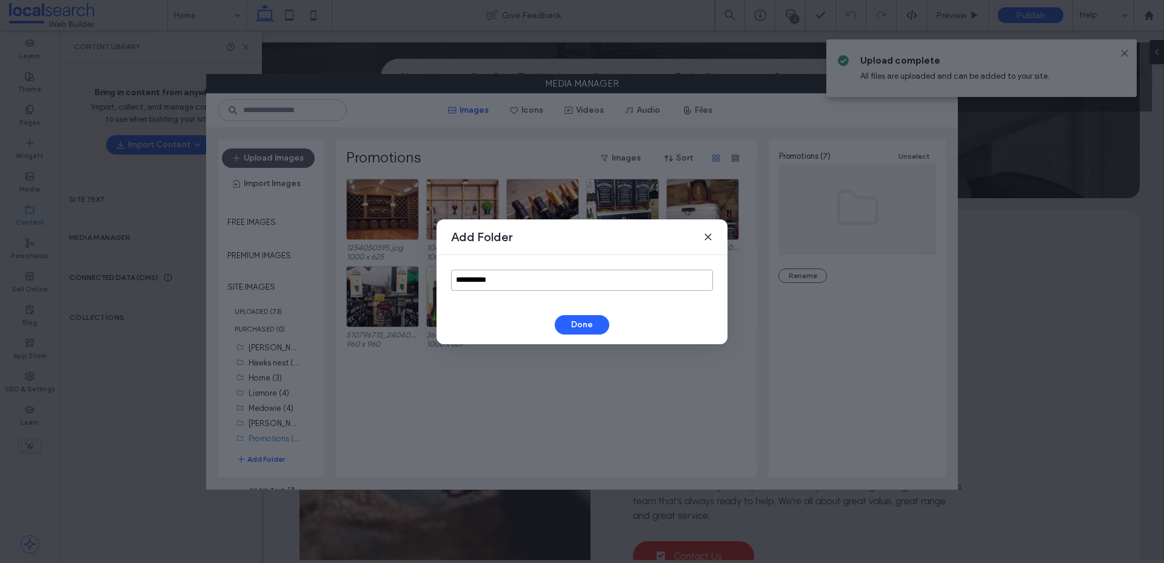
drag, startPoint x: 424, startPoint y: 287, endPoint x: 353, endPoint y: 296, distance: 71.6
click at [353, 296] on div "**********" at bounding box center [582, 281] width 1164 height 563
type input "**********"
click at [572, 321] on button "Done" at bounding box center [582, 324] width 55 height 19
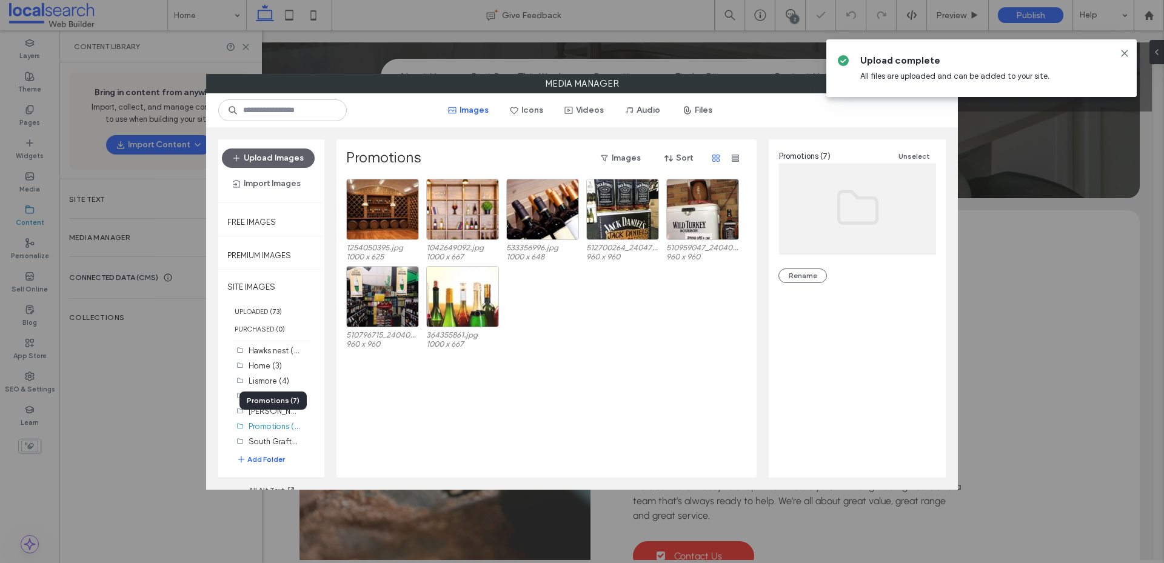
scroll to position [156, 0]
click at [269, 438] on label "South Grafton (0)" at bounding box center [281, 438] width 65 height 12
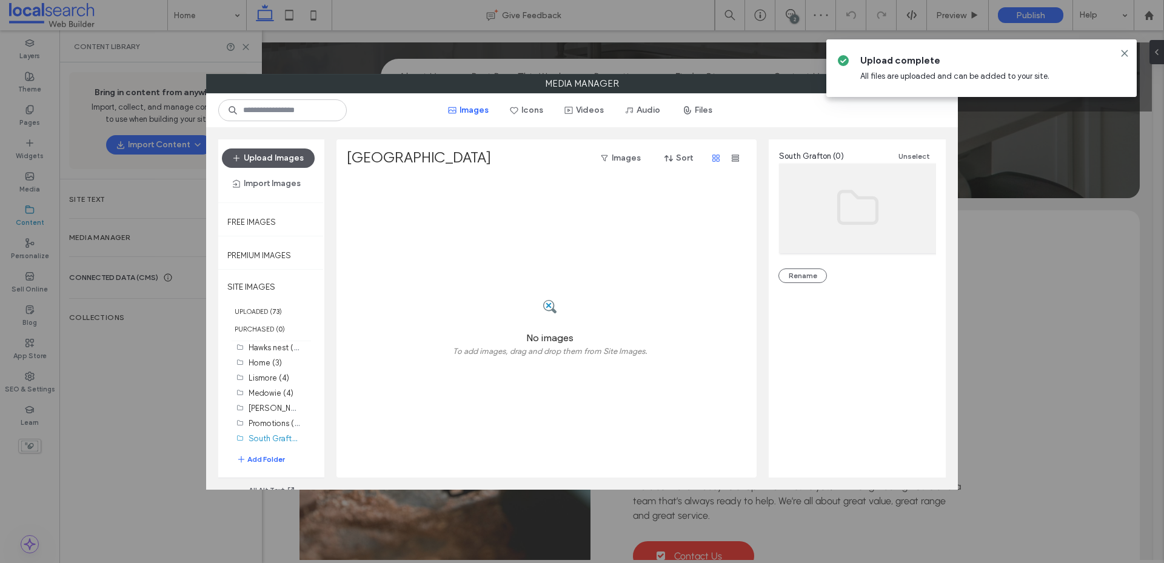
click at [267, 164] on button "Upload Images" at bounding box center [268, 158] width 93 height 19
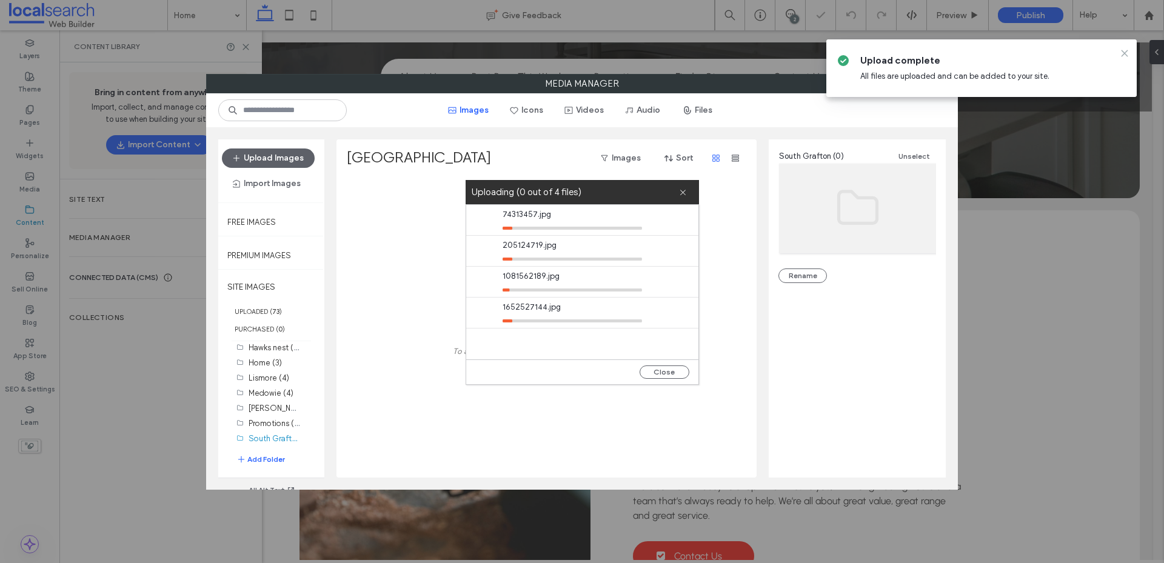
click at [1125, 55] on icon at bounding box center [1125, 54] width 10 height 10
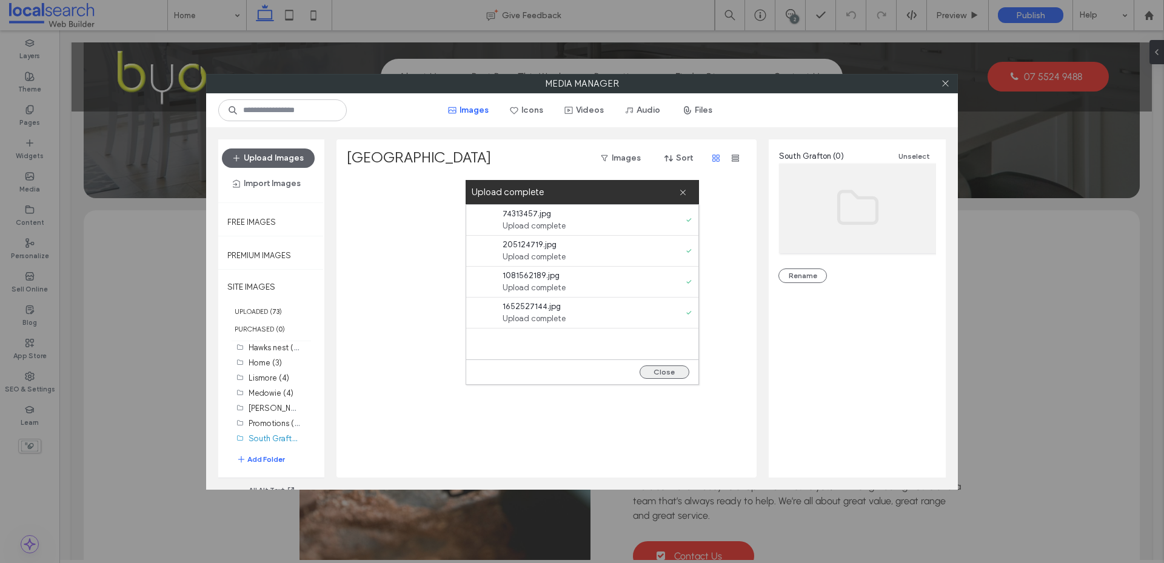
click at [655, 370] on button "Close" at bounding box center [665, 372] width 50 height 13
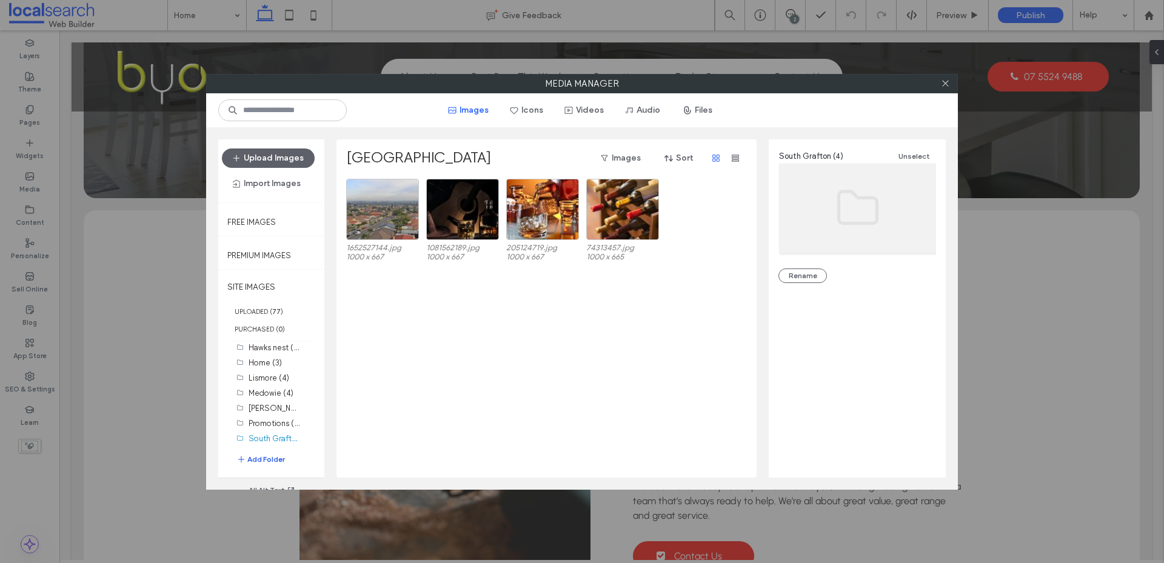
click at [272, 464] on button "Add Folder" at bounding box center [260, 460] width 49 height 12
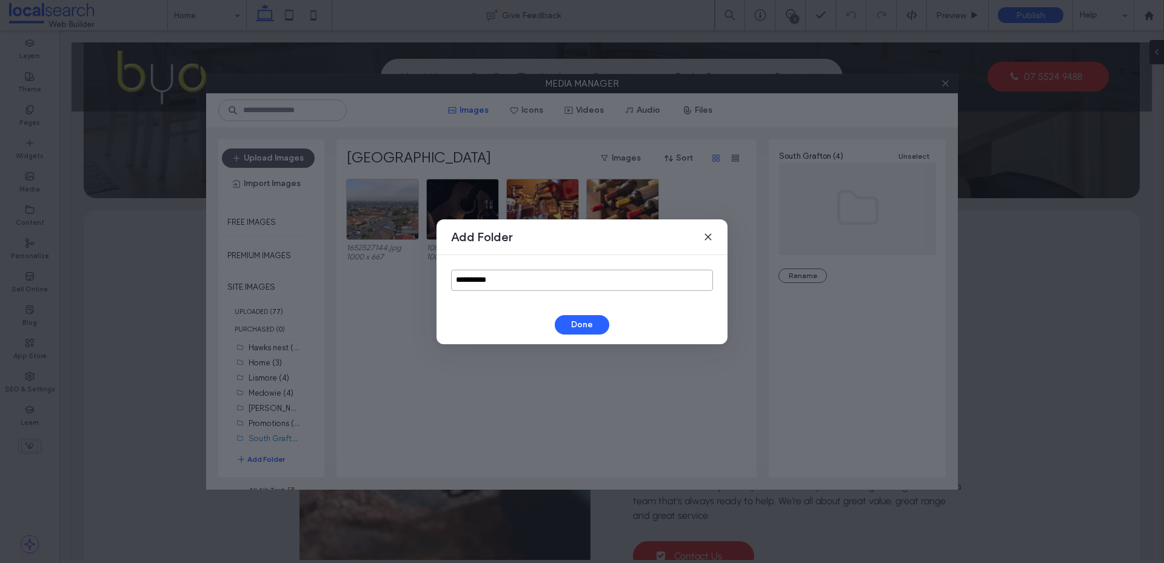
drag, startPoint x: 510, startPoint y: 284, endPoint x: 420, endPoint y: 290, distance: 90.6
click at [420, 290] on div "**********" at bounding box center [582, 281] width 1164 height 563
type input "********"
click at [584, 319] on button "Done" at bounding box center [582, 324] width 55 height 19
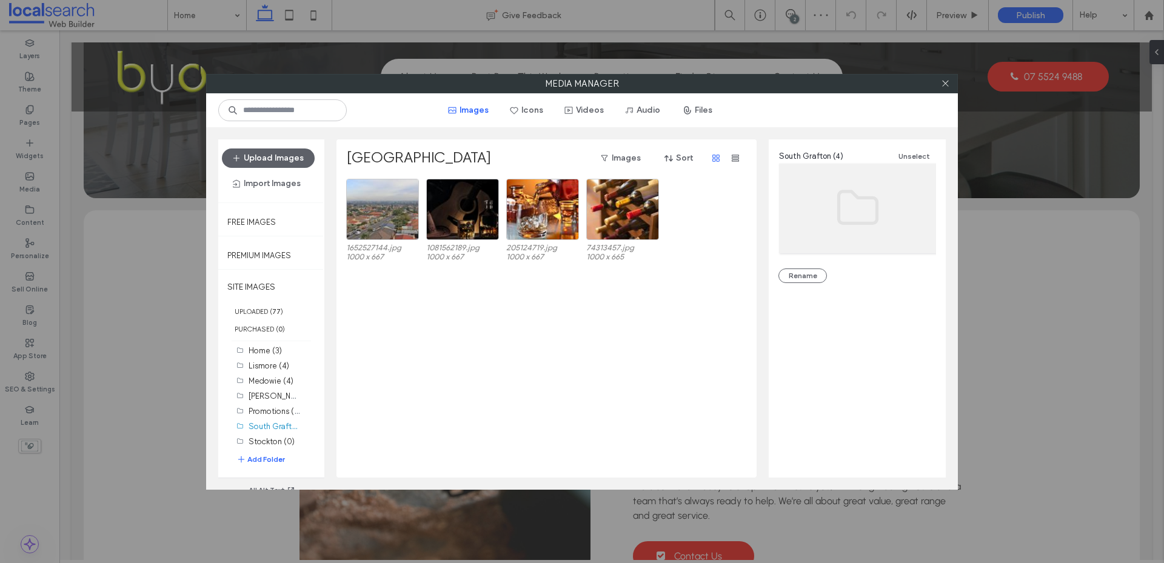
scroll to position [171, 0]
click at [268, 439] on label "Stockton (0)" at bounding box center [272, 438] width 46 height 9
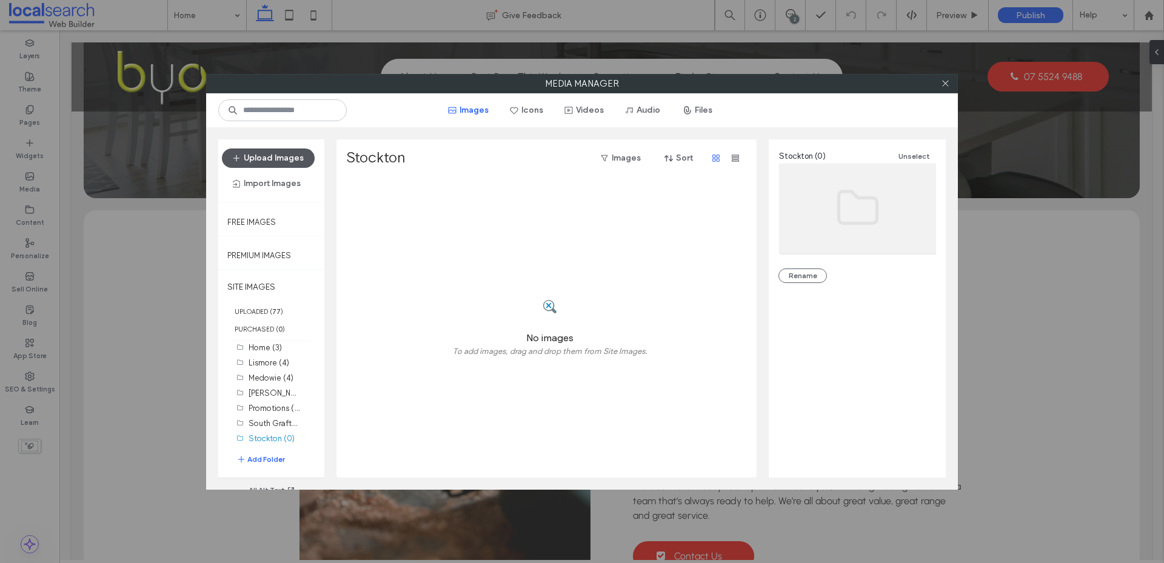
click at [264, 157] on button "Upload Images" at bounding box center [268, 158] width 93 height 19
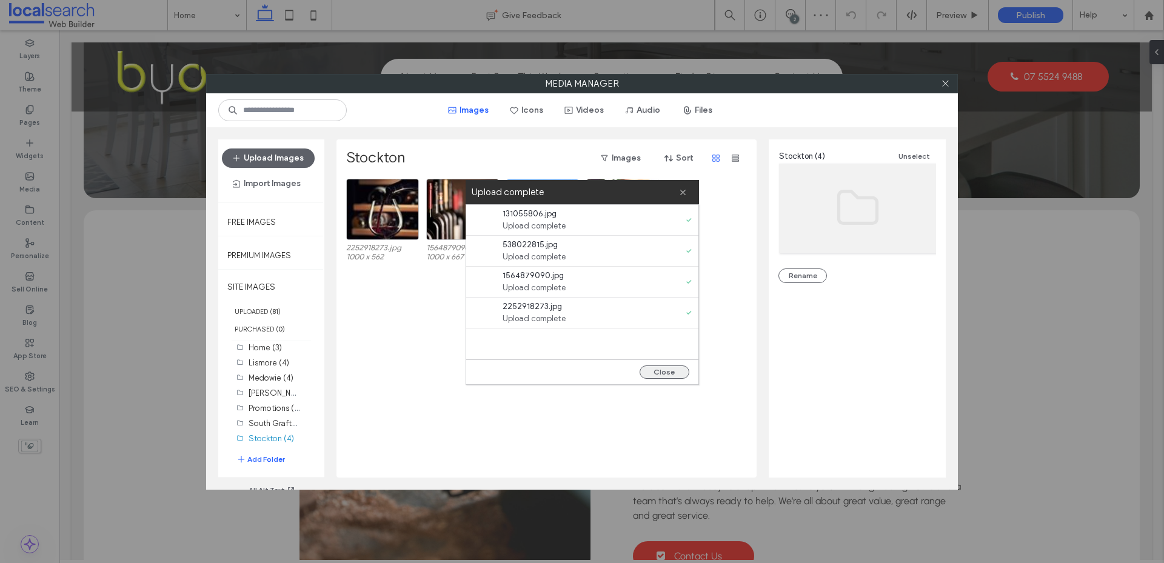
click at [669, 375] on button "Close" at bounding box center [665, 372] width 50 height 13
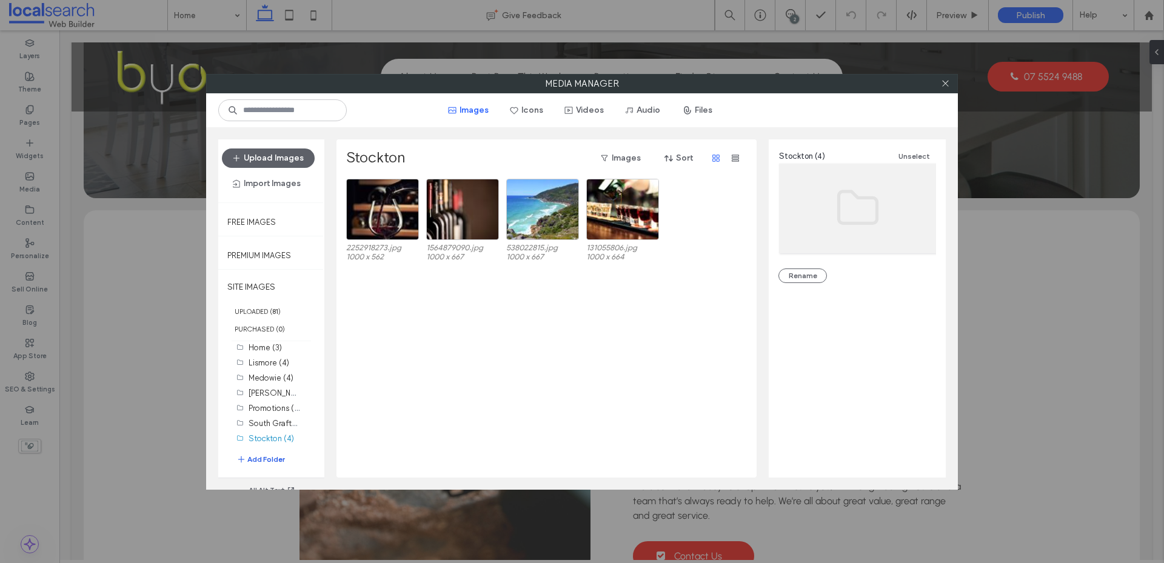
click at [265, 462] on button "Add Folder" at bounding box center [260, 460] width 49 height 12
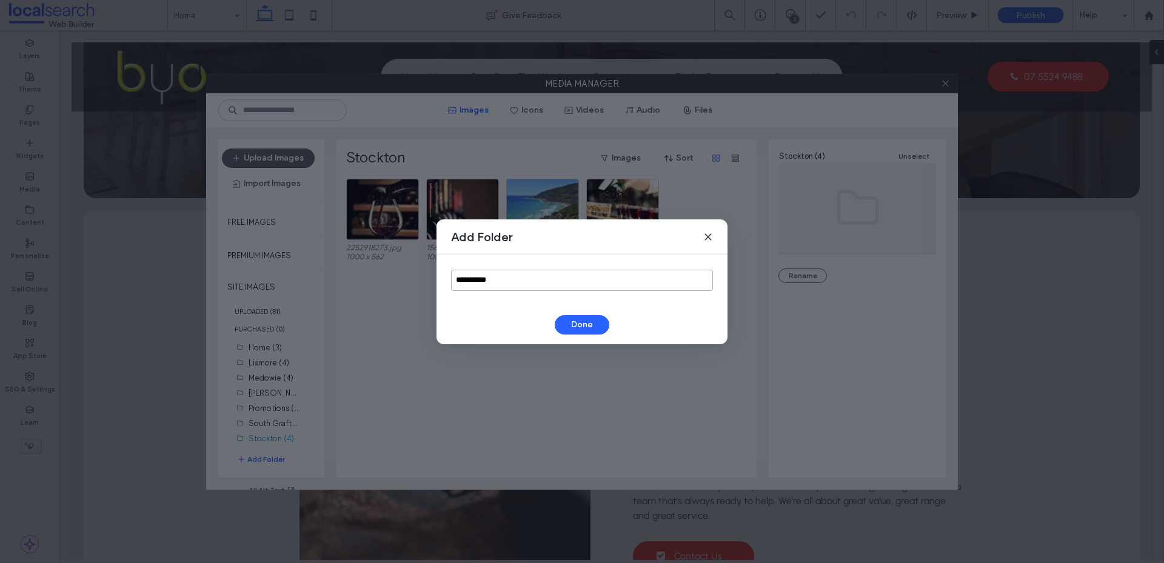
drag, startPoint x: 510, startPoint y: 284, endPoint x: 367, endPoint y: 301, distance: 143.4
click at [367, 301] on div "**********" at bounding box center [582, 281] width 1164 height 563
type input "********"
click at [586, 330] on button "Done" at bounding box center [582, 324] width 55 height 19
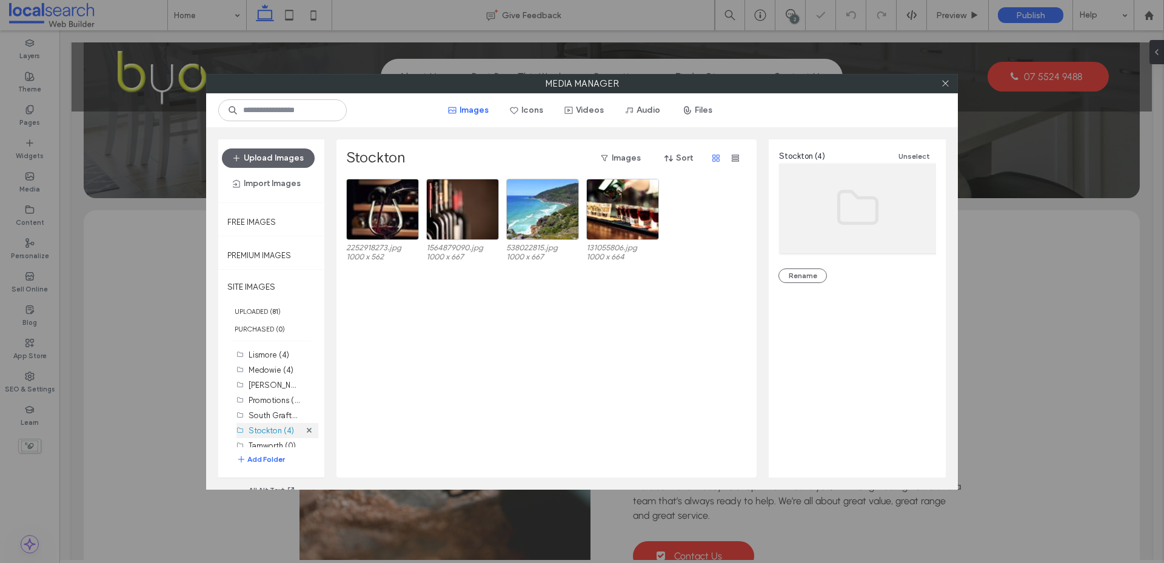
scroll to position [186, 0]
click at [273, 443] on label "Tamworth (0)" at bounding box center [272, 438] width 47 height 9
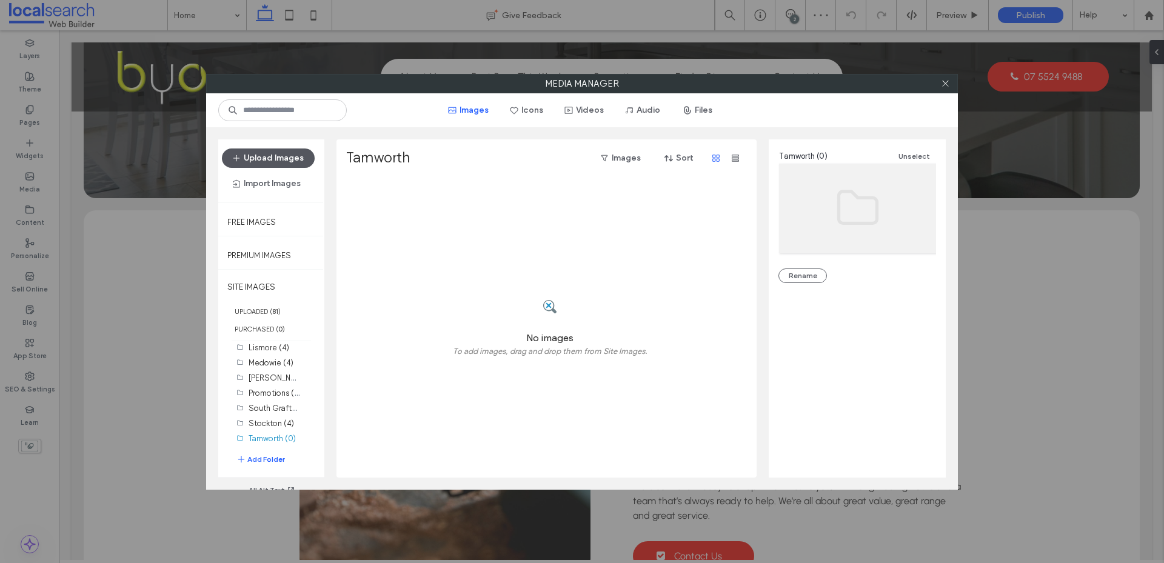
click at [296, 152] on button "Upload Images" at bounding box center [268, 158] width 93 height 19
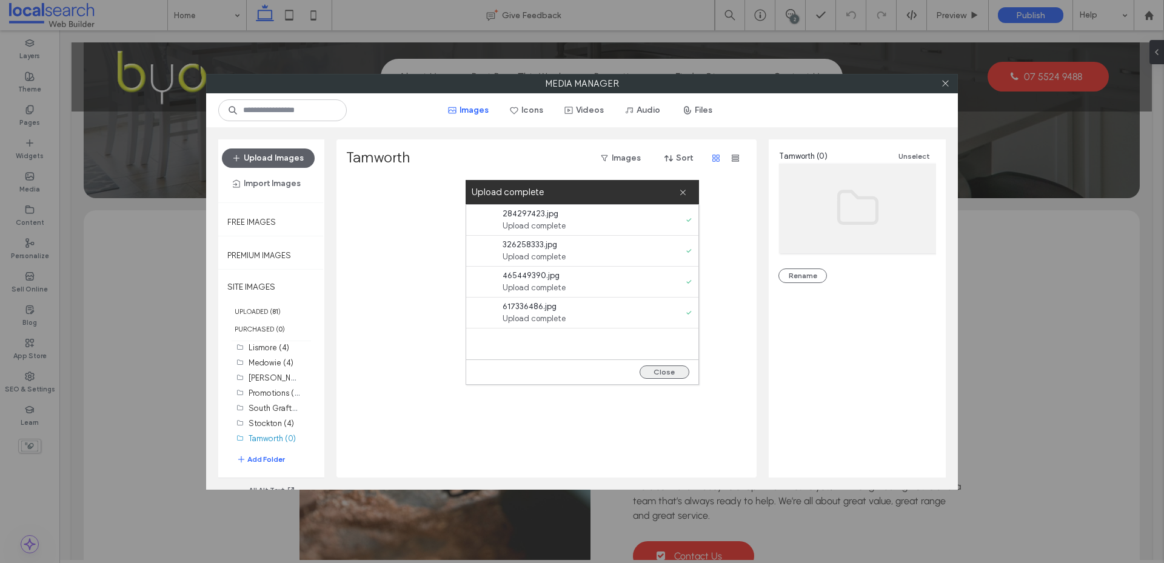
click at [662, 369] on button "Close" at bounding box center [665, 372] width 50 height 13
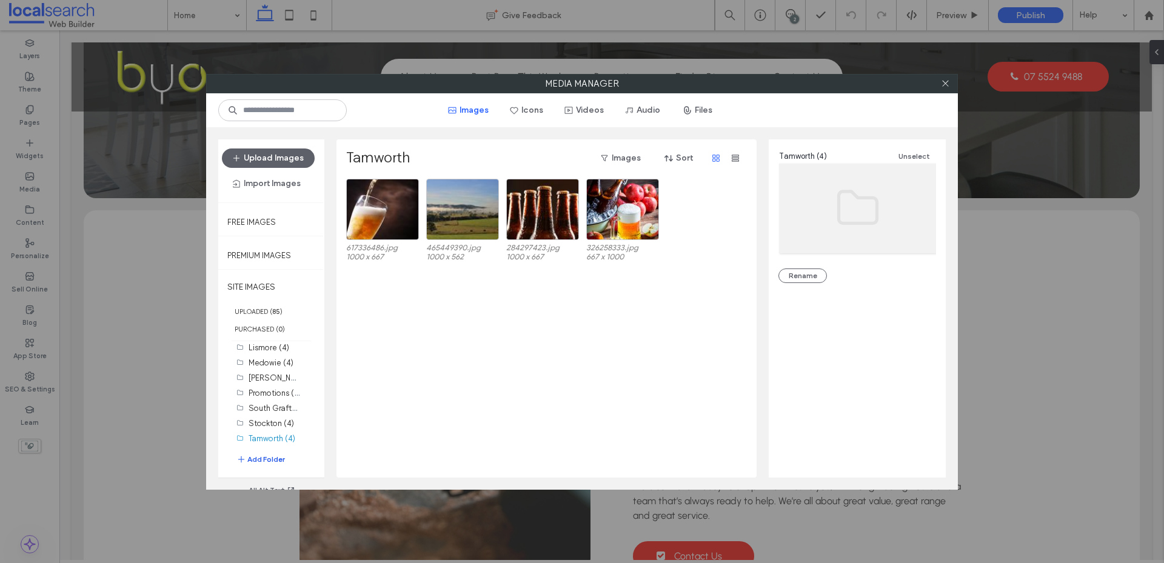
click at [252, 457] on button "Add Folder" at bounding box center [260, 460] width 49 height 12
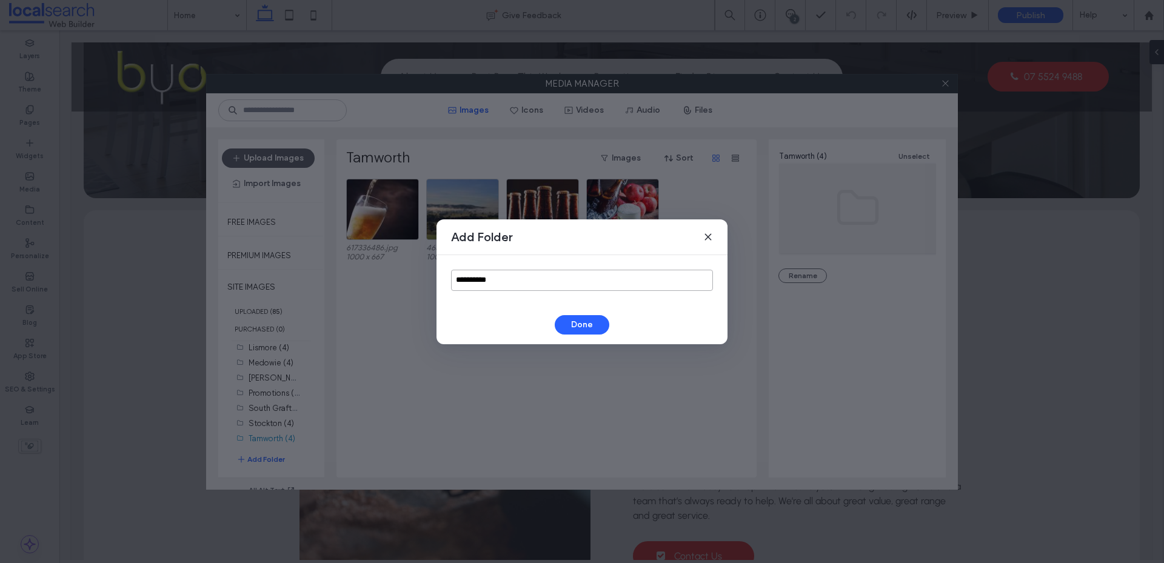
drag, startPoint x: 508, startPoint y: 275, endPoint x: 378, endPoint y: 288, distance: 130.4
click at [378, 288] on div "**********" at bounding box center [582, 281] width 1164 height 563
type input "**********"
click at [590, 333] on button "Done" at bounding box center [582, 324] width 55 height 19
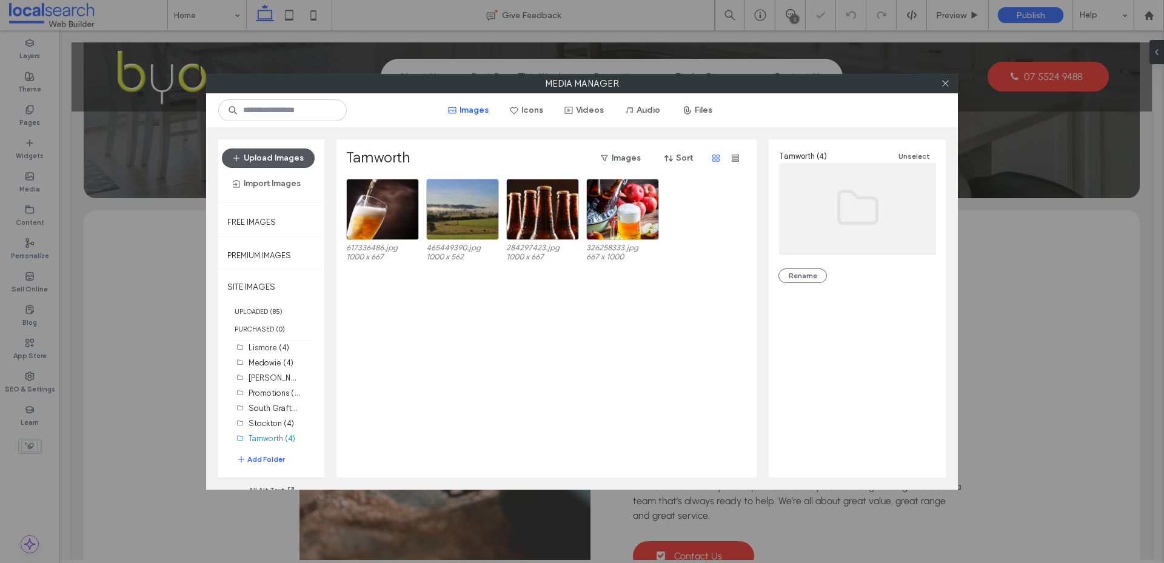
click at [264, 161] on button "Upload Images" at bounding box center [268, 158] width 93 height 19
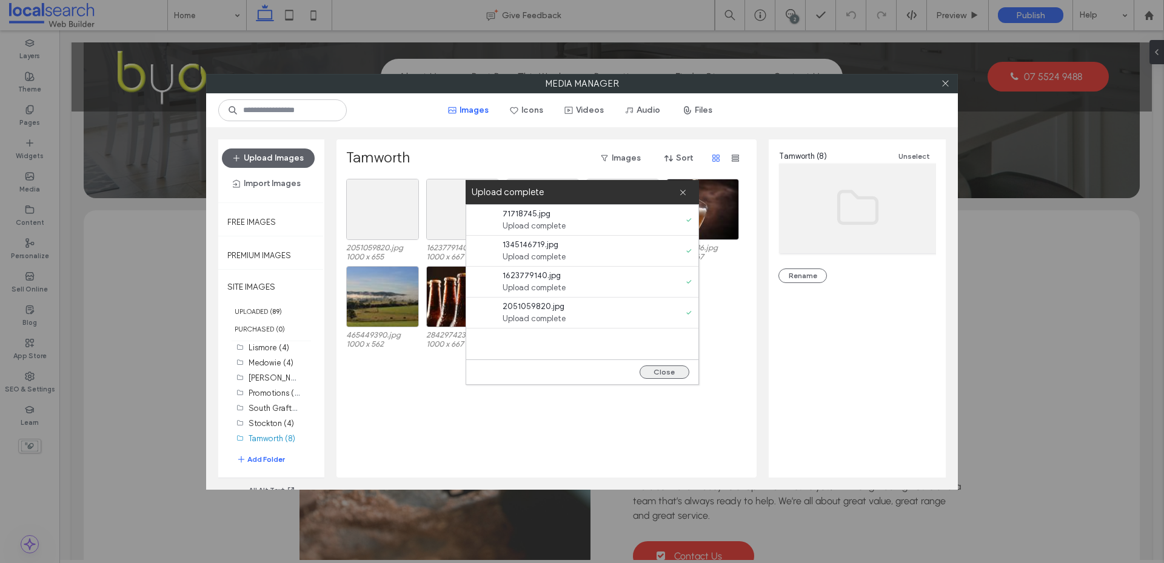
click at [652, 366] on button "Close" at bounding box center [665, 372] width 50 height 13
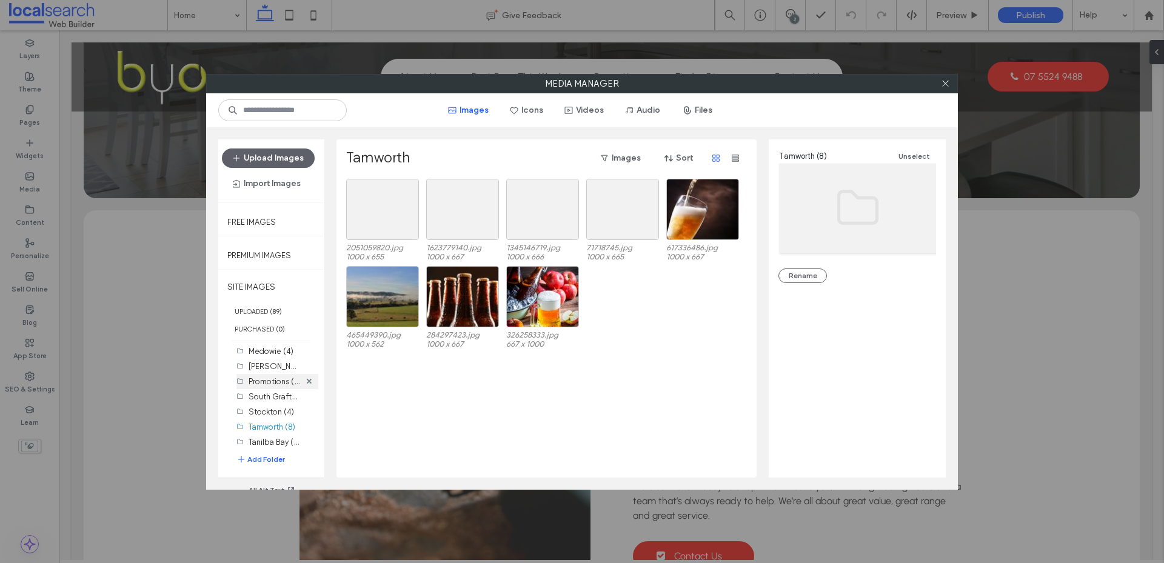
scroll to position [201, 0]
click at [266, 437] on label "Tanilba Bay (0)" at bounding box center [275, 438] width 53 height 12
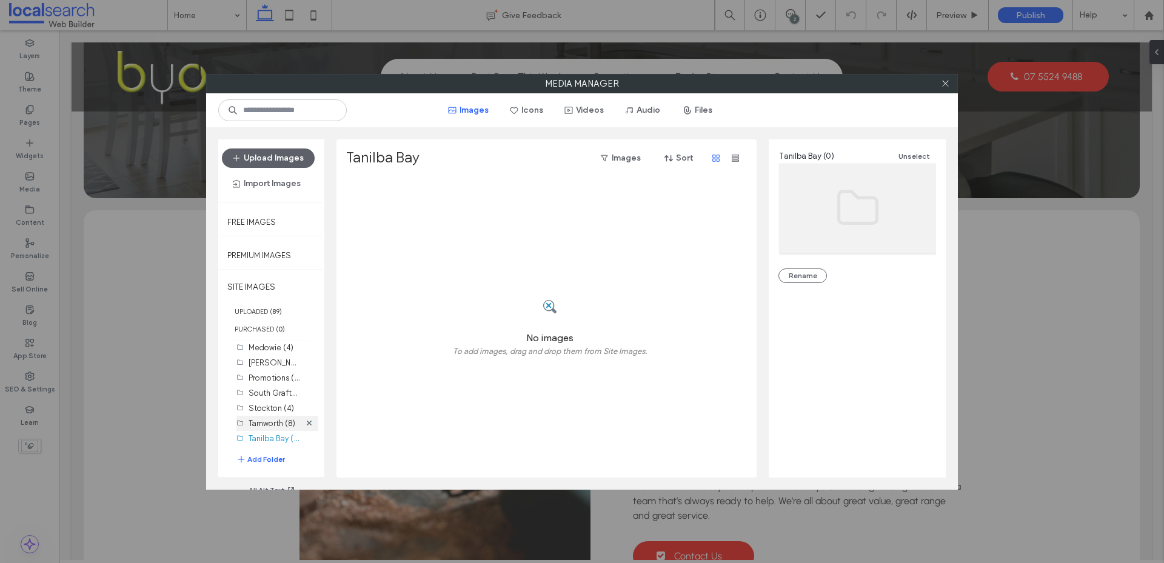
click at [267, 429] on div "Tamworth (8)" at bounding box center [275, 423] width 52 height 13
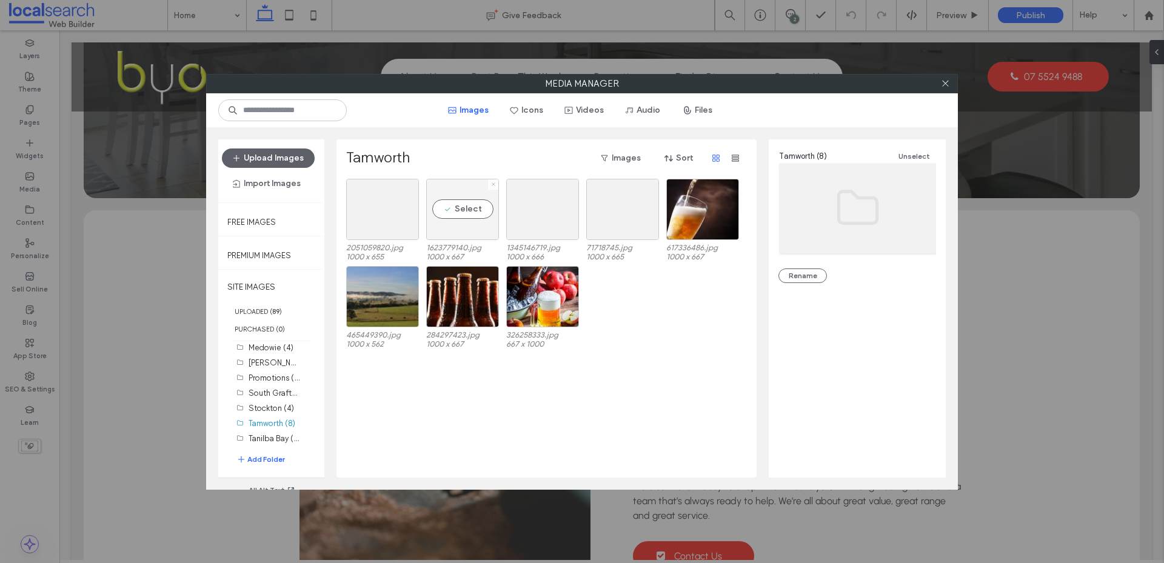
click at [493, 184] on use at bounding box center [493, 184] width 3 height 3
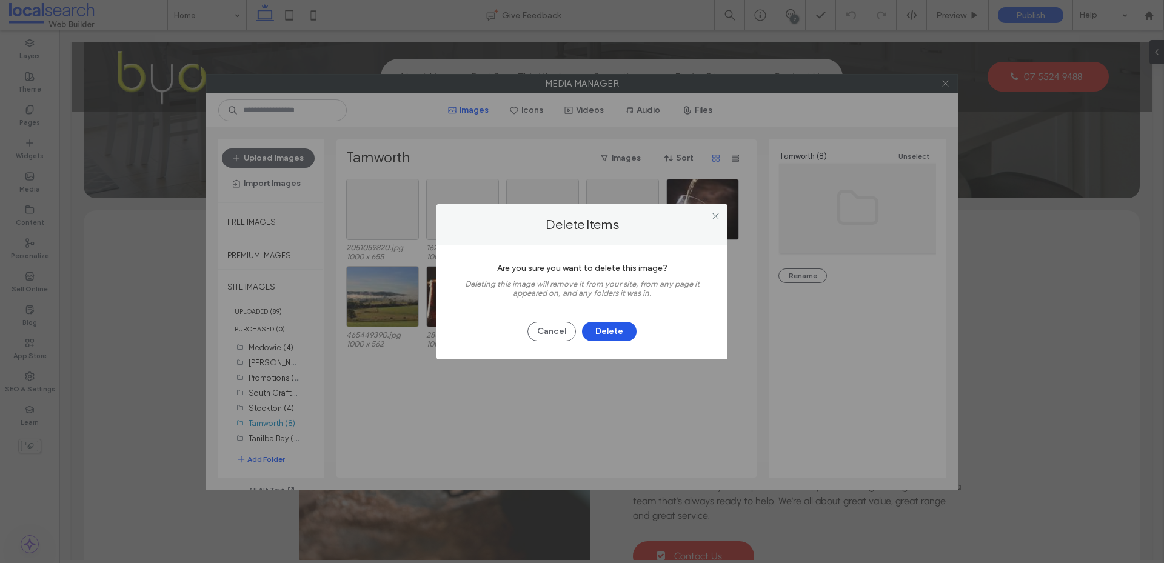
click at [613, 330] on button "Delete" at bounding box center [609, 331] width 55 height 19
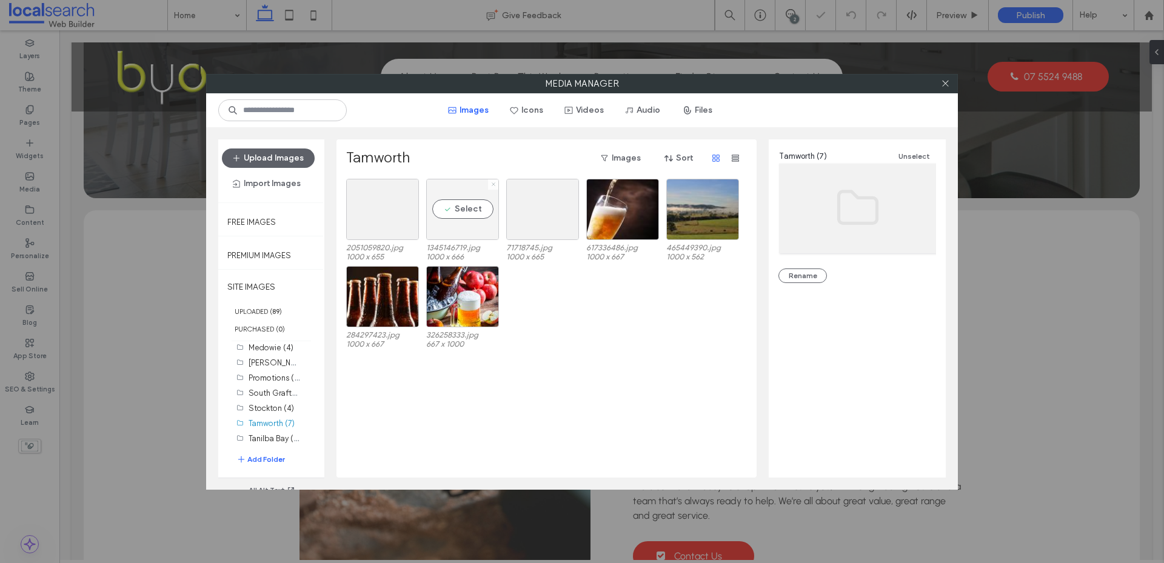
click at [492, 186] on icon at bounding box center [493, 184] width 5 height 5
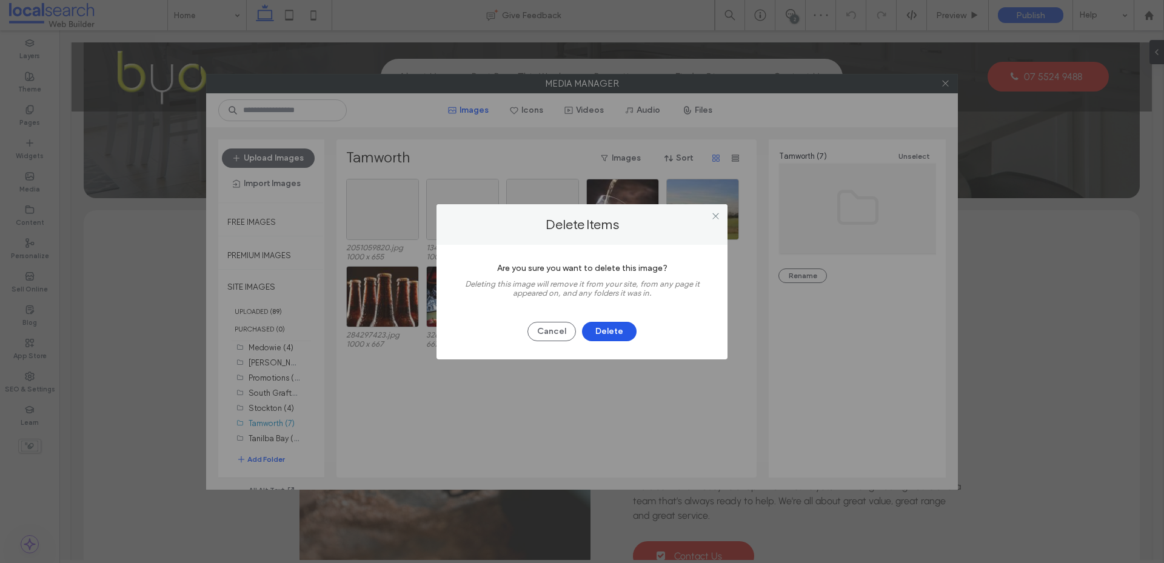
click at [600, 334] on button "Delete" at bounding box center [609, 331] width 55 height 19
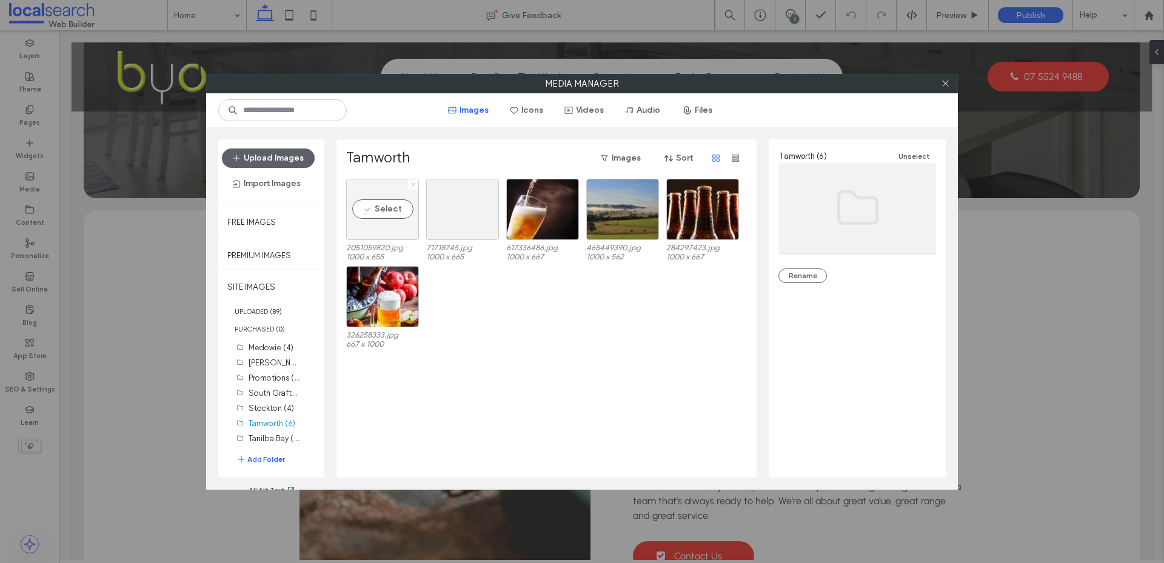
click at [414, 183] on icon at bounding box center [413, 184] width 5 height 5
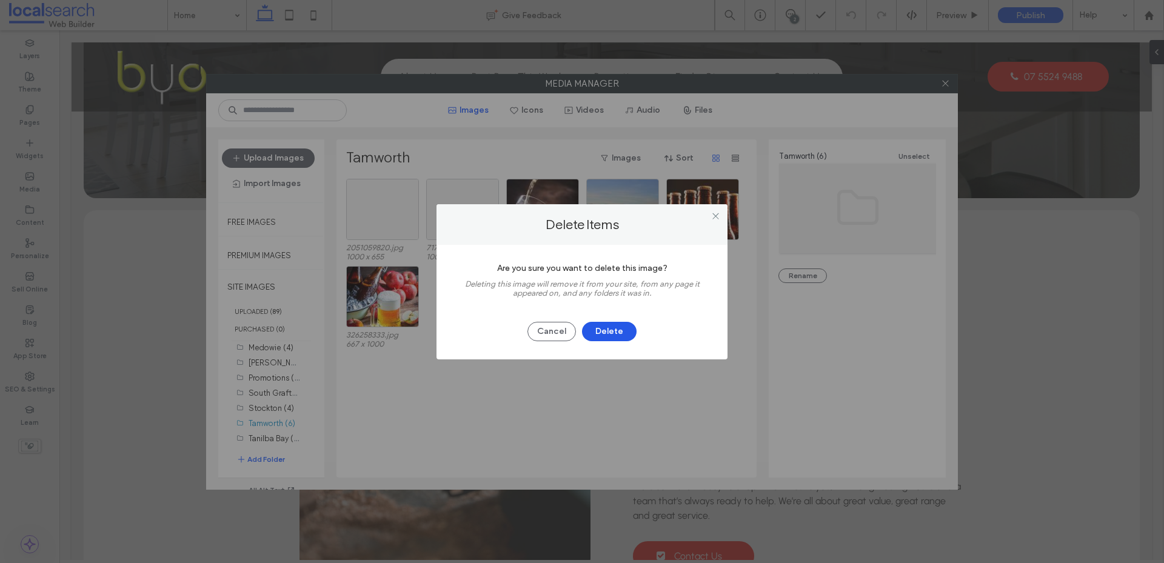
click at [592, 325] on button "Delete" at bounding box center [609, 331] width 55 height 19
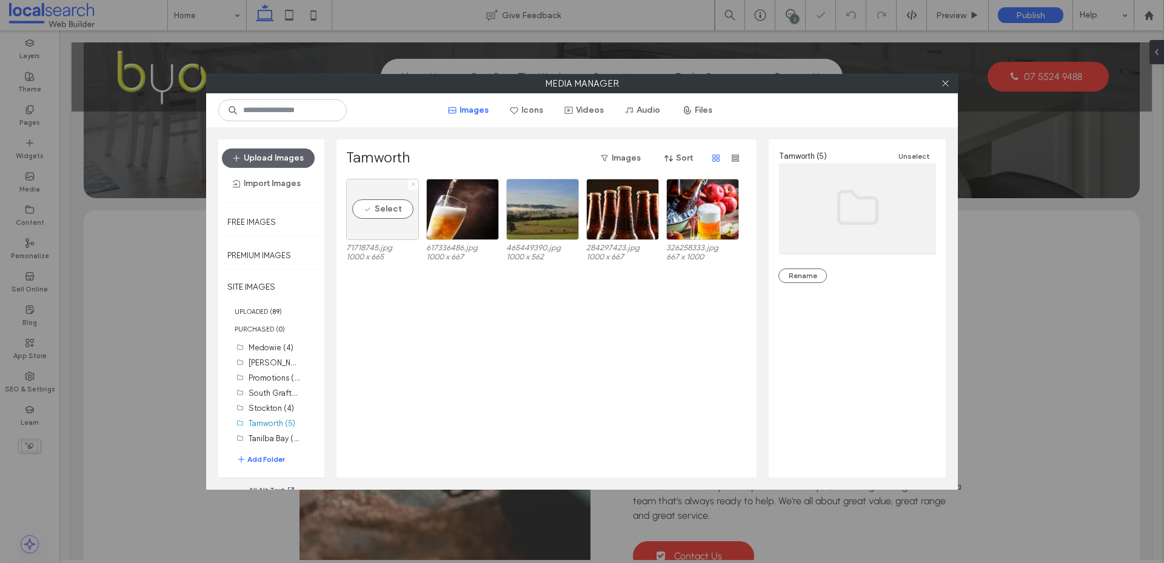
click at [413, 187] on span at bounding box center [413, 184] width 5 height 10
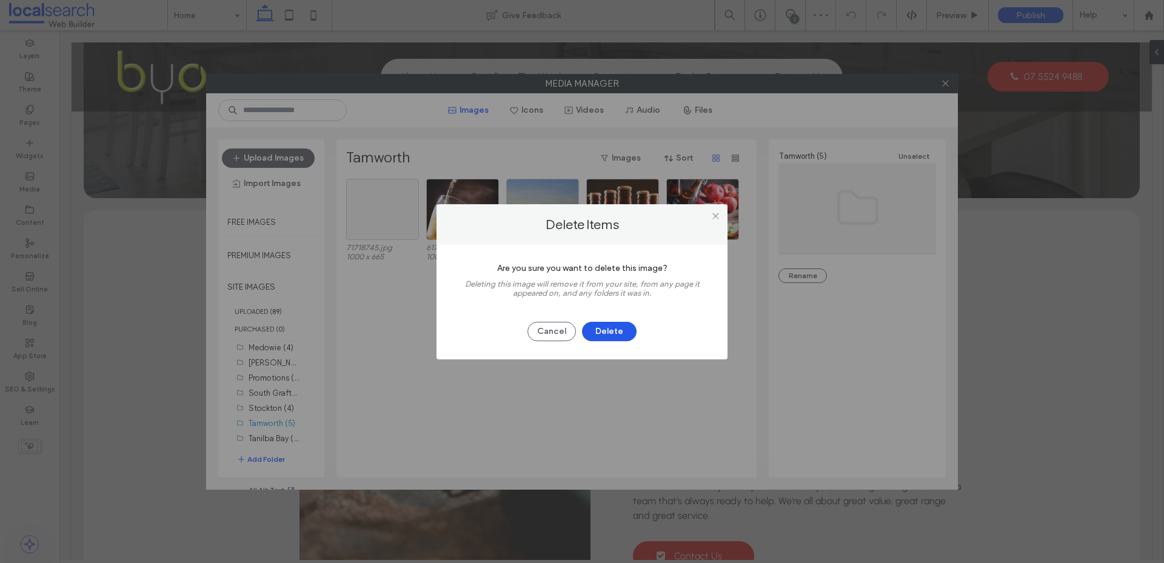
click at [601, 332] on button "Delete" at bounding box center [609, 331] width 55 height 19
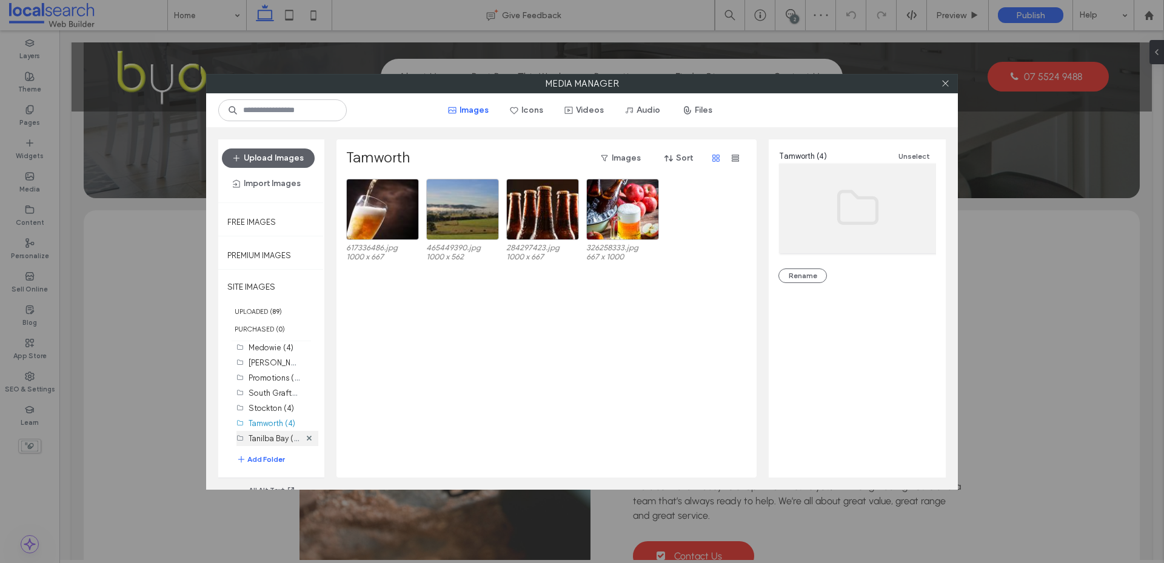
click at [277, 440] on label "Tanilba Bay (0)" at bounding box center [275, 438] width 53 height 12
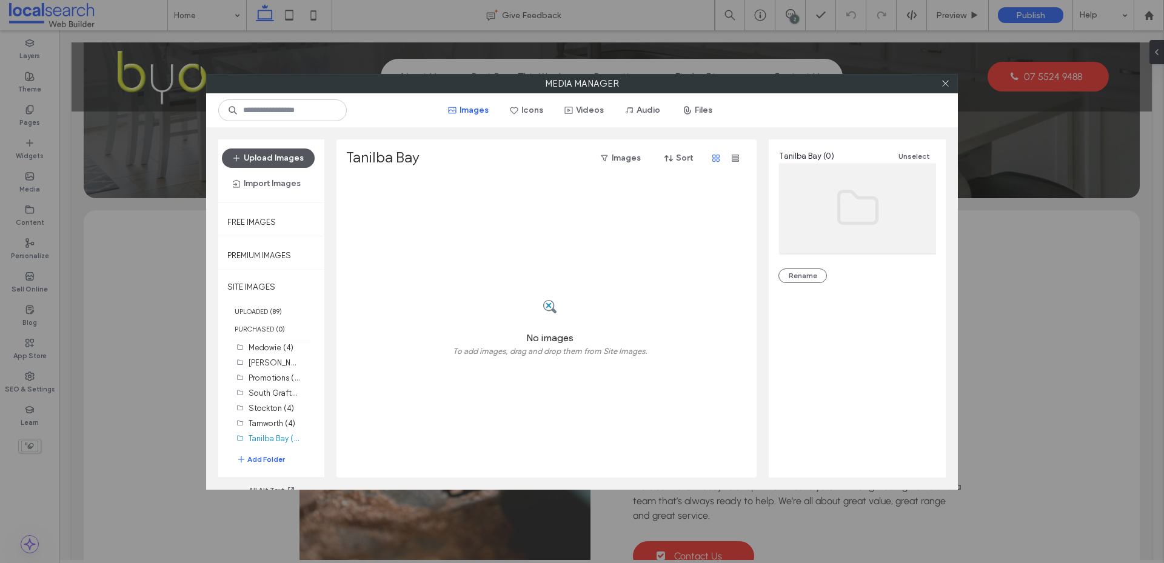
click at [276, 160] on button "Upload Images" at bounding box center [268, 158] width 93 height 19
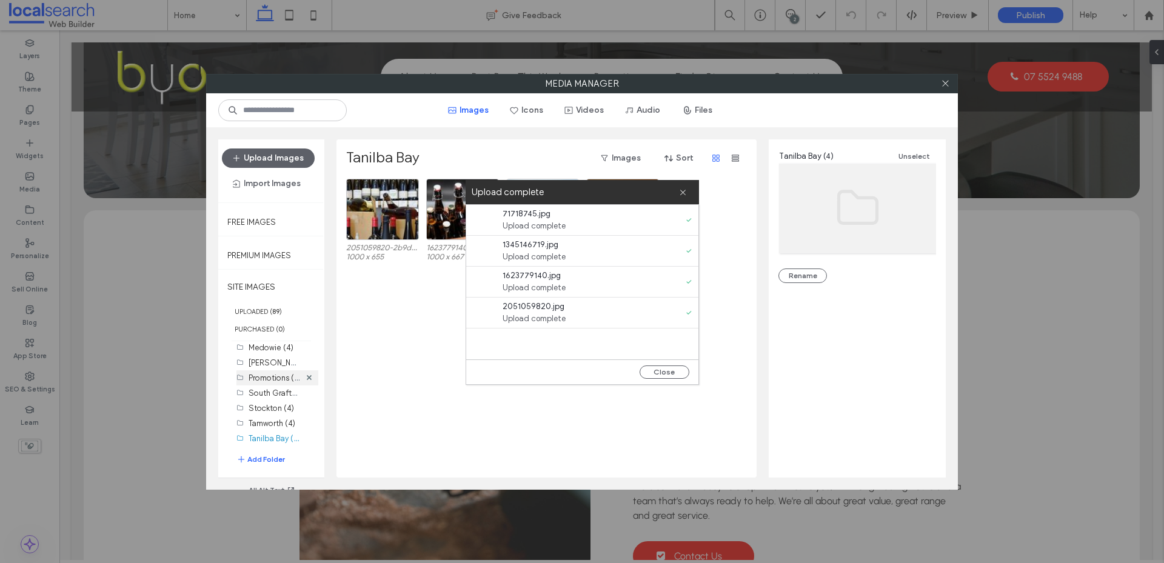
drag, startPoint x: 662, startPoint y: 369, endPoint x: 275, endPoint y: 379, distance: 387.0
click at [662, 369] on button "Close" at bounding box center [665, 372] width 50 height 13
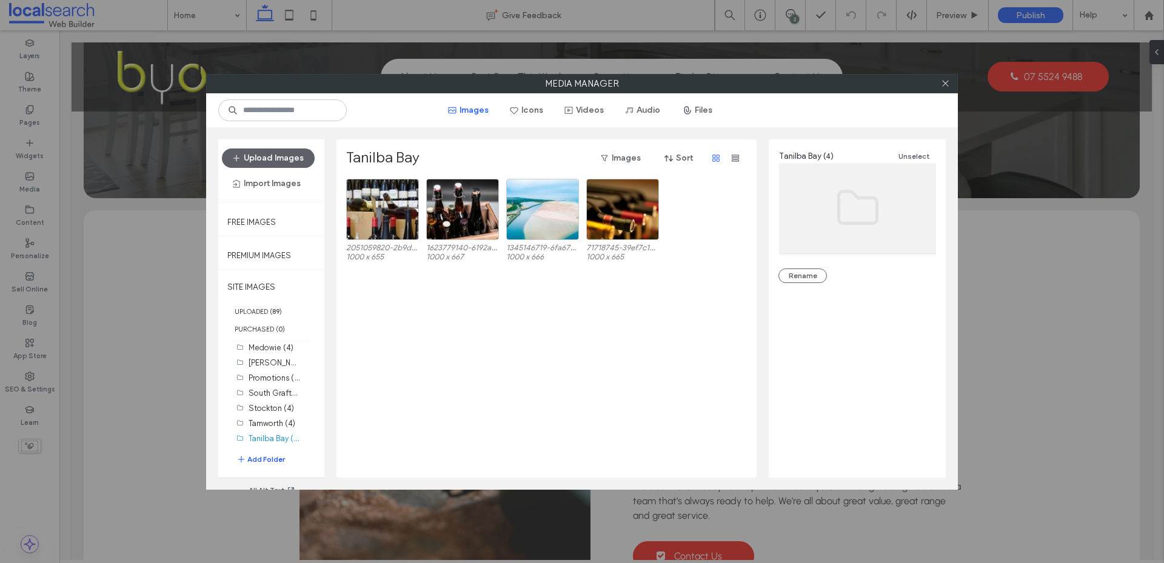
click at [267, 458] on button "Add Folder" at bounding box center [260, 460] width 49 height 12
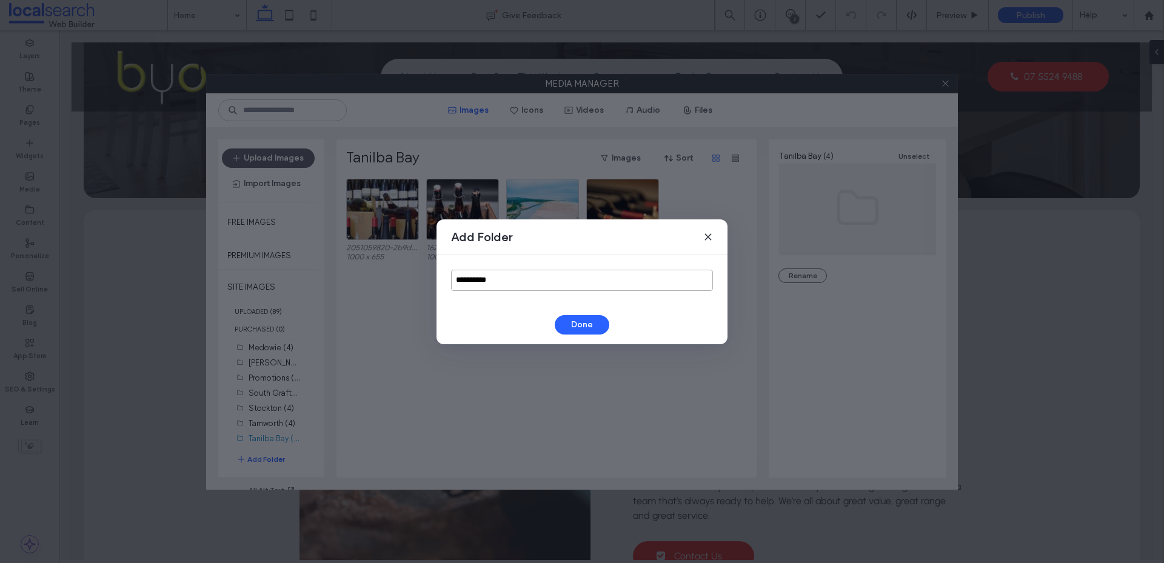
drag, startPoint x: 396, startPoint y: 281, endPoint x: 383, endPoint y: 283, distance: 13.0
click at [385, 283] on div "**********" at bounding box center [582, 281] width 1164 height 563
type input "********"
click at [585, 329] on button "Done" at bounding box center [582, 324] width 55 height 19
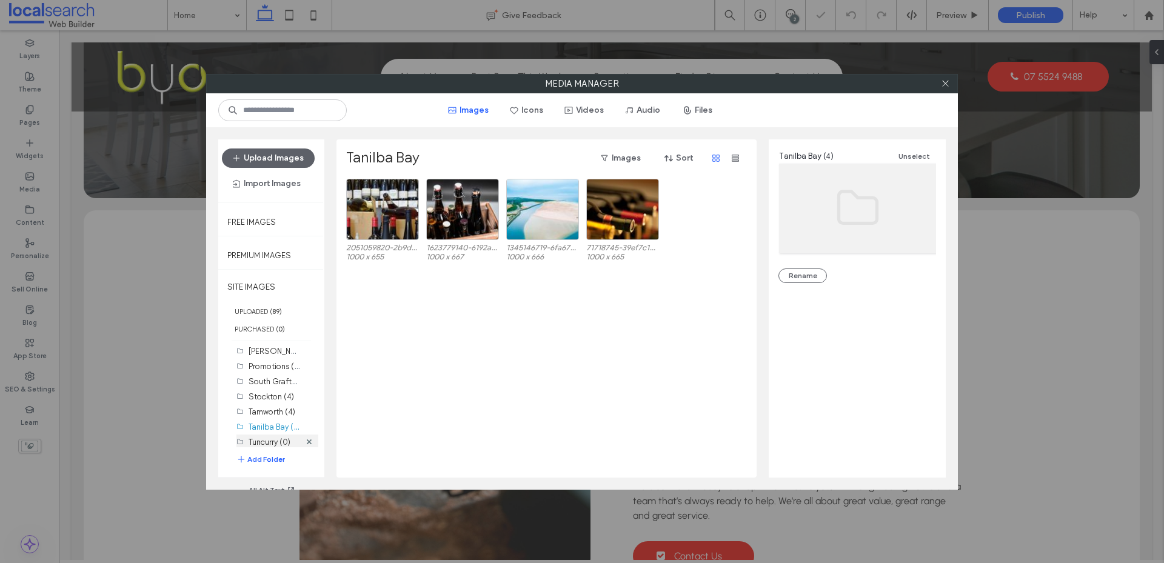
scroll to position [216, 0]
click at [275, 439] on label "Tuncurry (0)" at bounding box center [270, 438] width 42 height 9
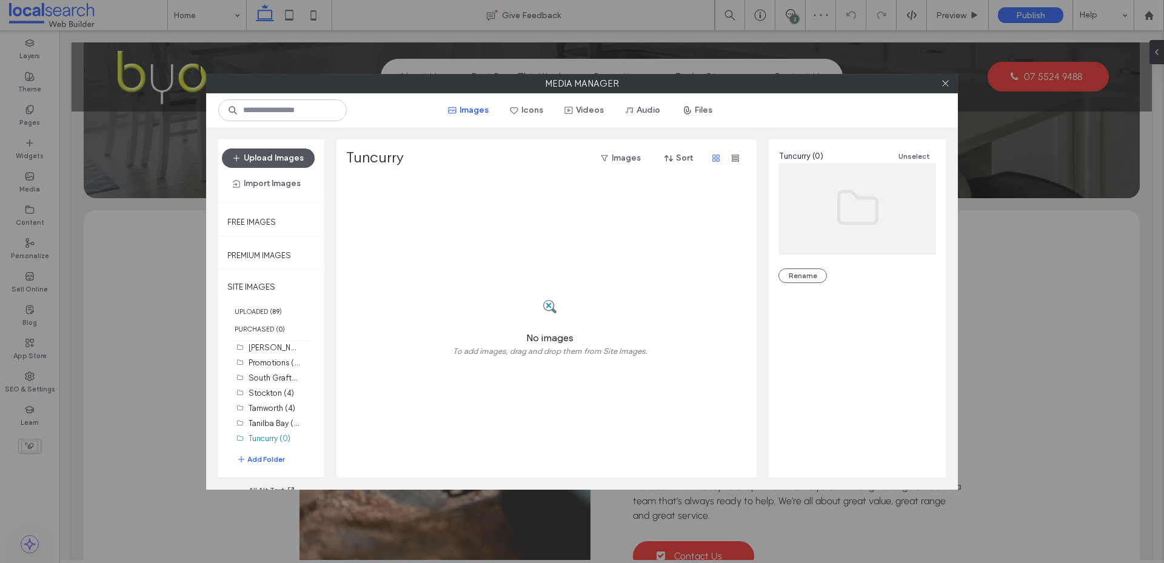
click at [272, 152] on button "Upload Images" at bounding box center [268, 158] width 93 height 19
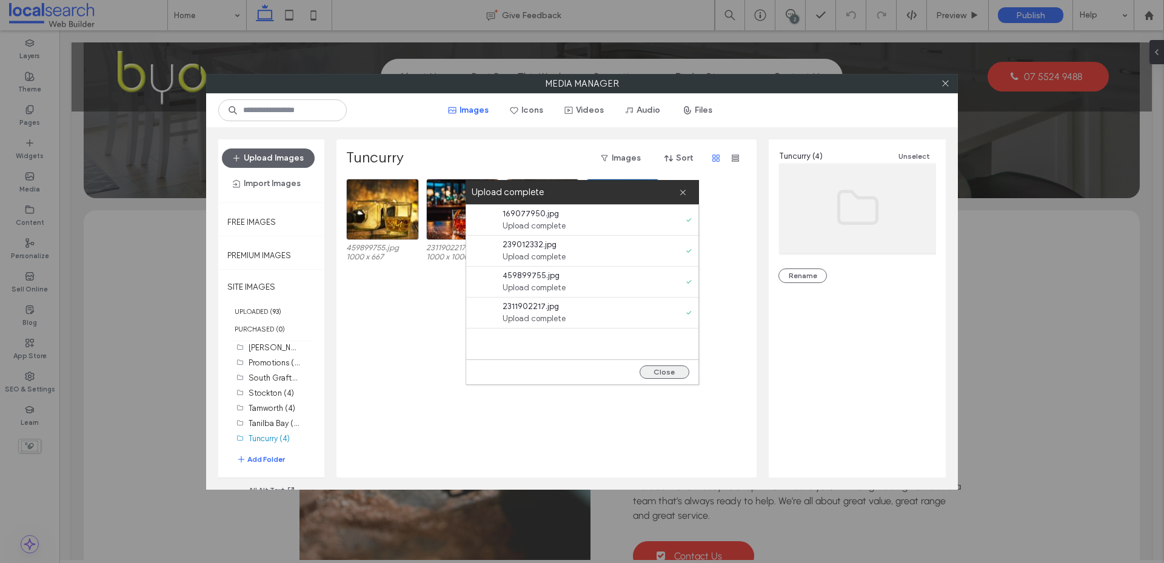
click at [663, 371] on button "Close" at bounding box center [665, 372] width 50 height 13
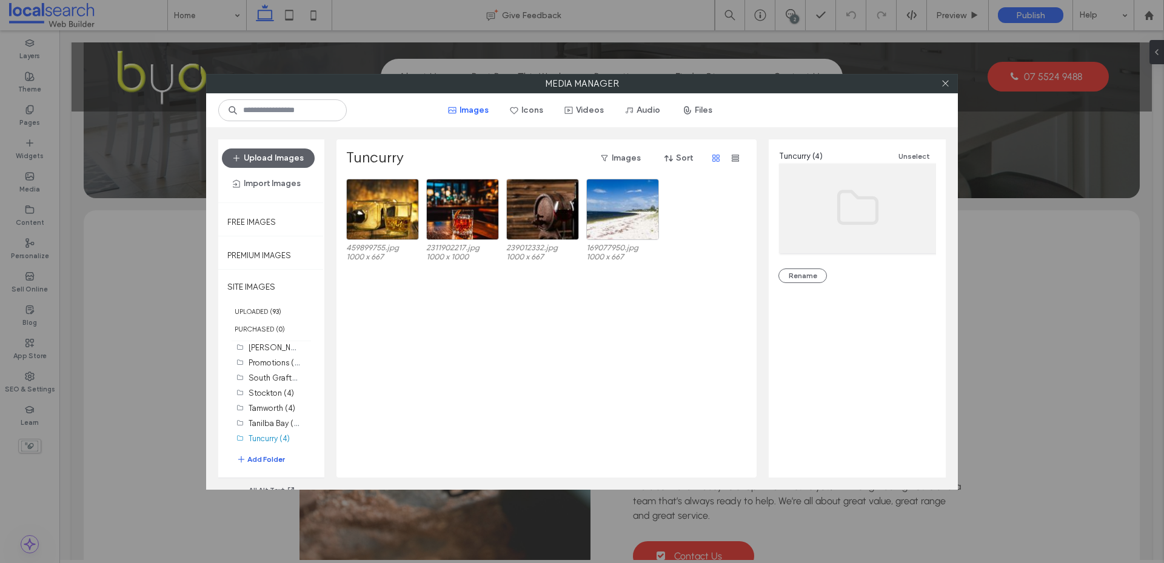
click at [267, 461] on button "Add Folder" at bounding box center [260, 460] width 49 height 12
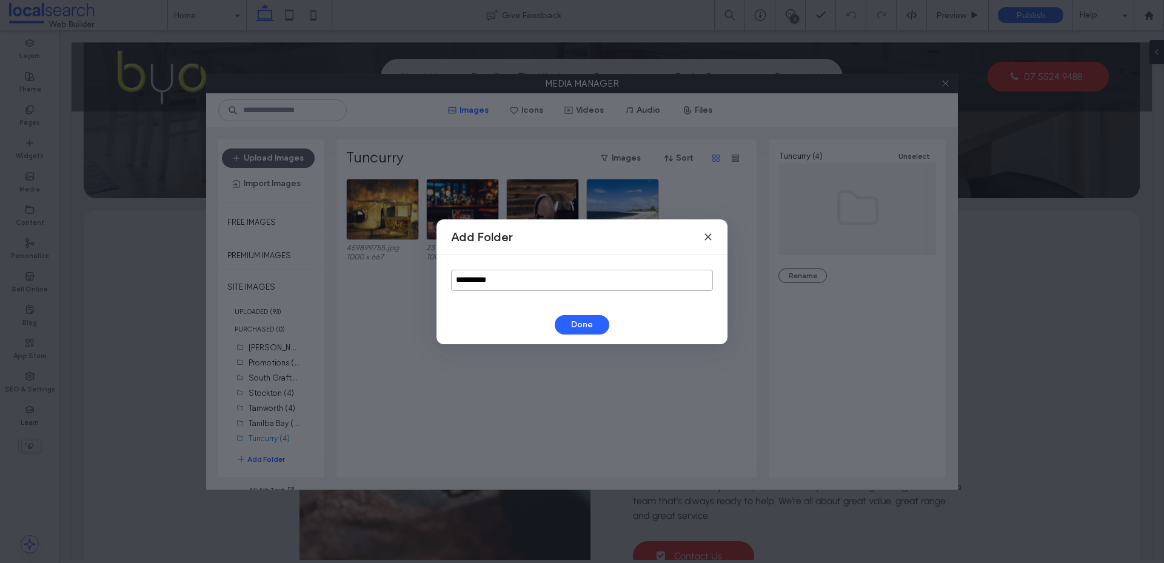
drag, startPoint x: 511, startPoint y: 283, endPoint x: 364, endPoint y: 291, distance: 147.5
click at [367, 289] on div "**********" at bounding box center [582, 281] width 1164 height 563
type input "**********"
click at [592, 327] on button "Done" at bounding box center [582, 324] width 55 height 19
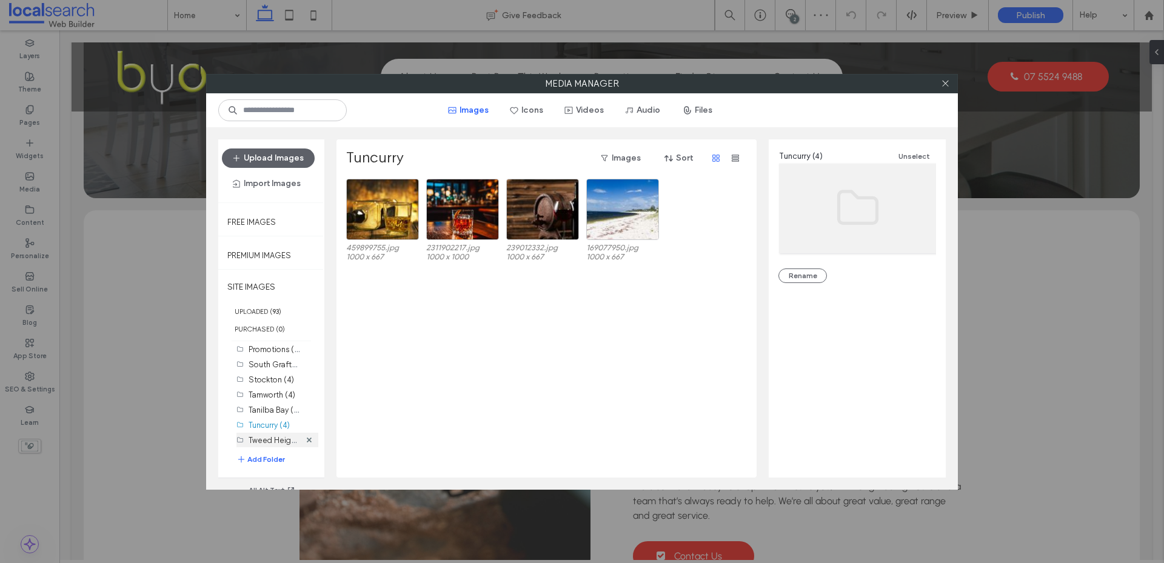
scroll to position [232, 0]
click at [273, 439] on label "Tweed Heights (0)" at bounding box center [282, 438] width 66 height 12
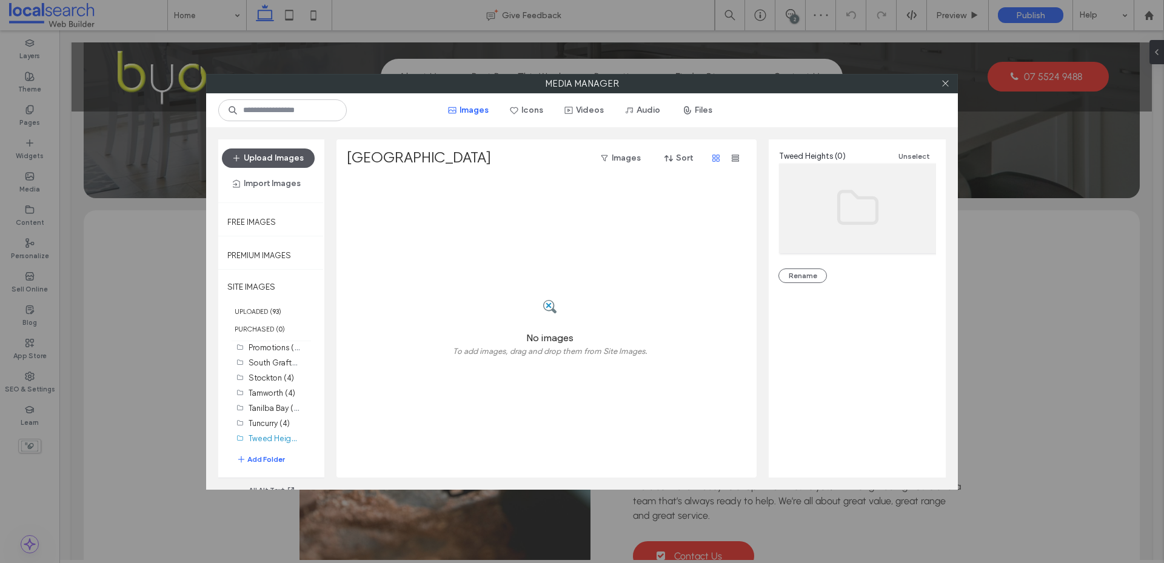
click at [291, 155] on button "Upload Images" at bounding box center [268, 158] width 93 height 19
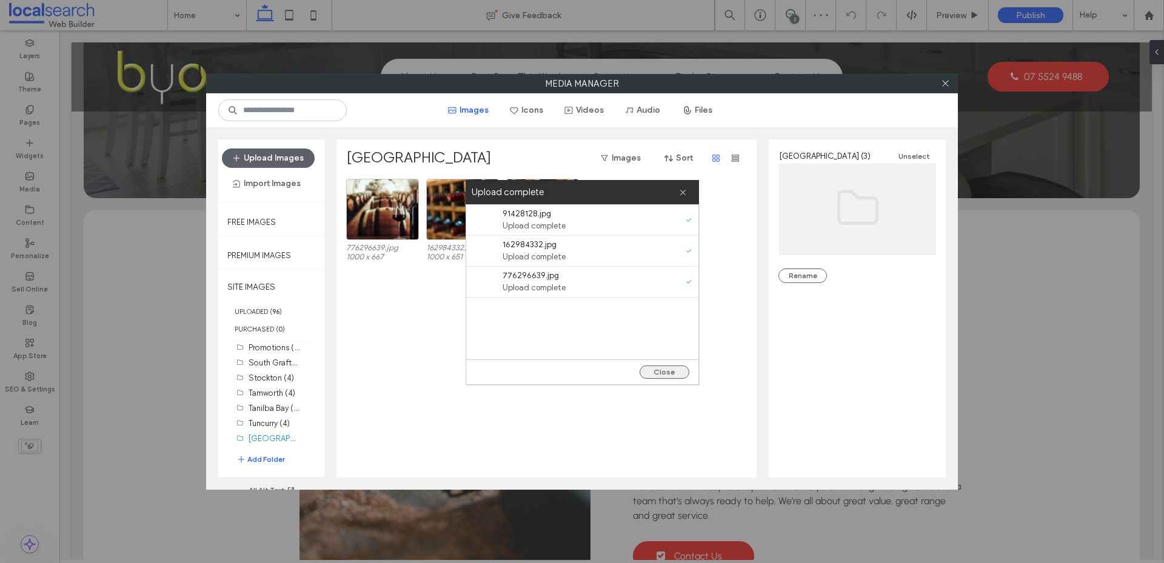
click at [662, 377] on button "Close" at bounding box center [665, 372] width 50 height 13
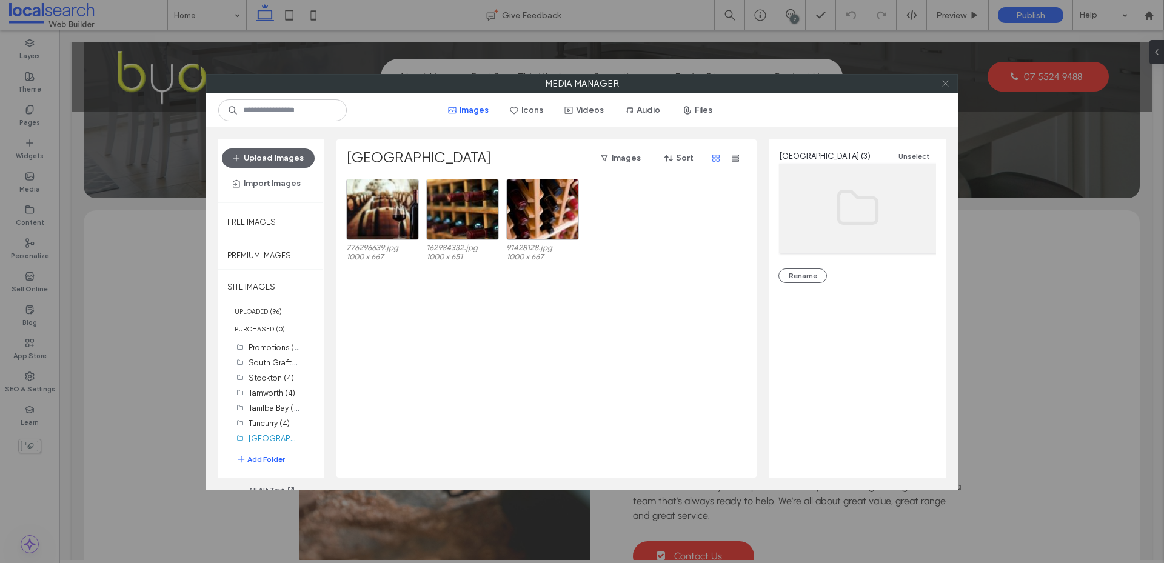
click at [946, 86] on icon at bounding box center [945, 83] width 9 height 9
